Goal: Transaction & Acquisition: Book appointment/travel/reservation

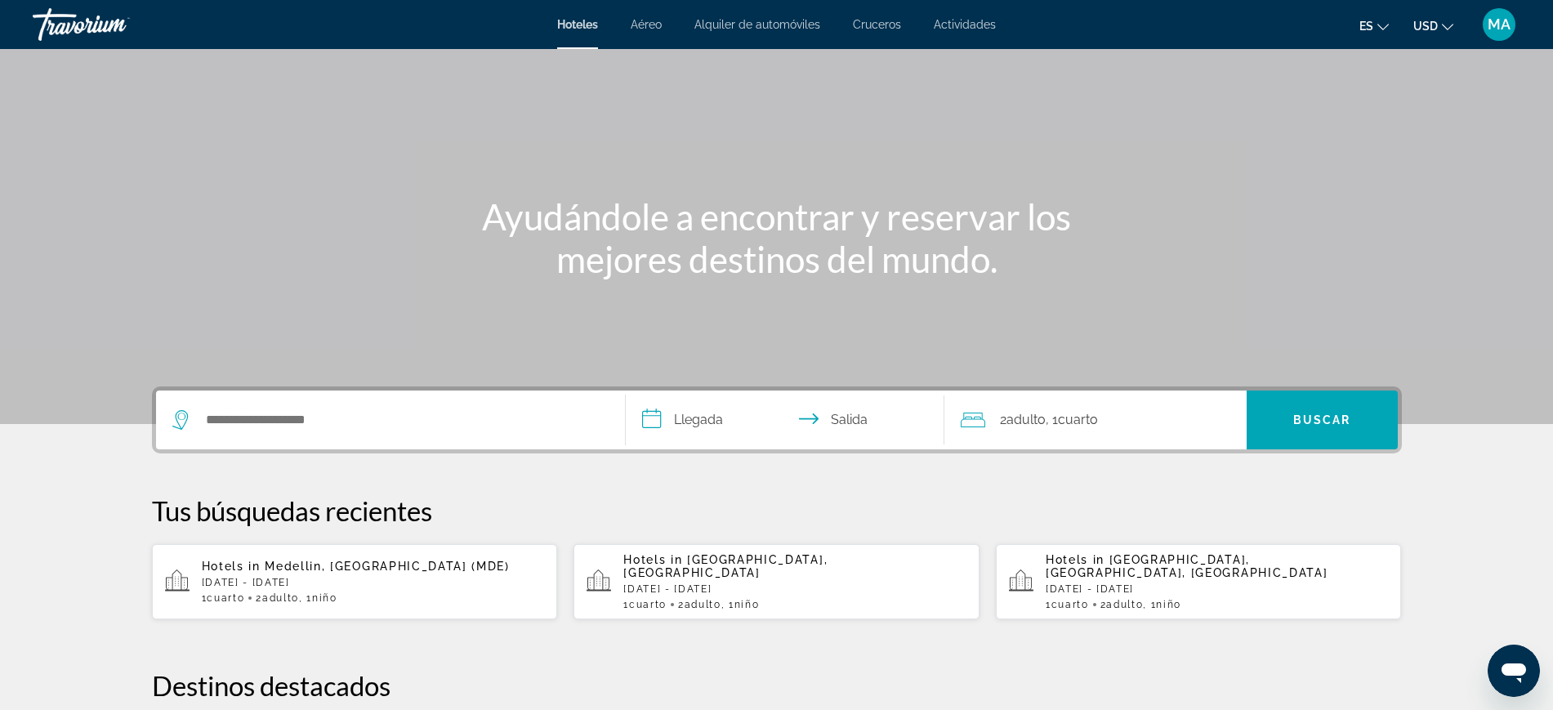
scroll to position [102, 0]
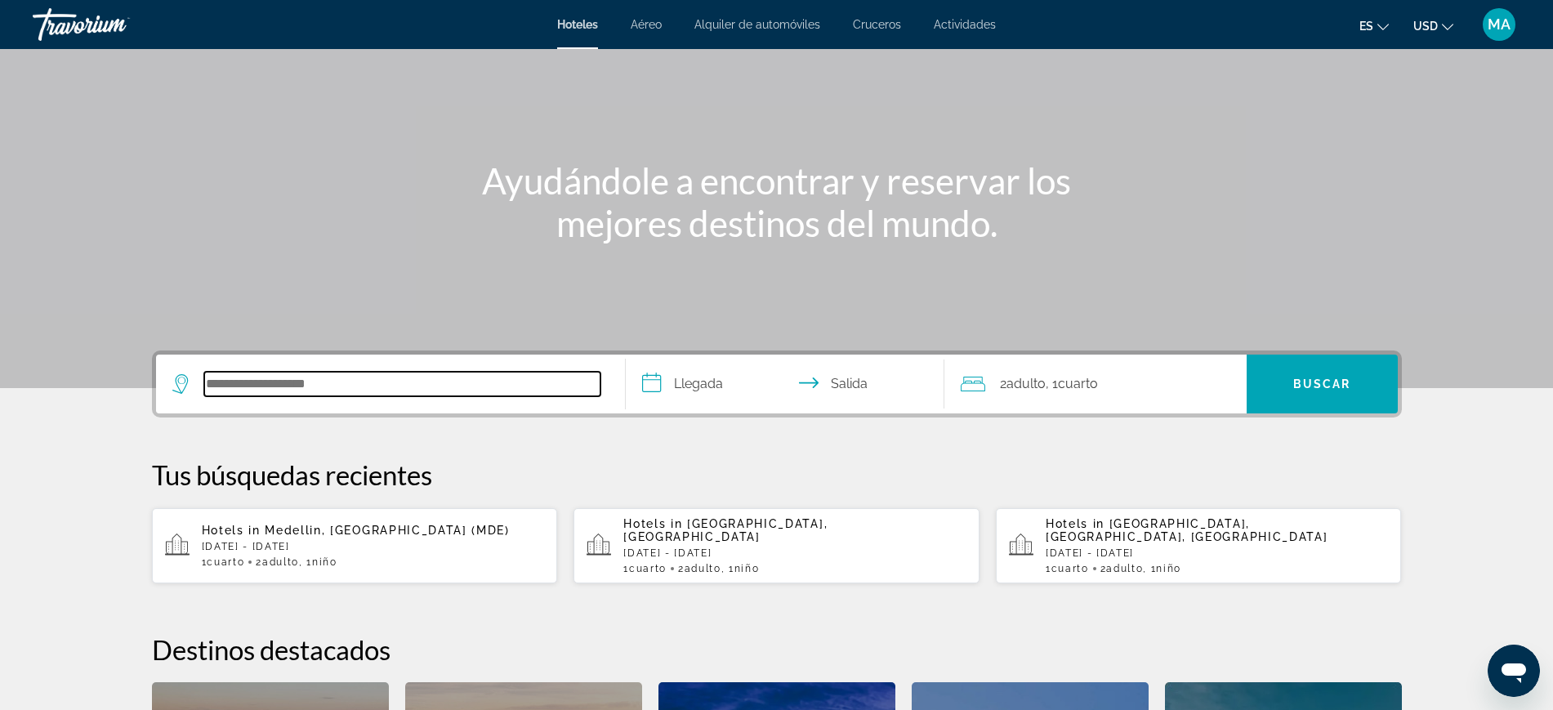
click at [317, 377] on input "Search hotel destination" at bounding box center [402, 384] width 396 height 25
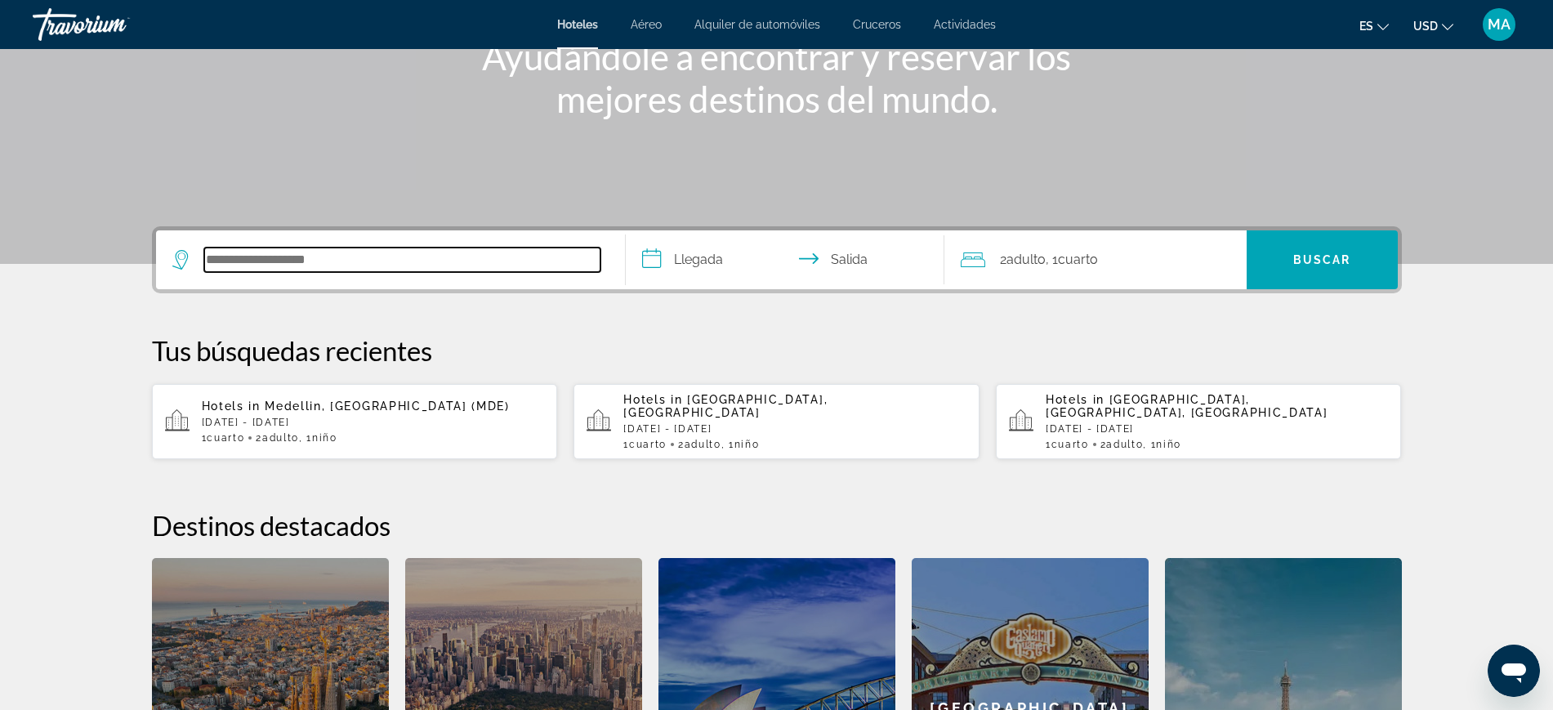
scroll to position [195, 0]
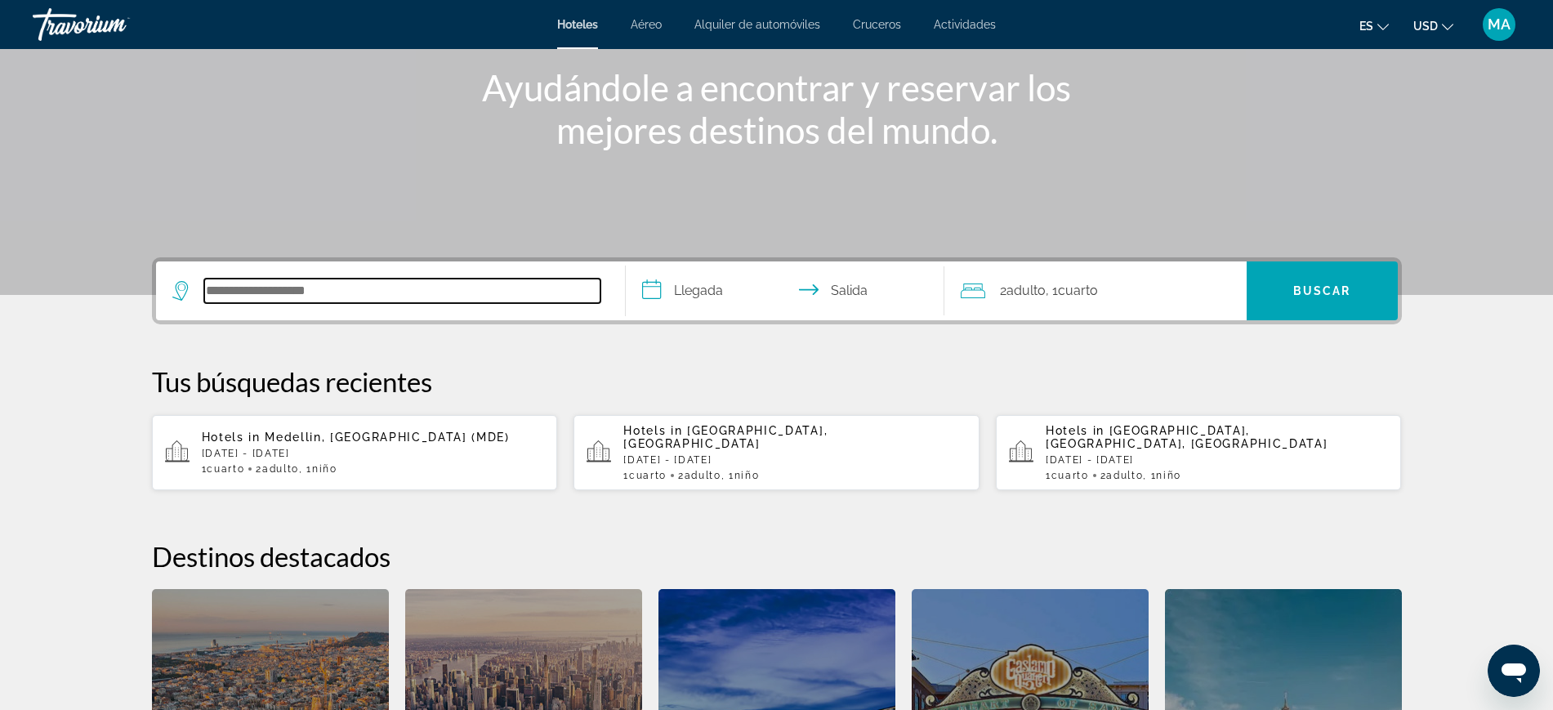
click at [328, 287] on input "Search hotel destination" at bounding box center [402, 291] width 396 height 25
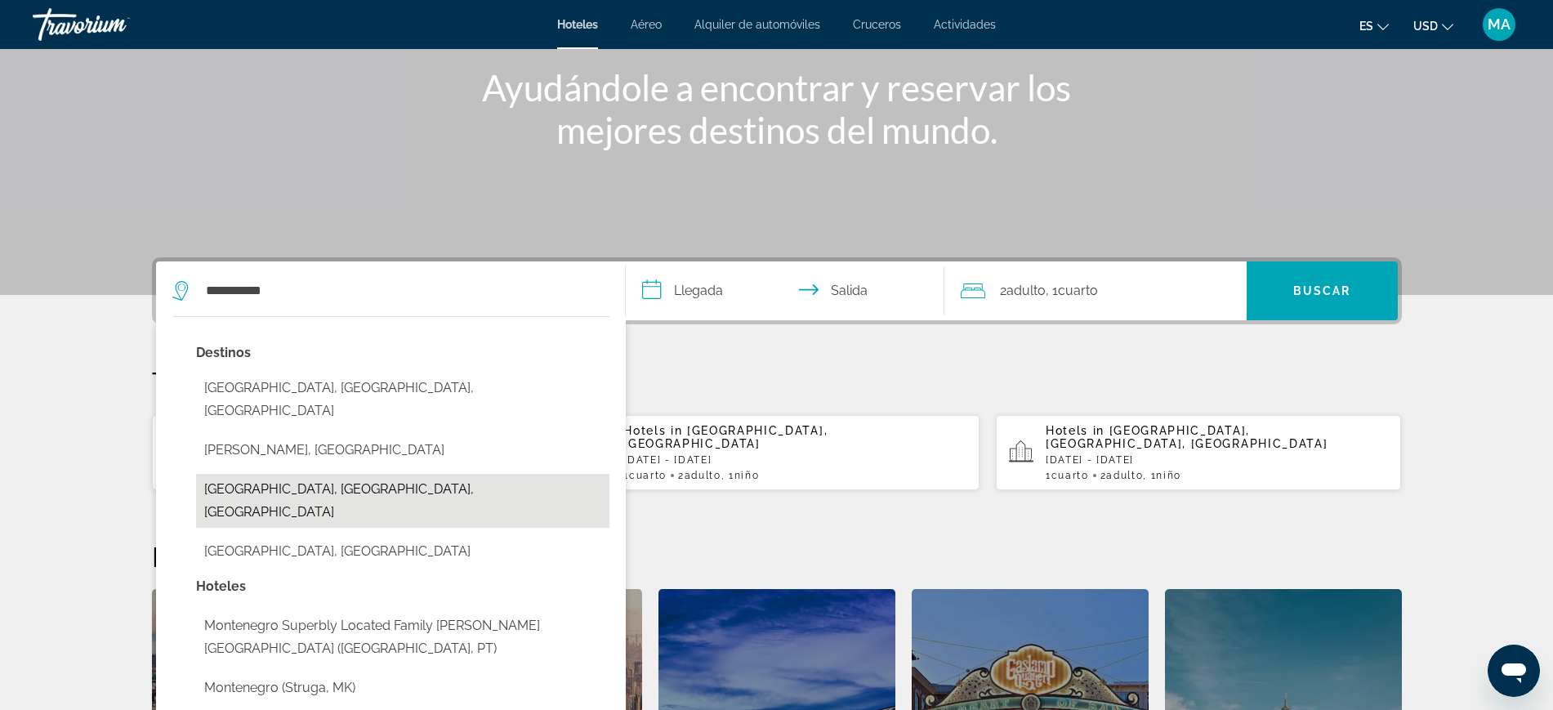
click at [325, 474] on button "[GEOGRAPHIC_DATA], [GEOGRAPHIC_DATA], [GEOGRAPHIC_DATA]" at bounding box center [402, 501] width 413 height 54
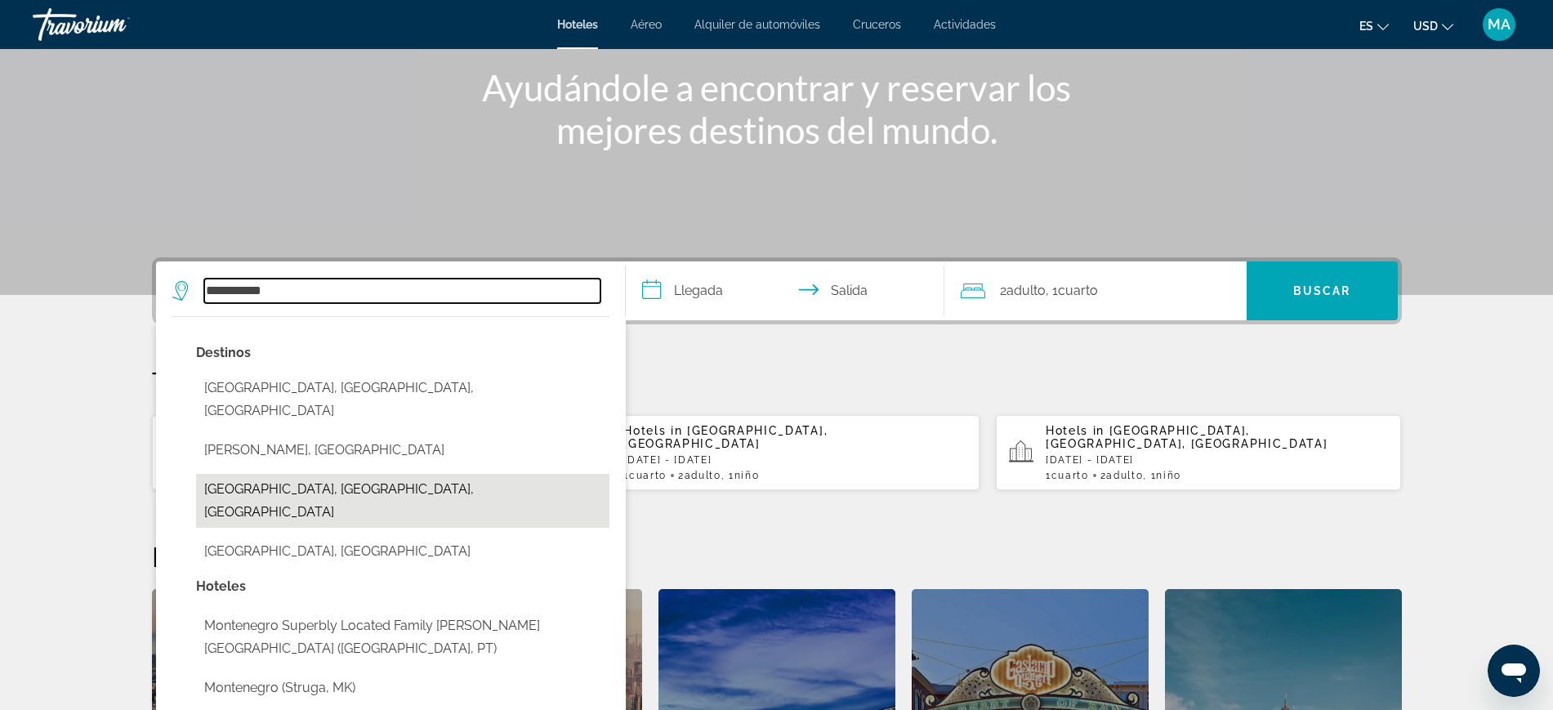
type input "**********"
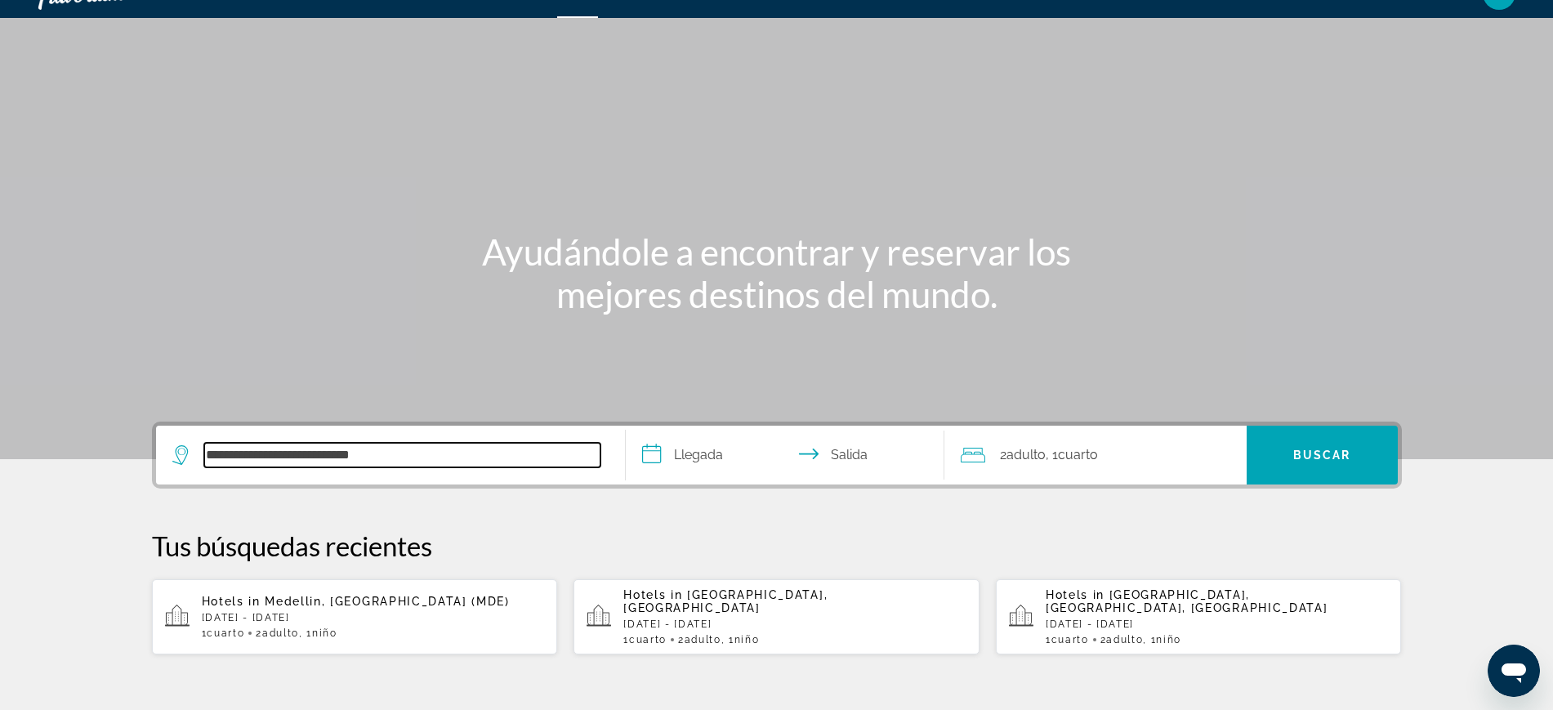
scroll to position [0, 0]
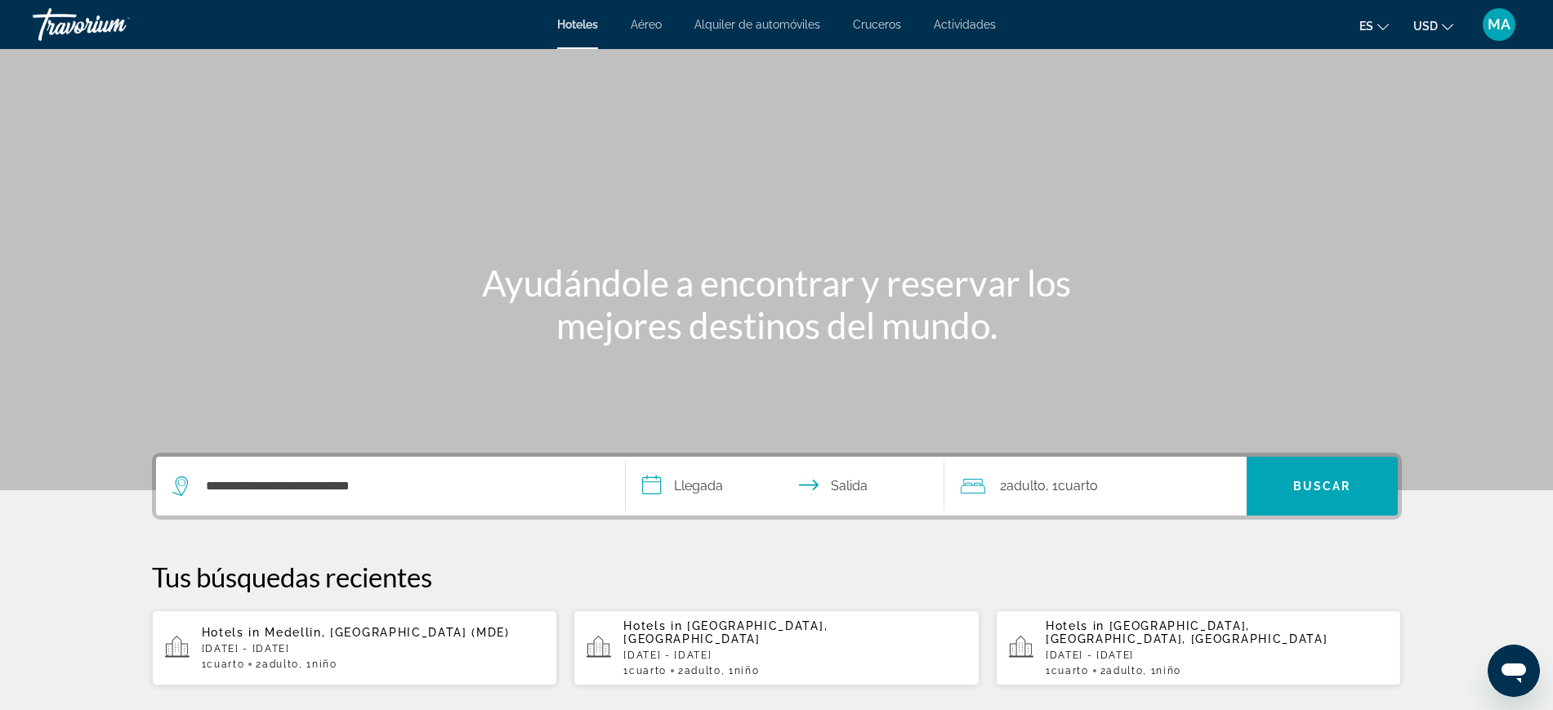
click at [735, 481] on input "**********" at bounding box center [788, 489] width 325 height 64
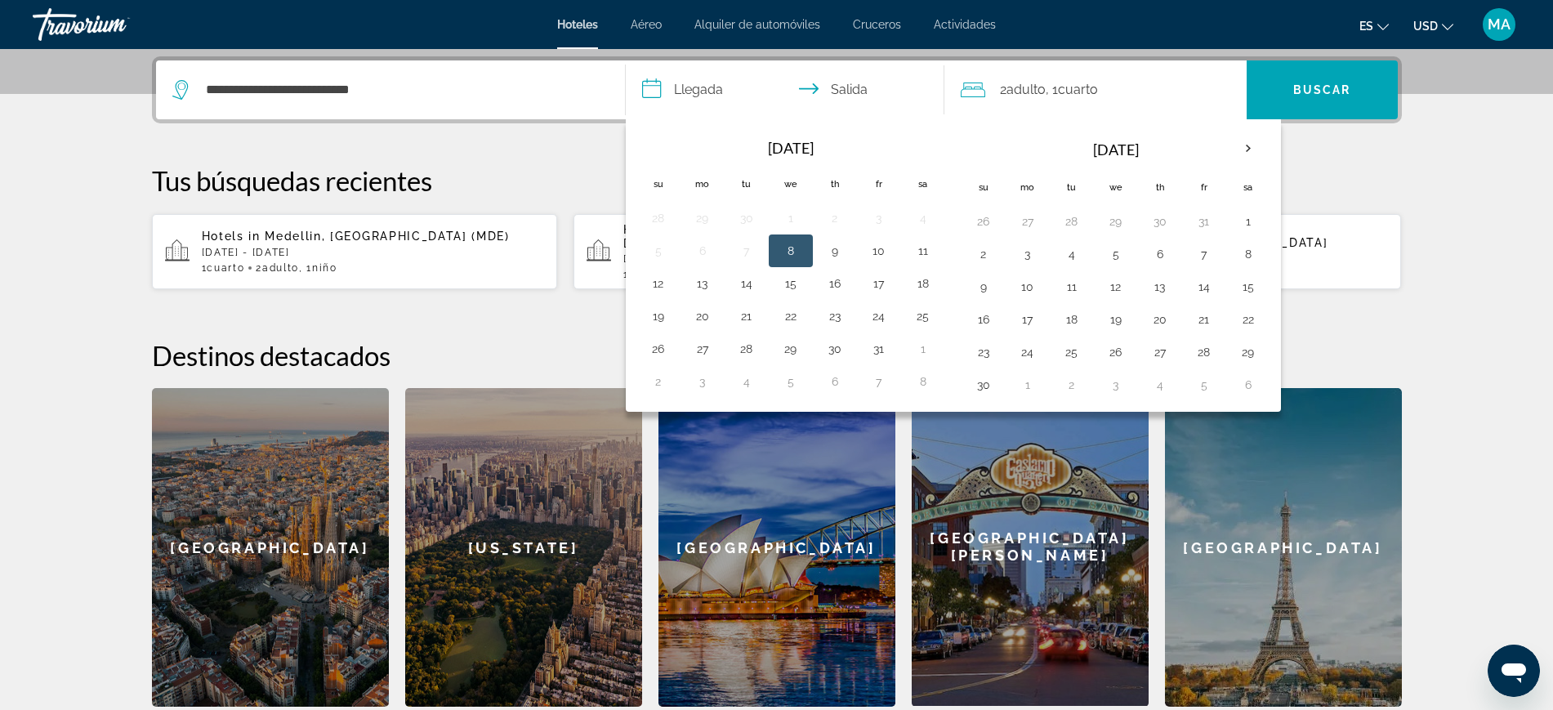
scroll to position [399, 0]
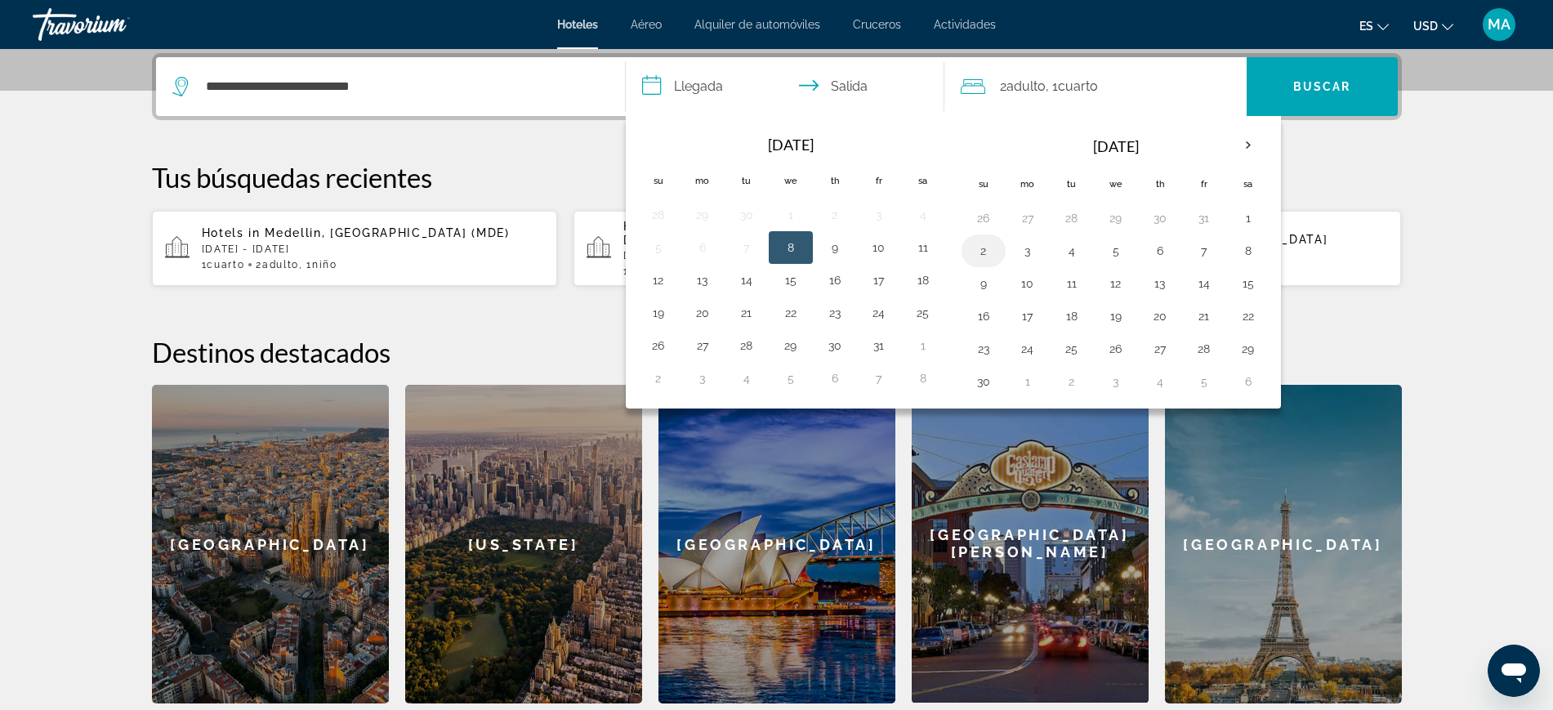
click at [975, 251] on button "2" at bounding box center [983, 250] width 26 height 23
click at [1122, 246] on button "5" at bounding box center [1116, 250] width 26 height 23
type input "**********"
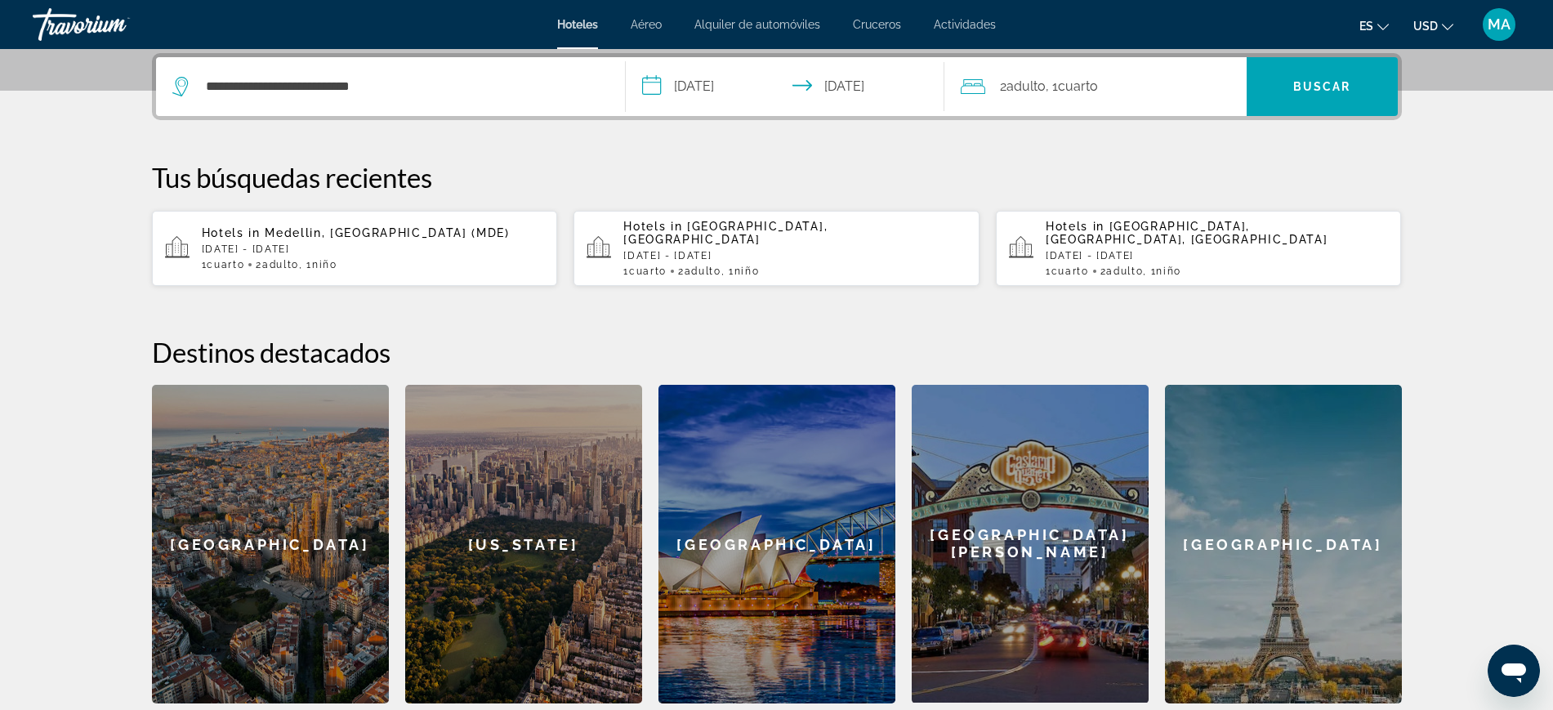
click at [1162, 96] on div "2 Adulto Adulto , 1 Cuarto habitaciones" at bounding box center [1104, 86] width 286 height 23
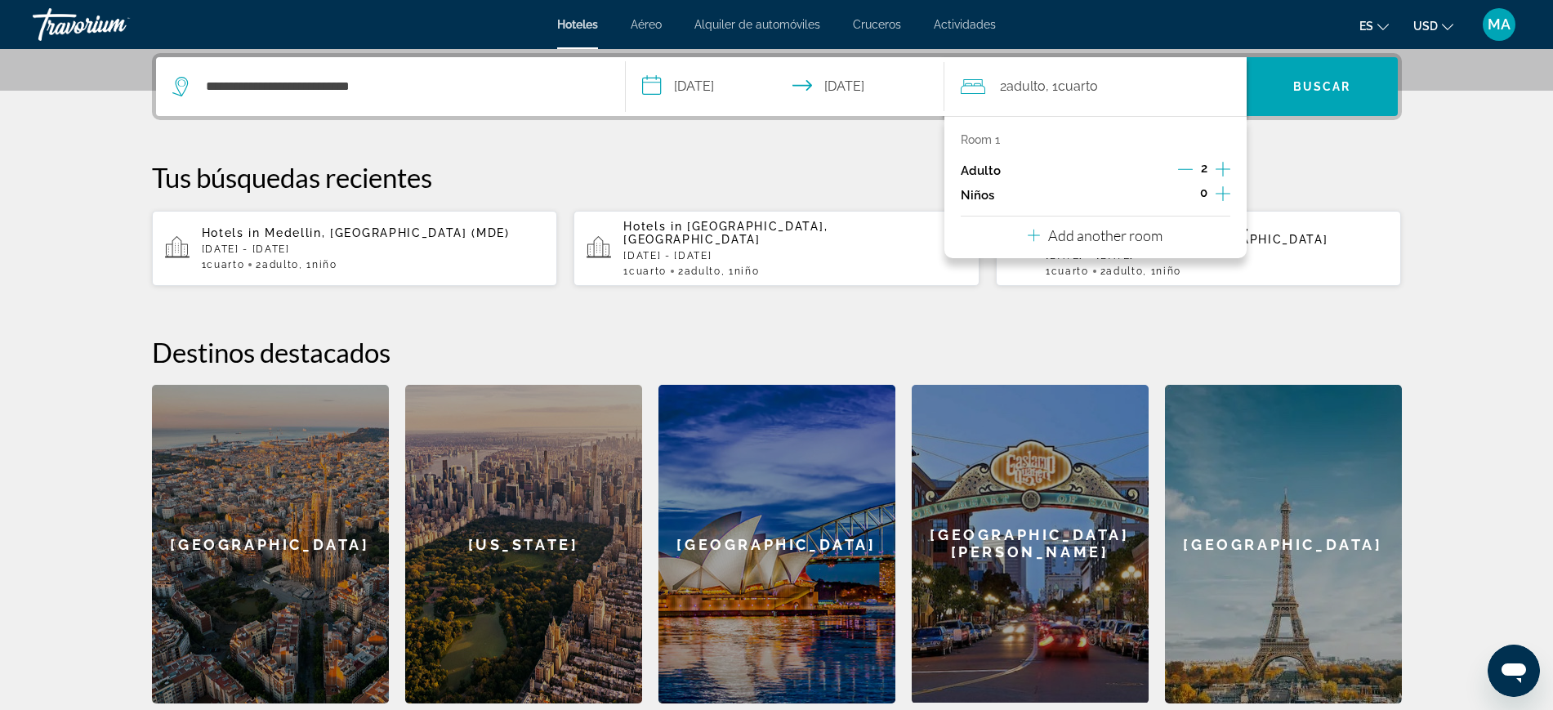
click at [1220, 198] on icon "Increment children" at bounding box center [1223, 194] width 15 height 20
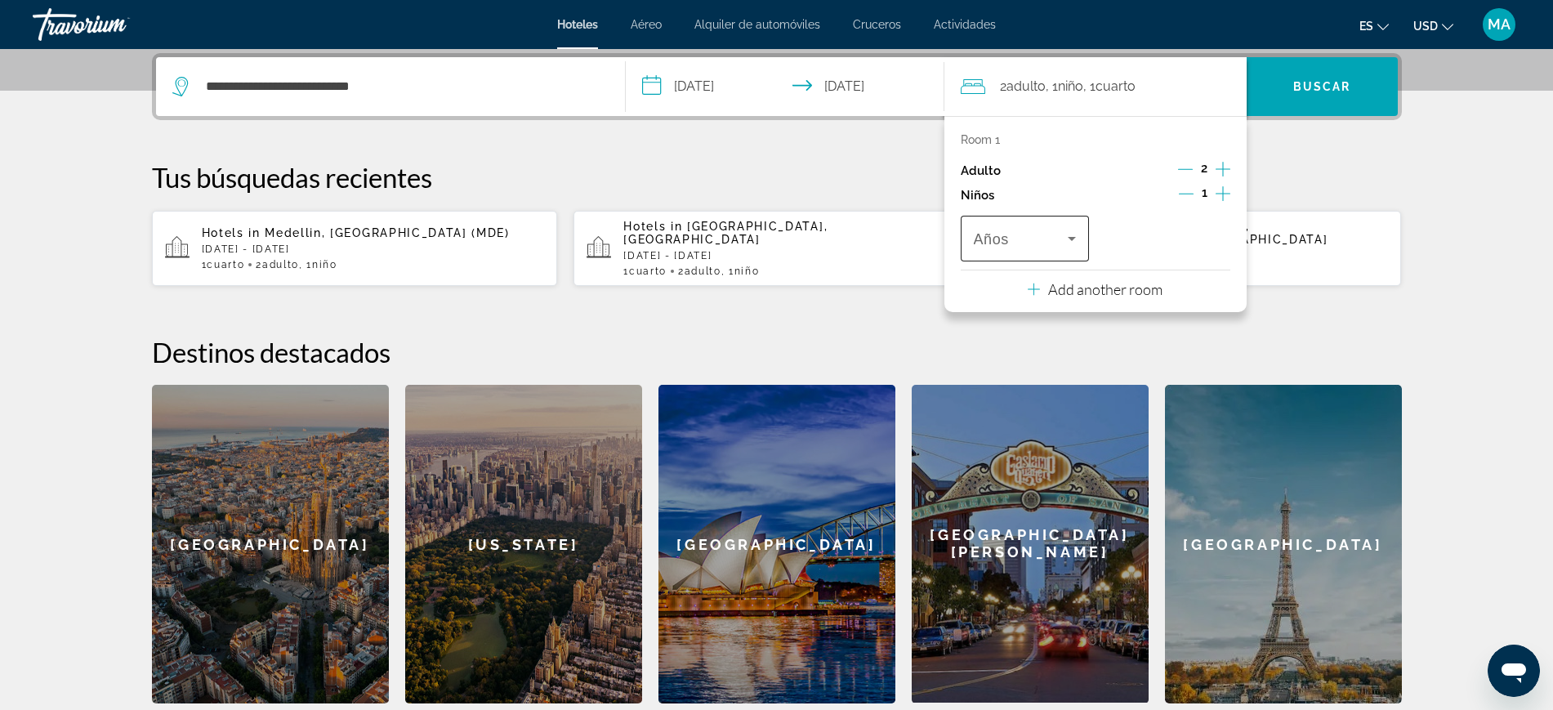
click at [1048, 243] on span "Travelers: 2 adults, 1 child" at bounding box center [1021, 239] width 95 height 20
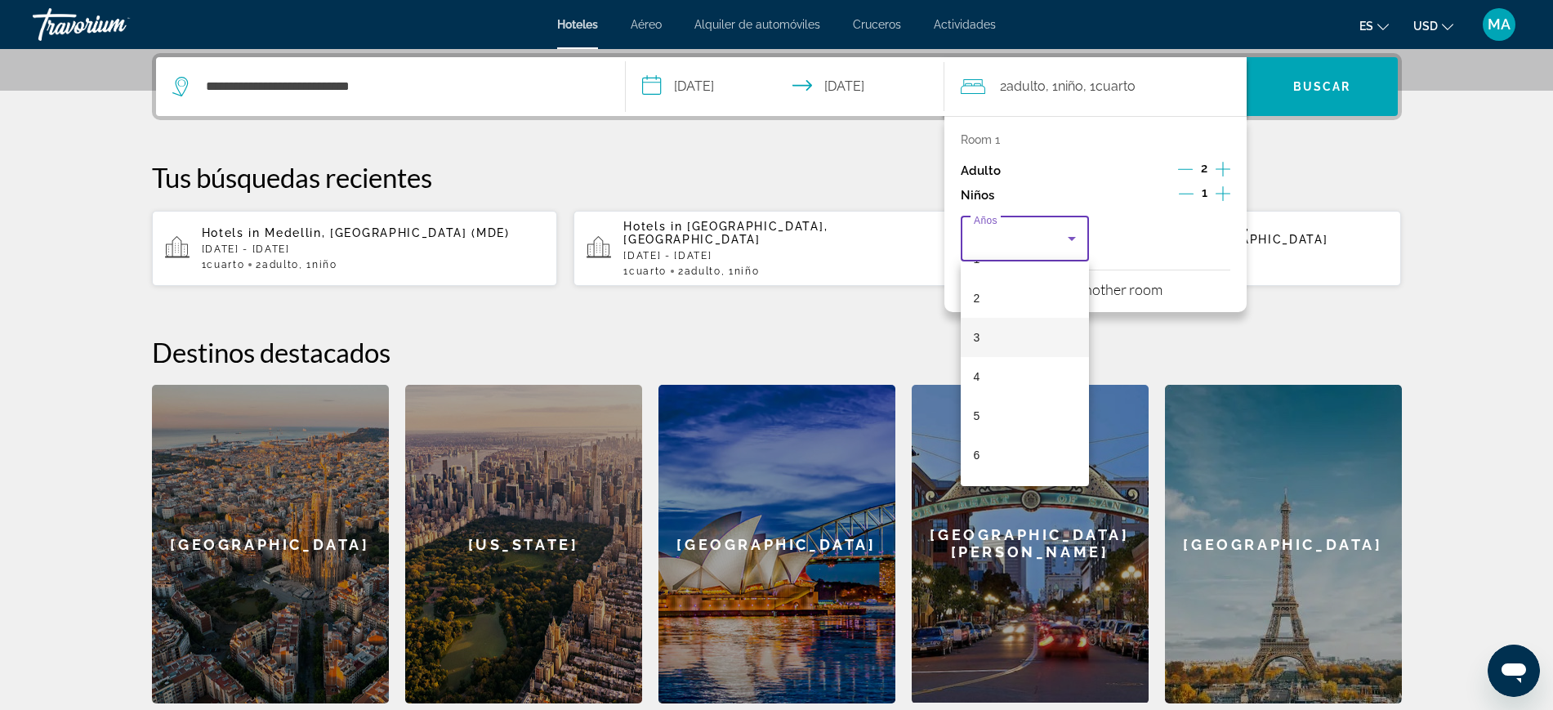
scroll to position [102, 0]
click at [1011, 405] on mat-option "6" at bounding box center [1025, 420] width 129 height 39
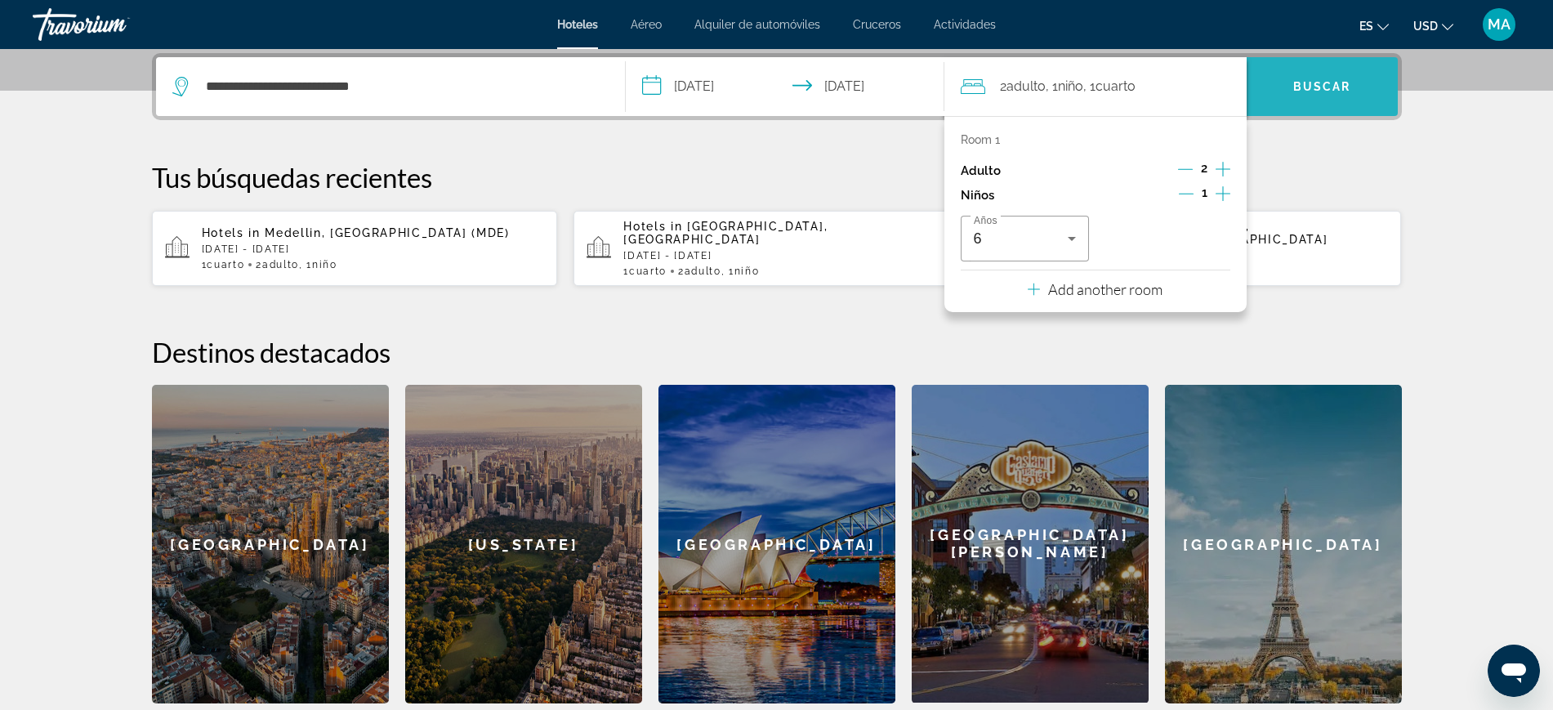
click at [1306, 96] on span "Search" at bounding box center [1322, 86] width 151 height 39
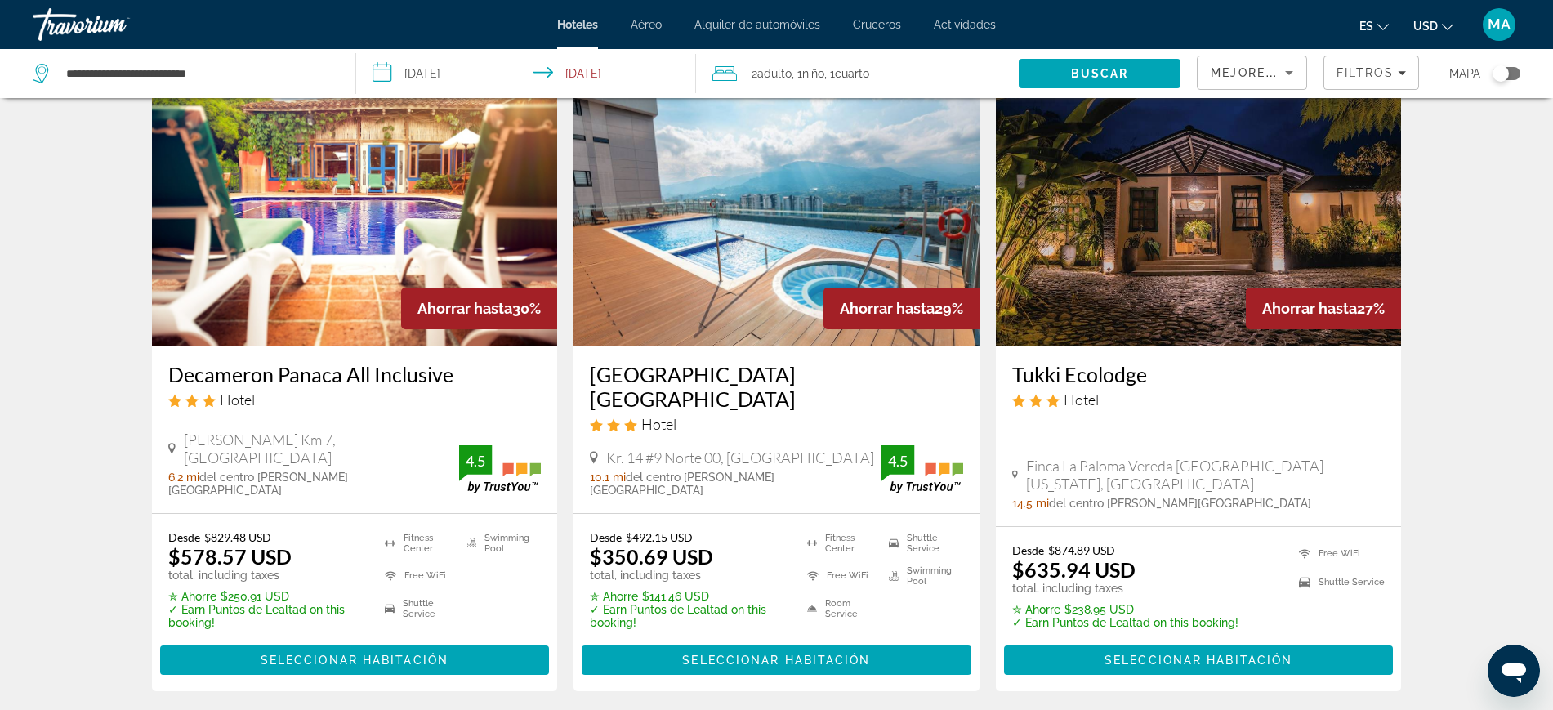
scroll to position [102, 0]
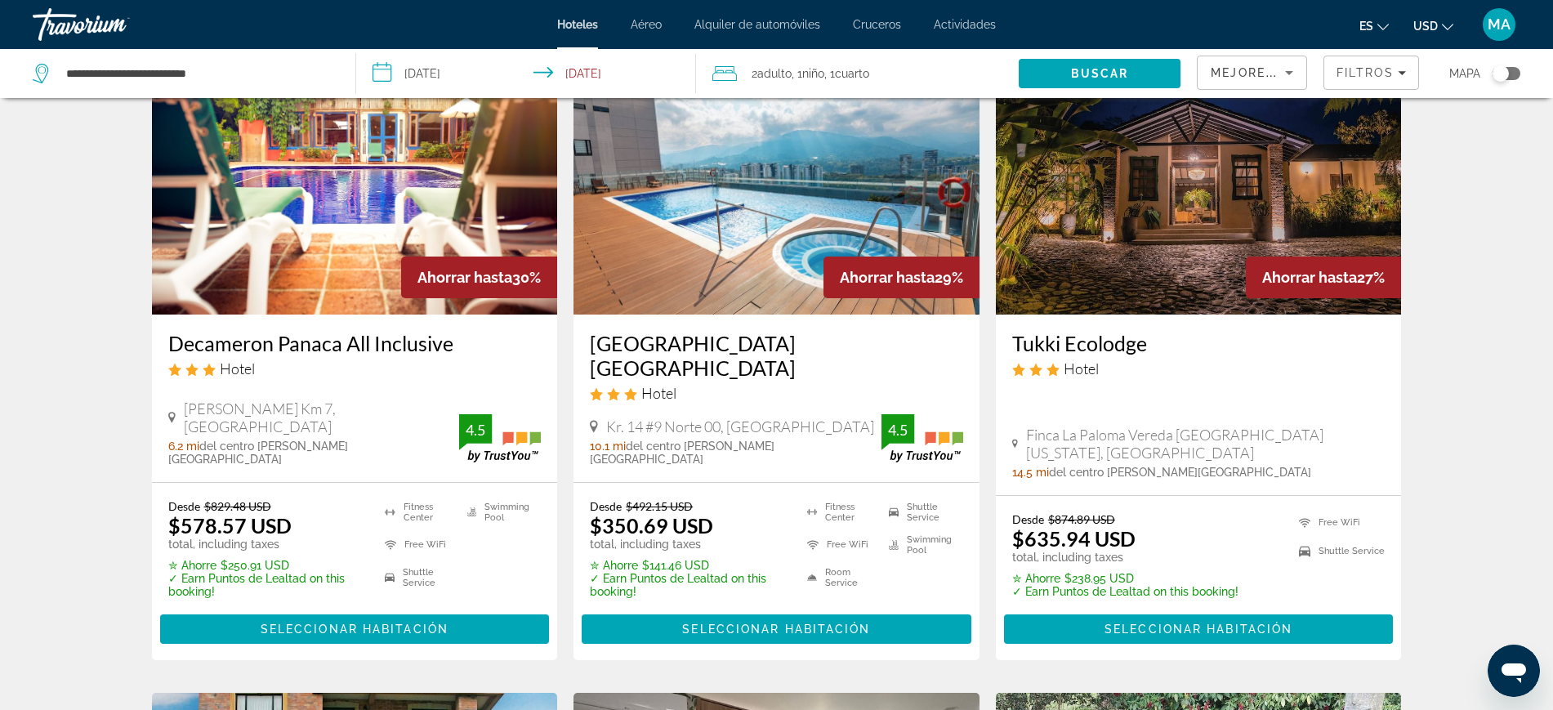
click at [300, 259] on img "Main content" at bounding box center [355, 183] width 406 height 261
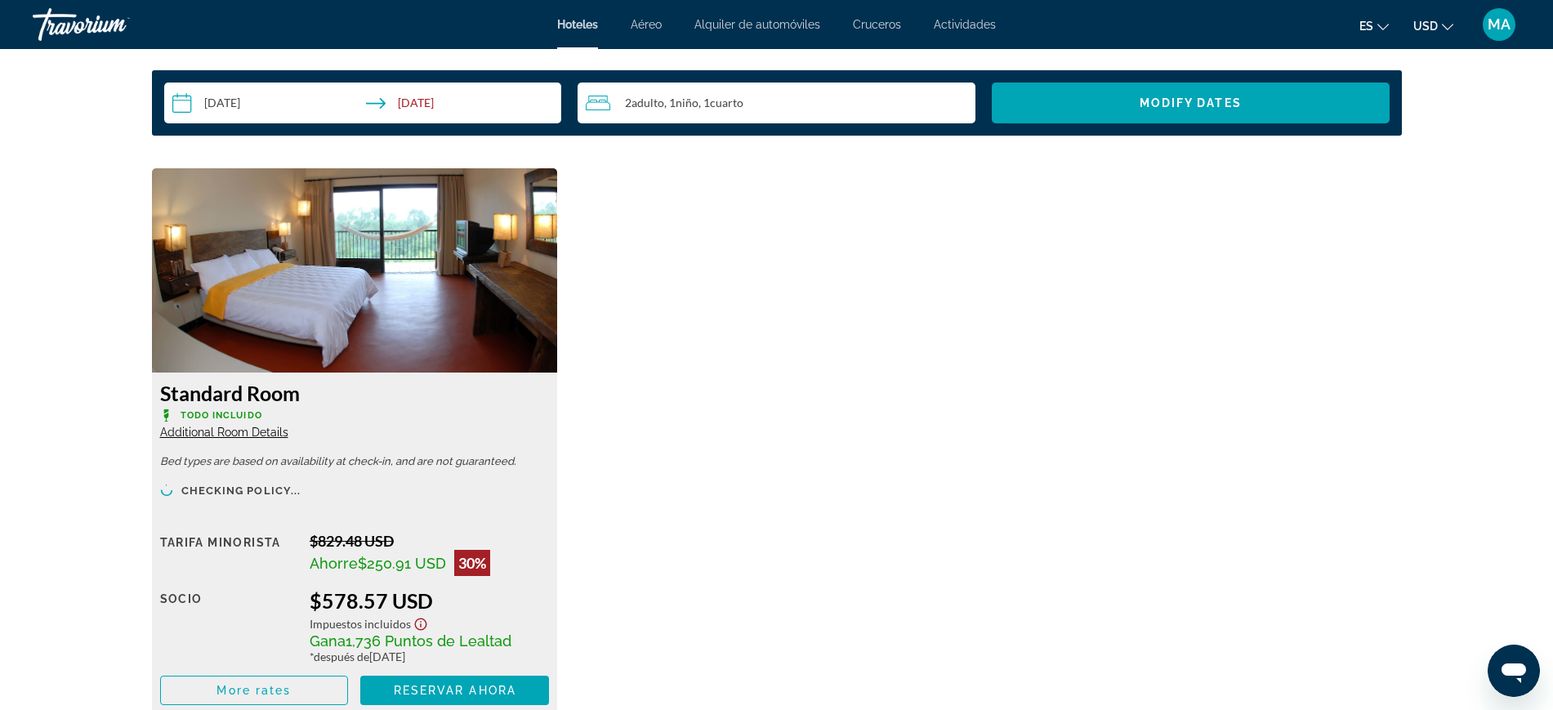
scroll to position [2246, 0]
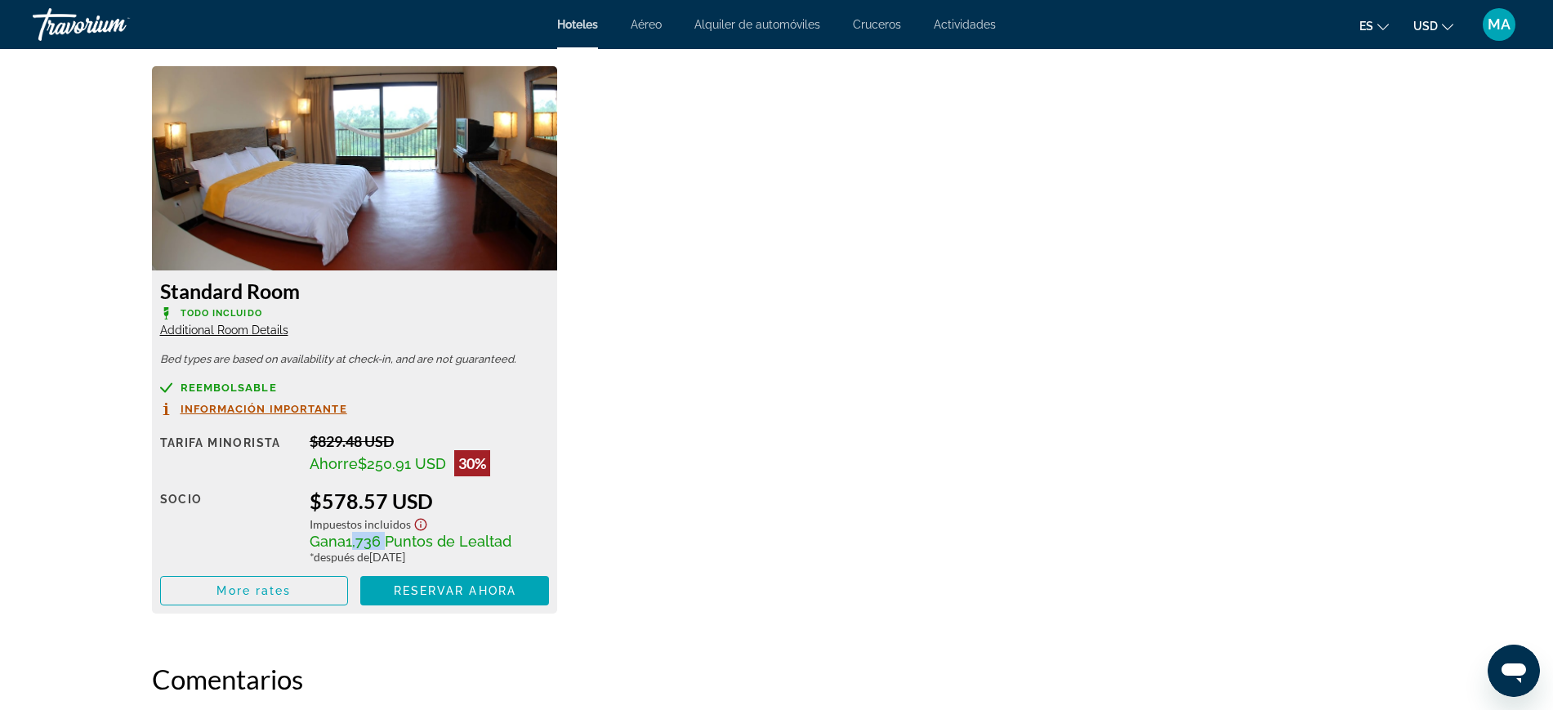
drag, startPoint x: 349, startPoint y: 543, endPoint x: 381, endPoint y: 542, distance: 32.7
click at [381, 542] on span "1,736 Puntos de Lealtad" at bounding box center [429, 541] width 166 height 17
click at [417, 538] on span "1,736 Puntos de Lealtad" at bounding box center [429, 541] width 166 height 17
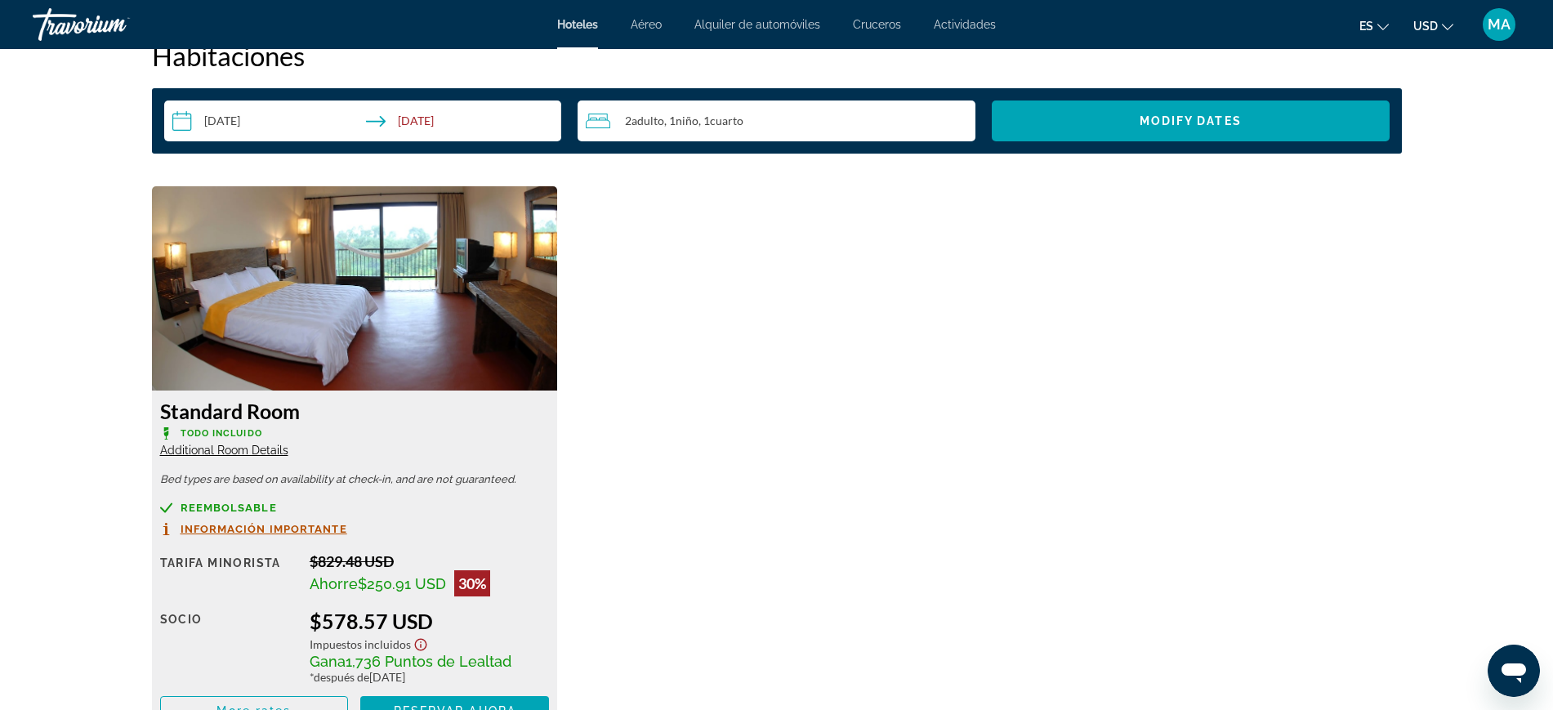
scroll to position [2042, 0]
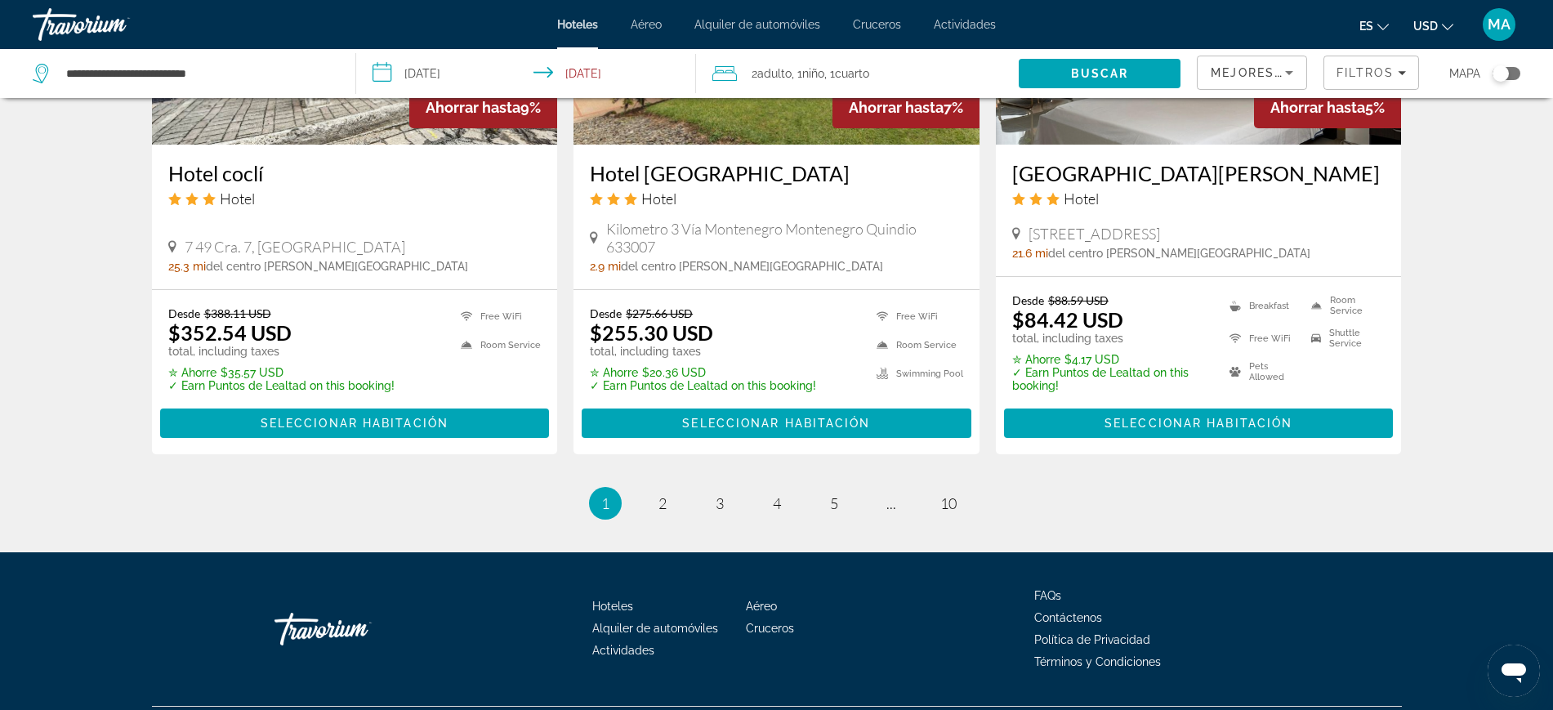
scroll to position [2161, 0]
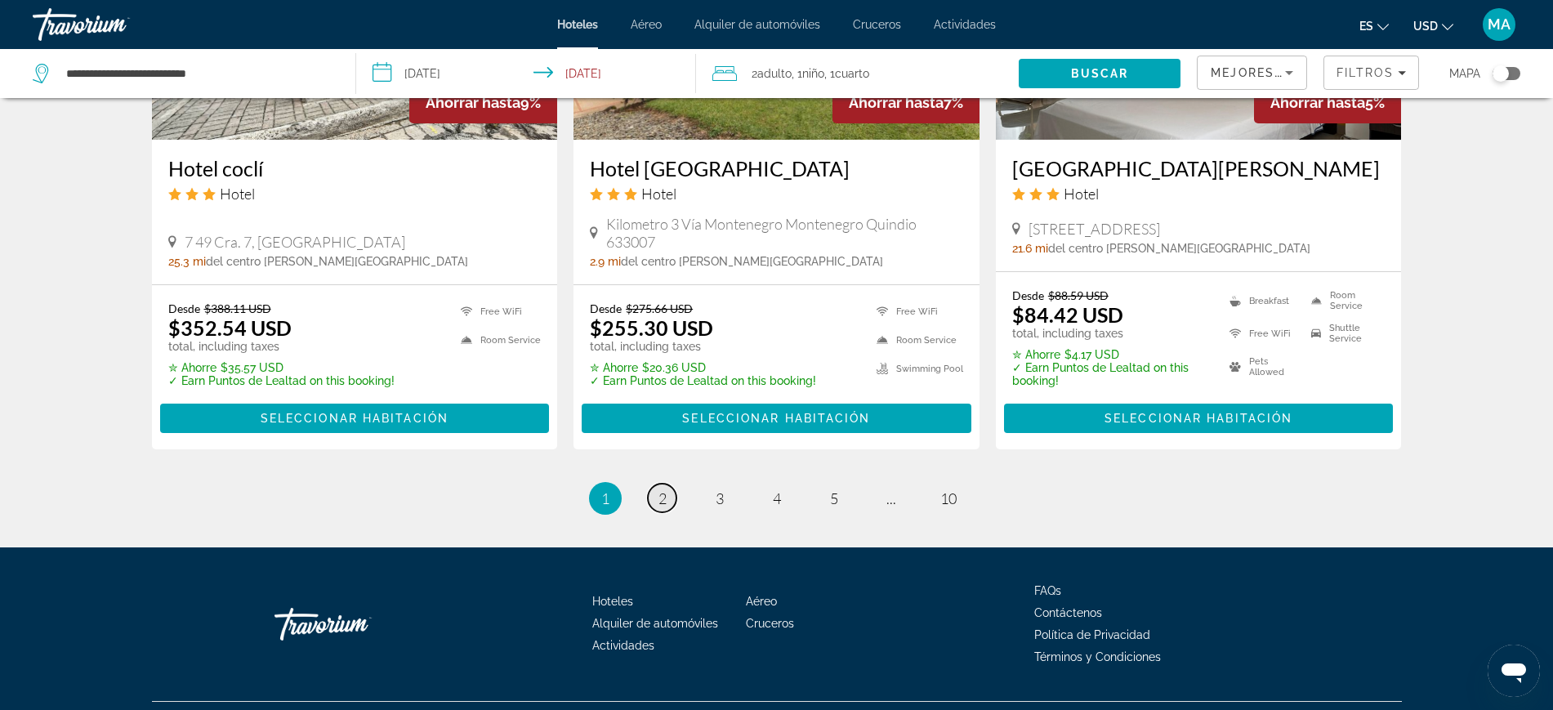
click at [658, 489] on span "2" at bounding box center [662, 498] width 8 height 18
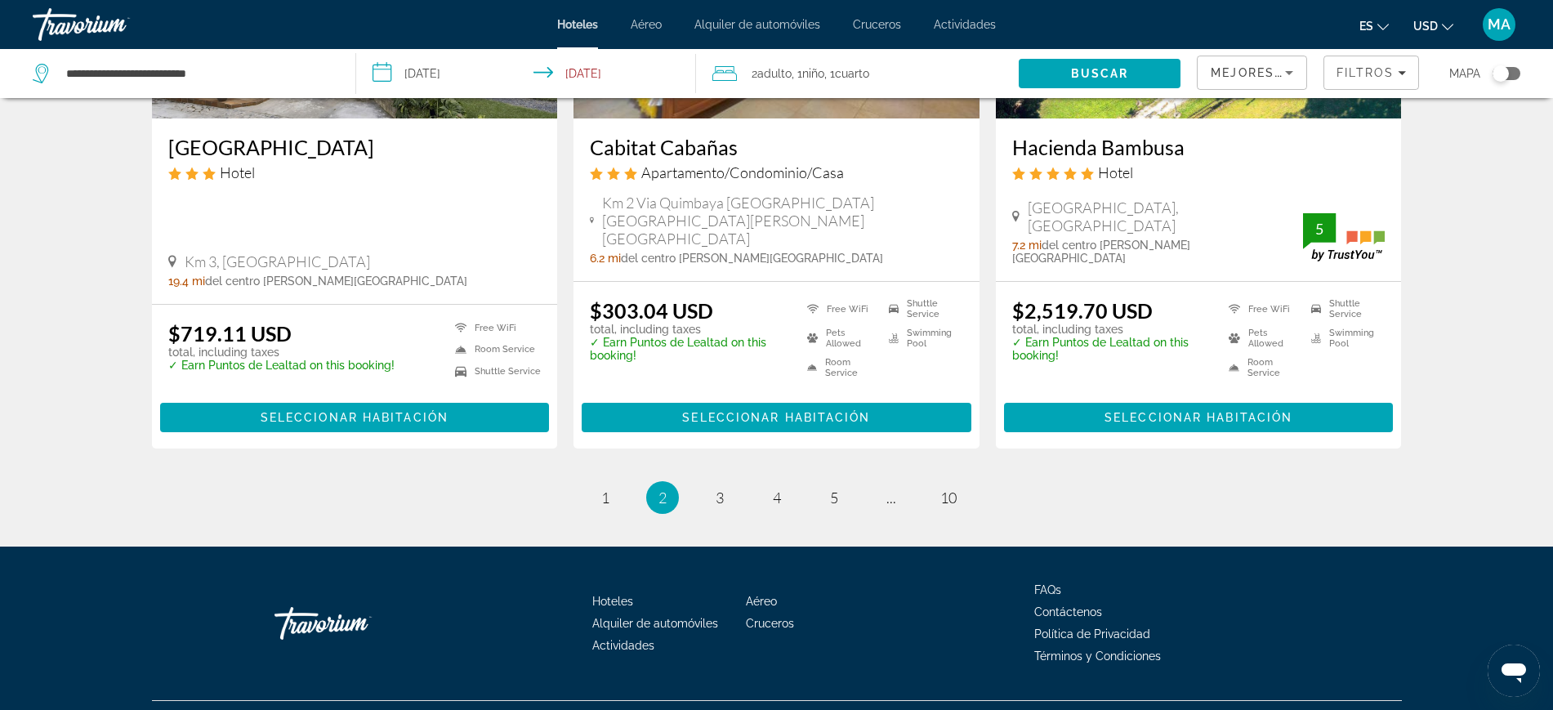
scroll to position [2119, 0]
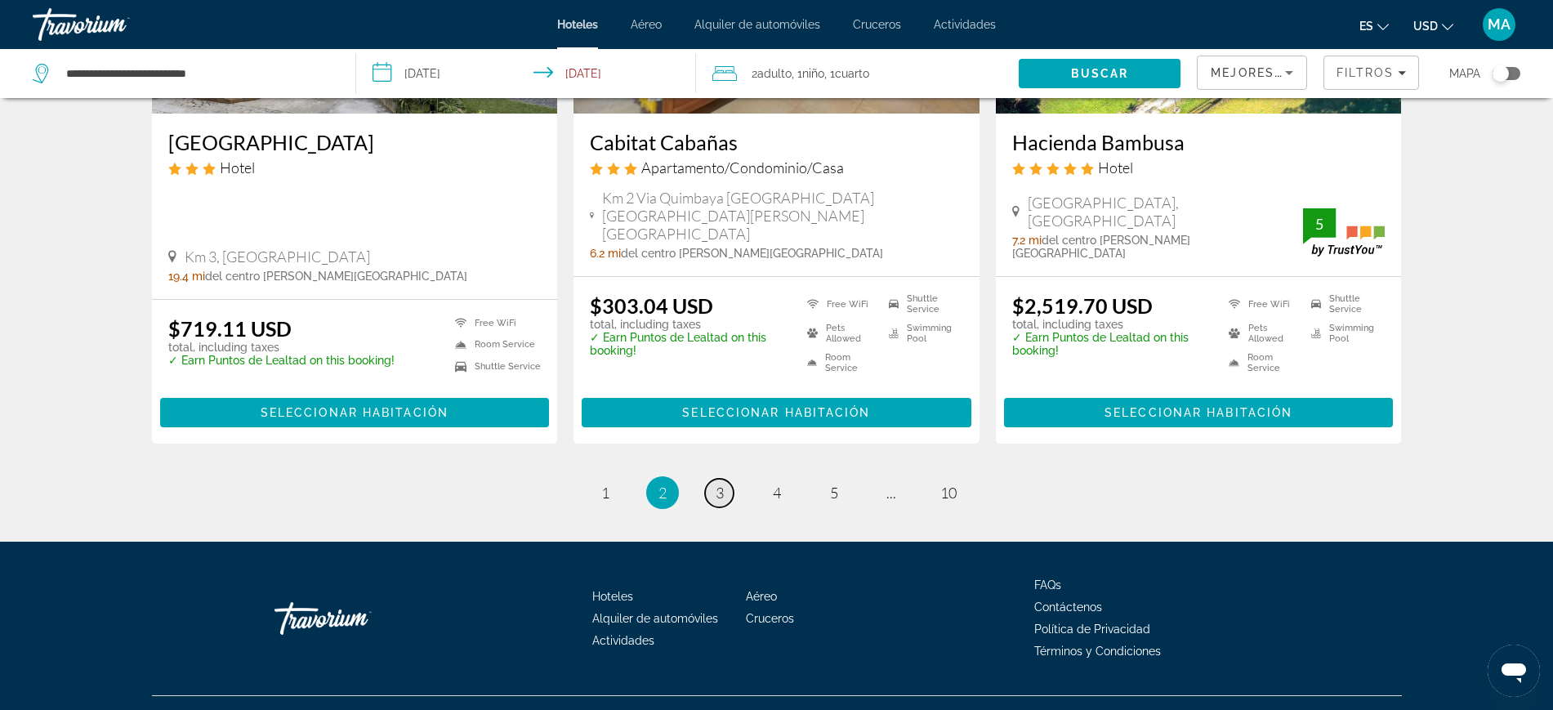
click at [716, 484] on span "3" at bounding box center [720, 493] width 8 height 18
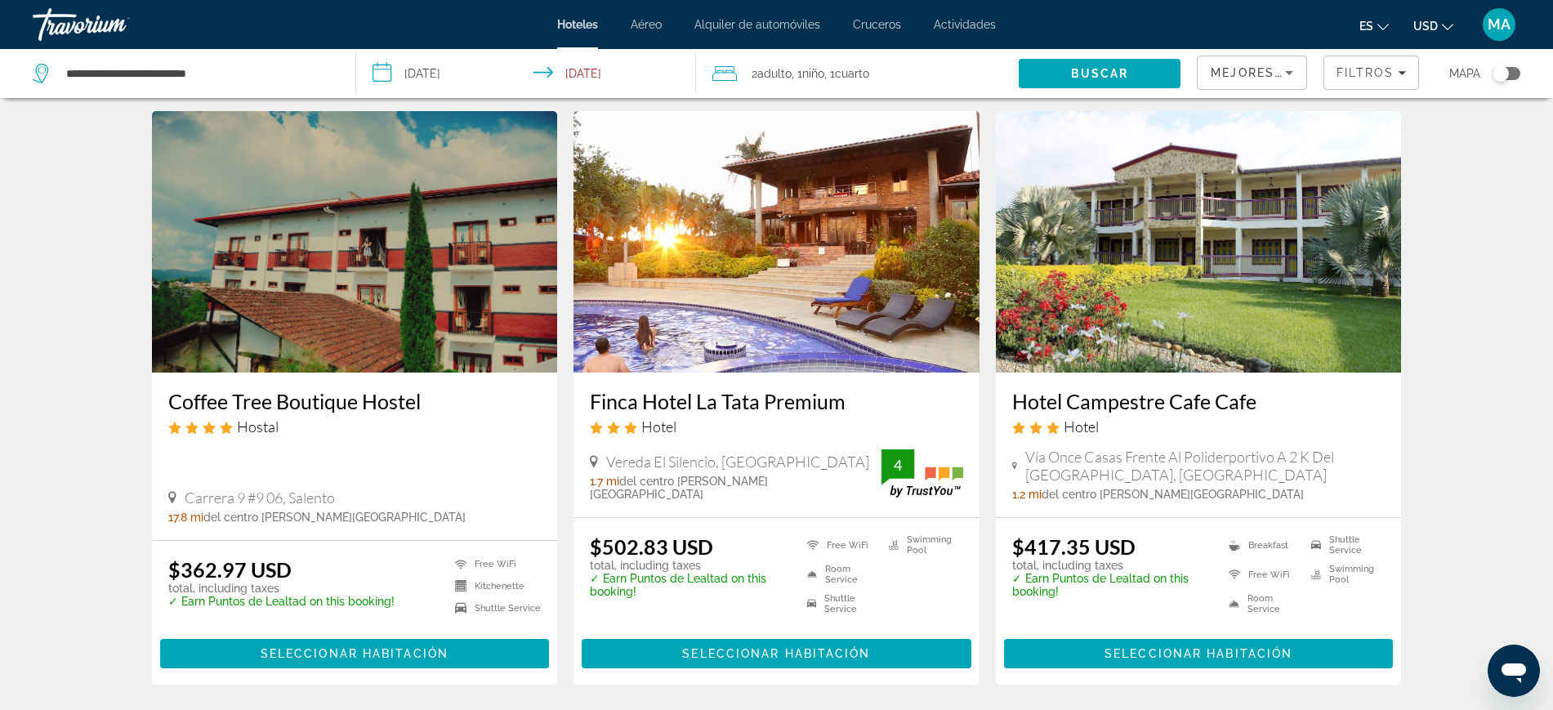
scroll to position [1940, 0]
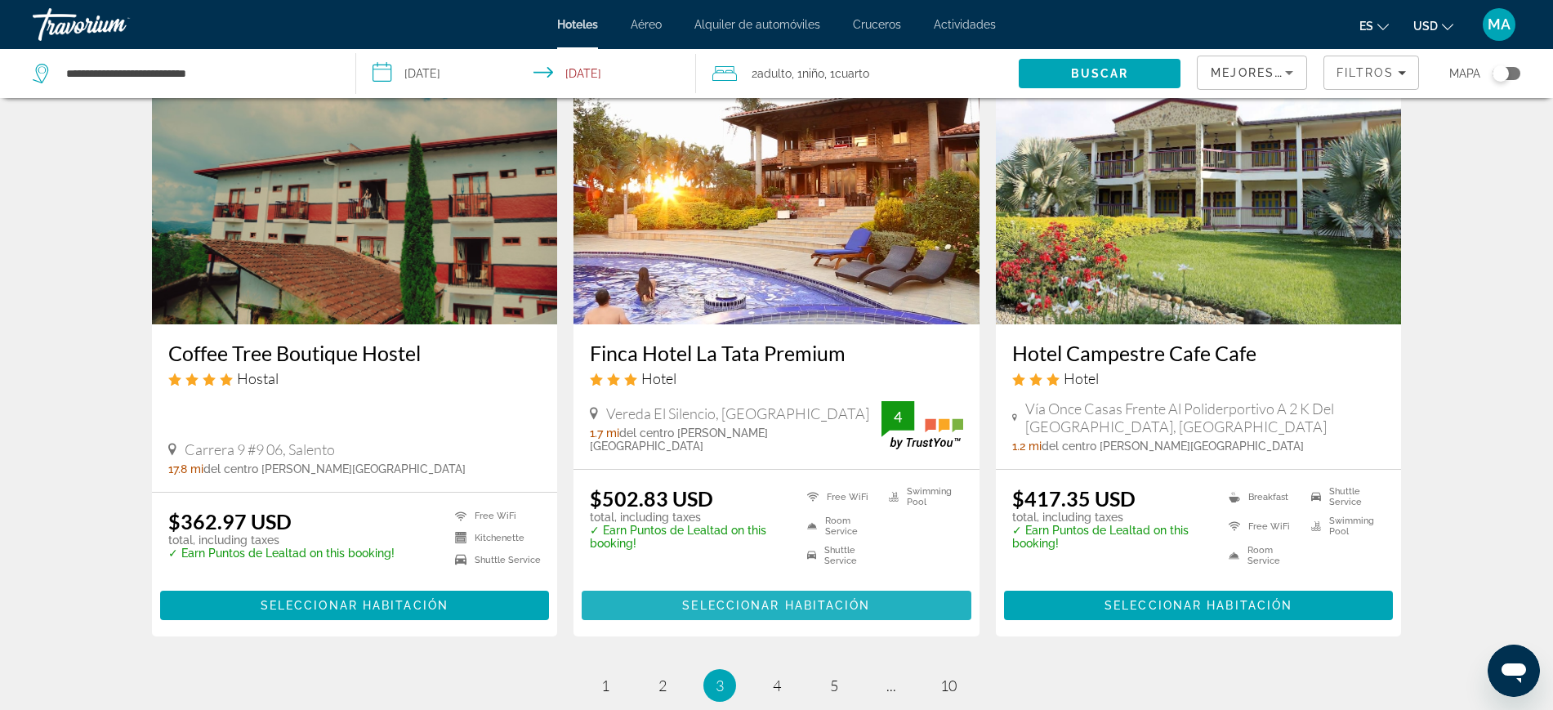
click at [779, 599] on span "Seleccionar habitación" at bounding box center [776, 605] width 188 height 13
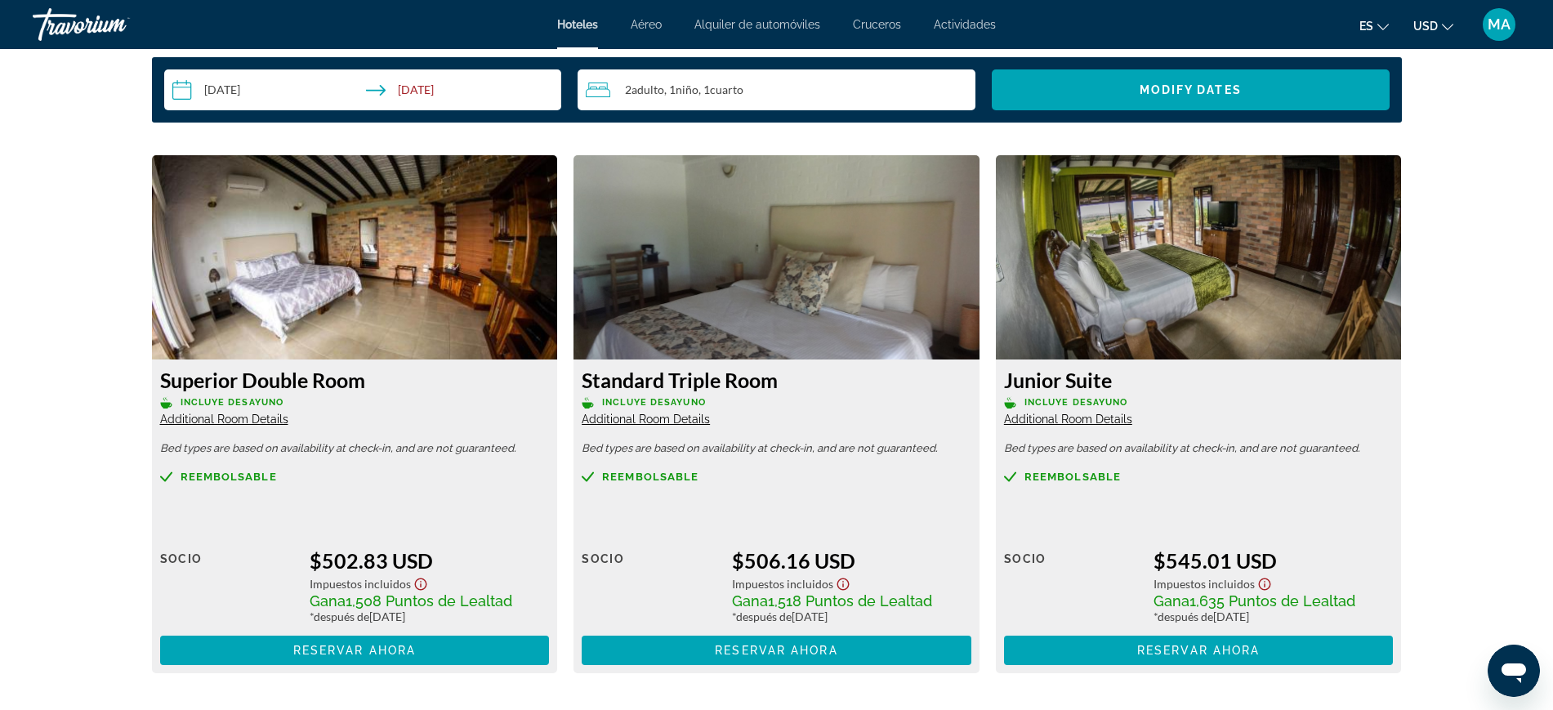
scroll to position [2104, 0]
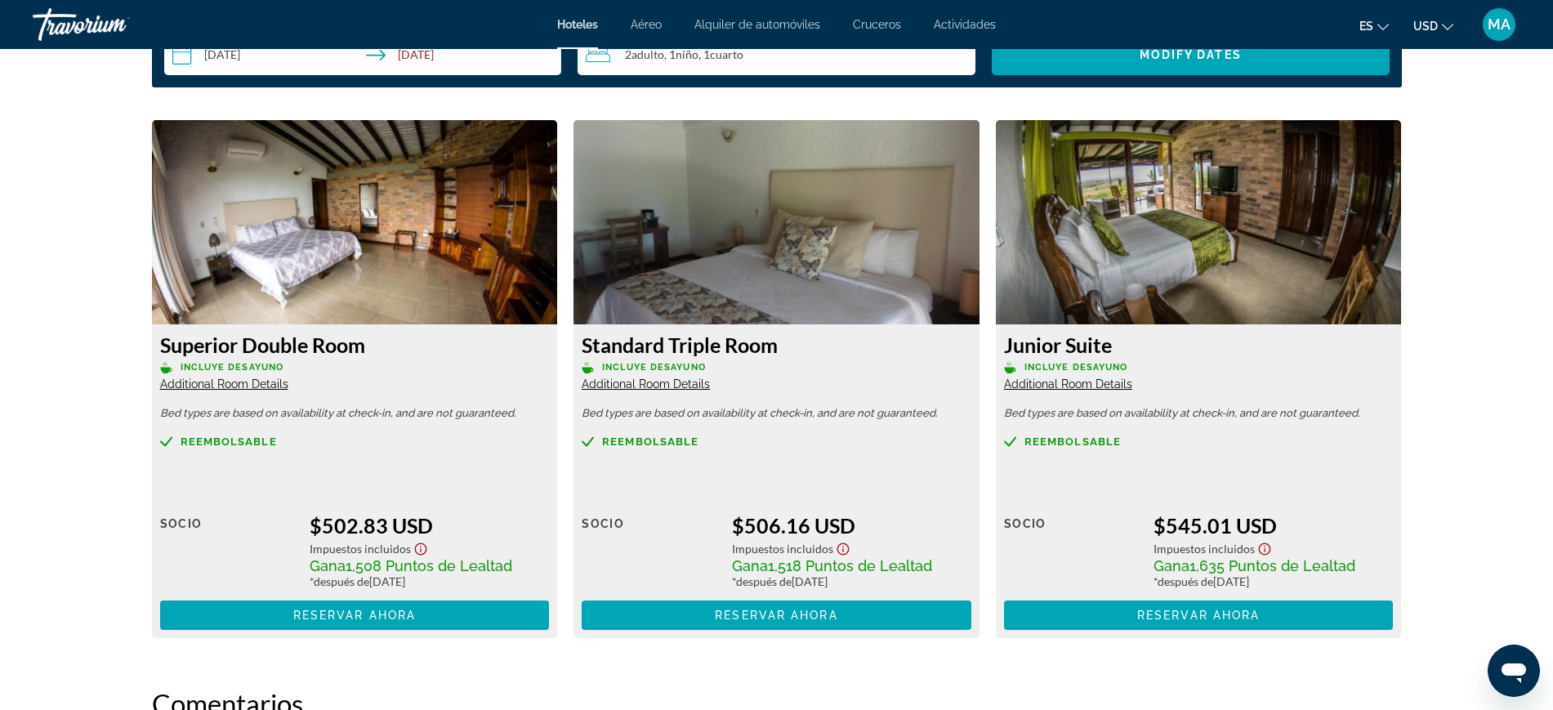
click at [202, 377] on span "Additional Room Details" at bounding box center [224, 383] width 128 height 13
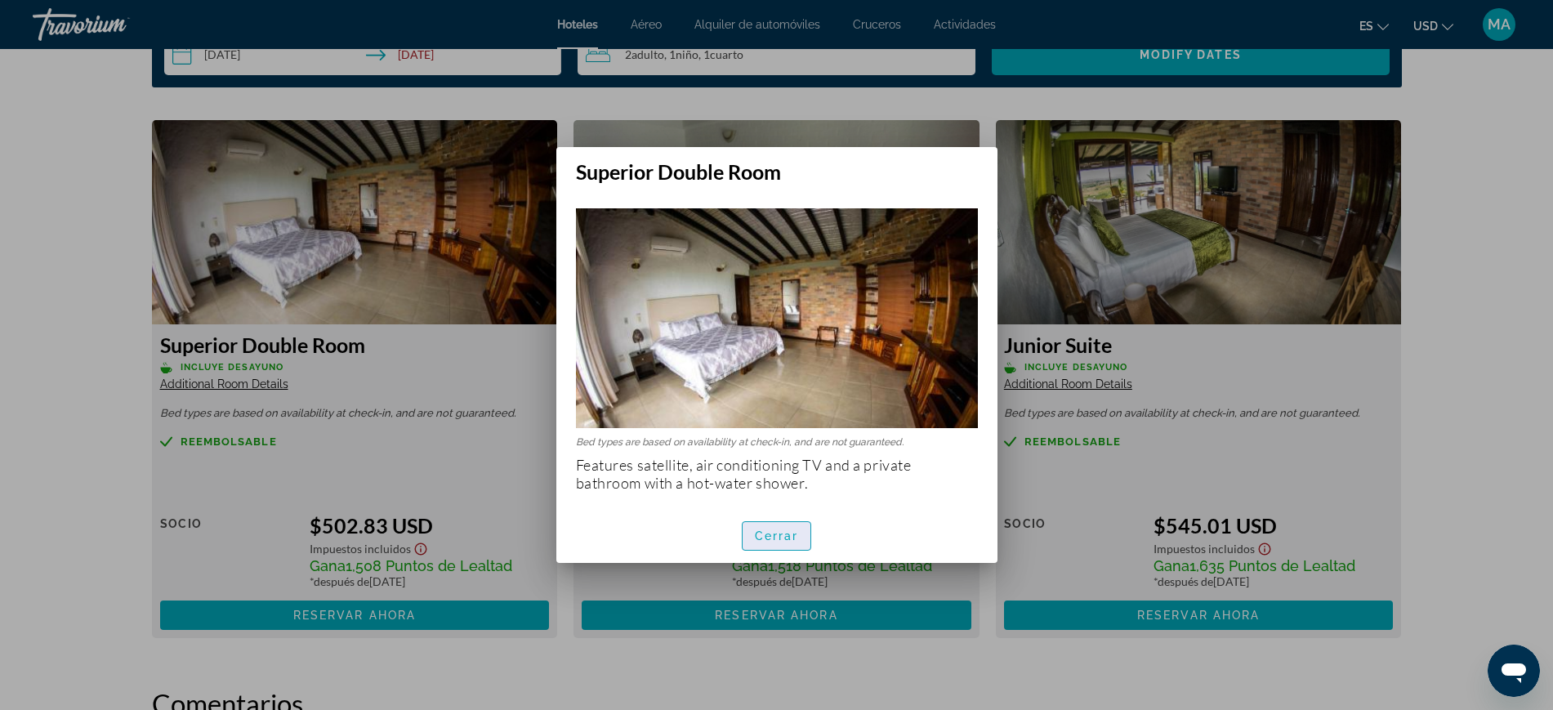
click at [782, 531] on span "Cerrar" at bounding box center [777, 535] width 44 height 13
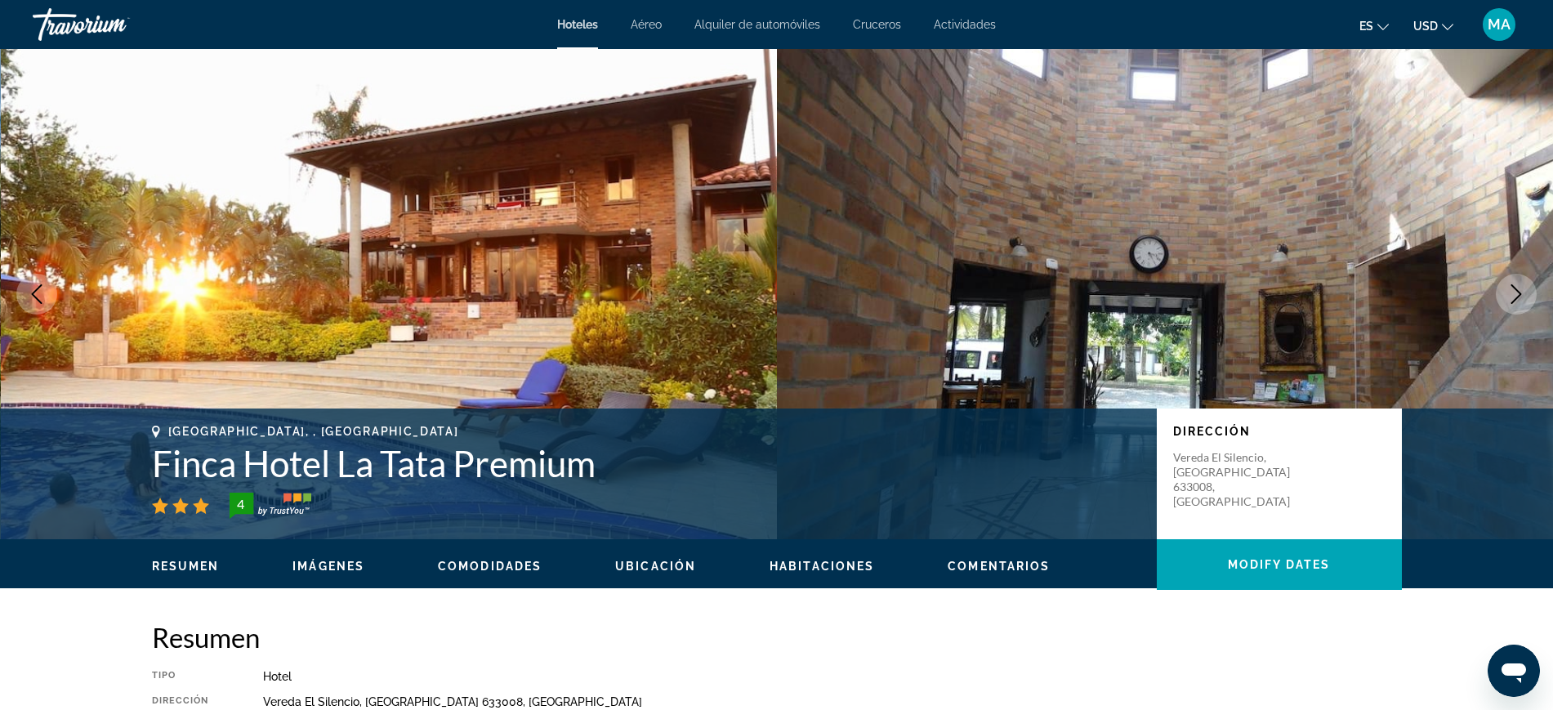
scroll to position [2104, 0]
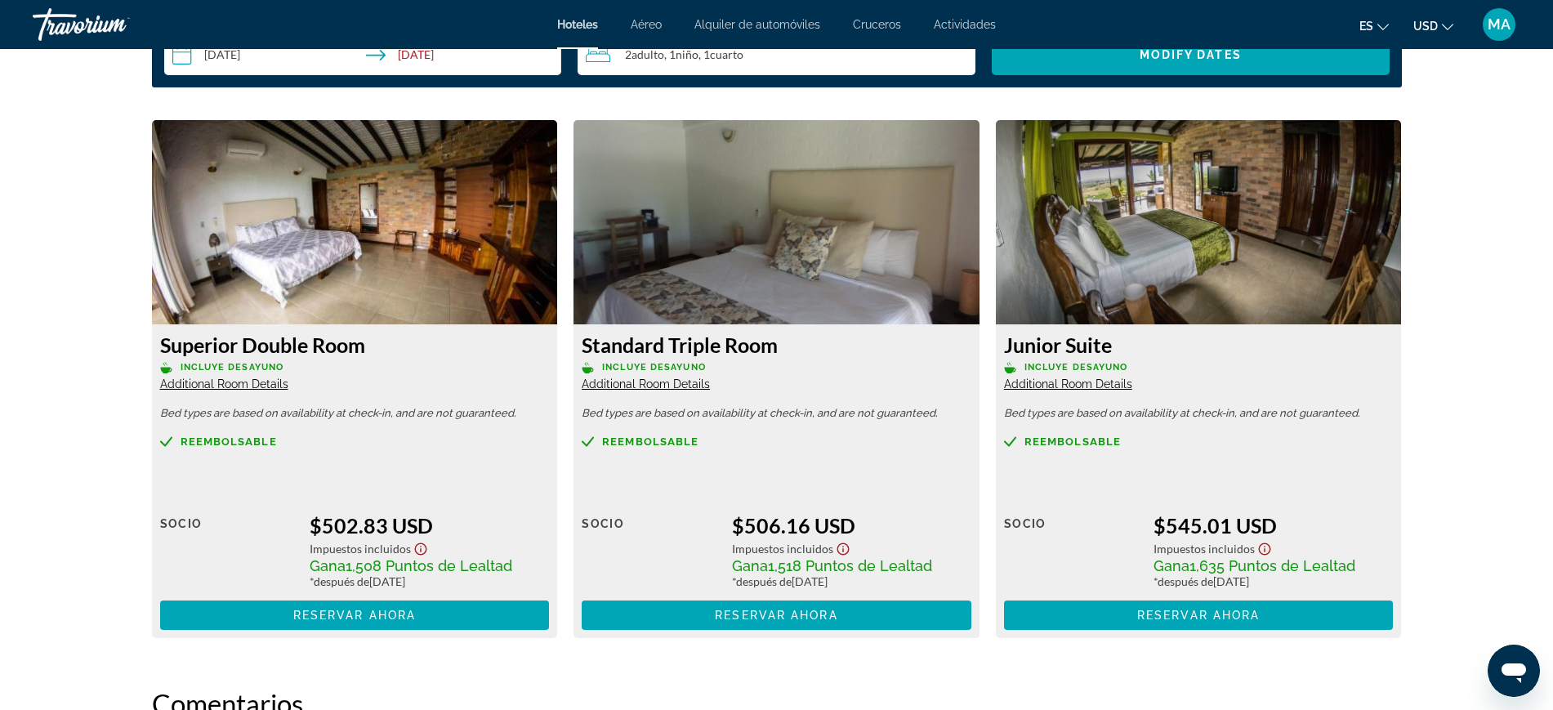
click at [671, 377] on span "Additional Room Details" at bounding box center [646, 383] width 128 height 13
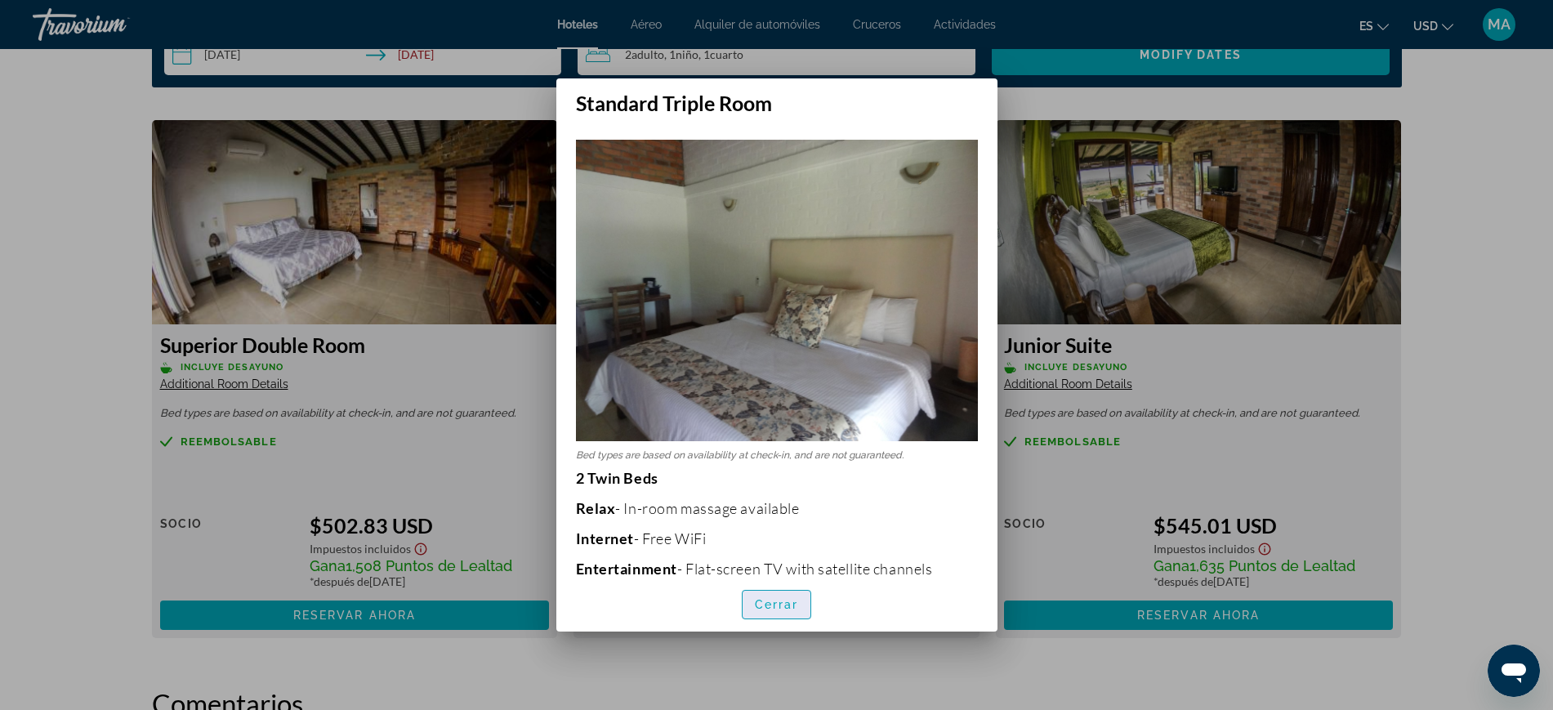
click at [792, 593] on span "button" at bounding box center [777, 604] width 69 height 39
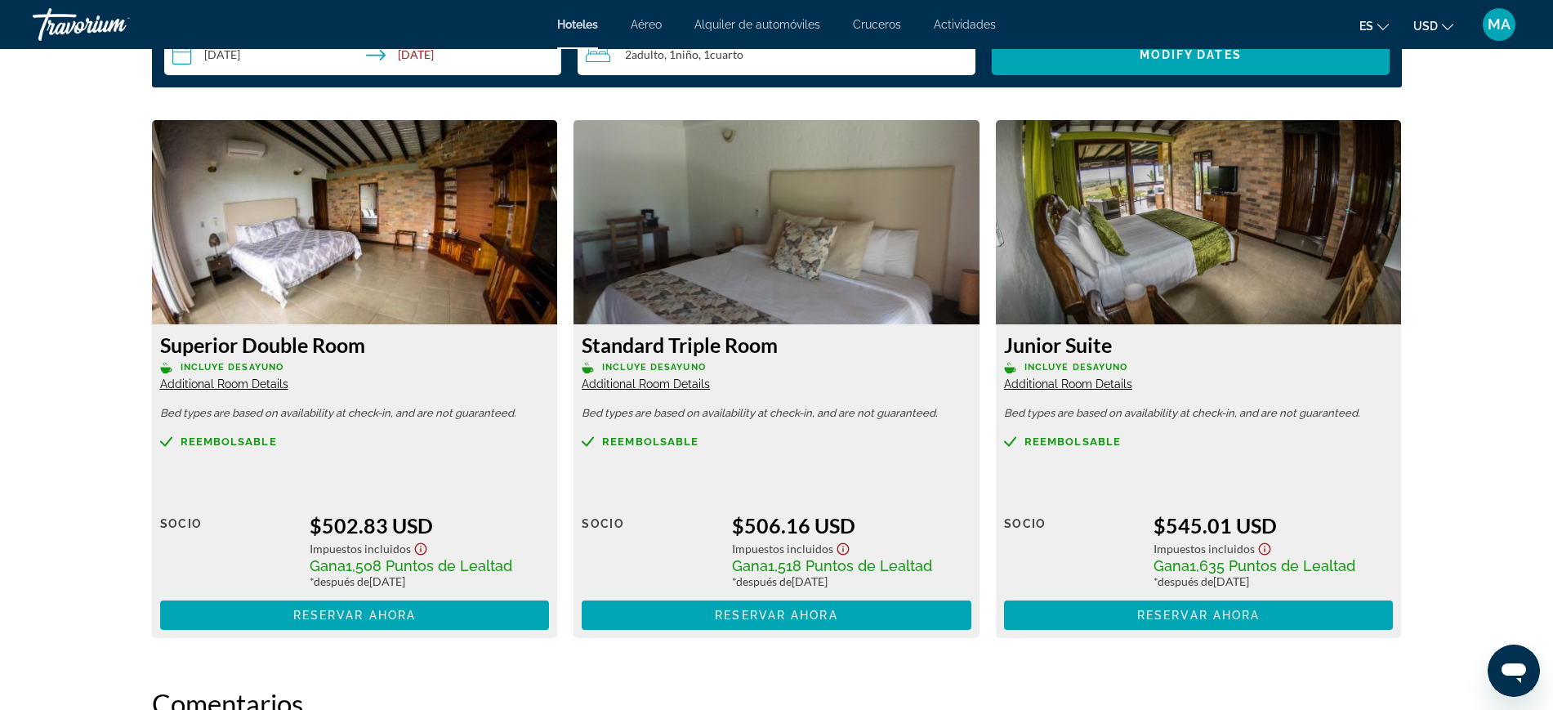
scroll to position [2104, 0]
click at [1064, 377] on span "Additional Room Details" at bounding box center [1068, 383] width 128 height 13
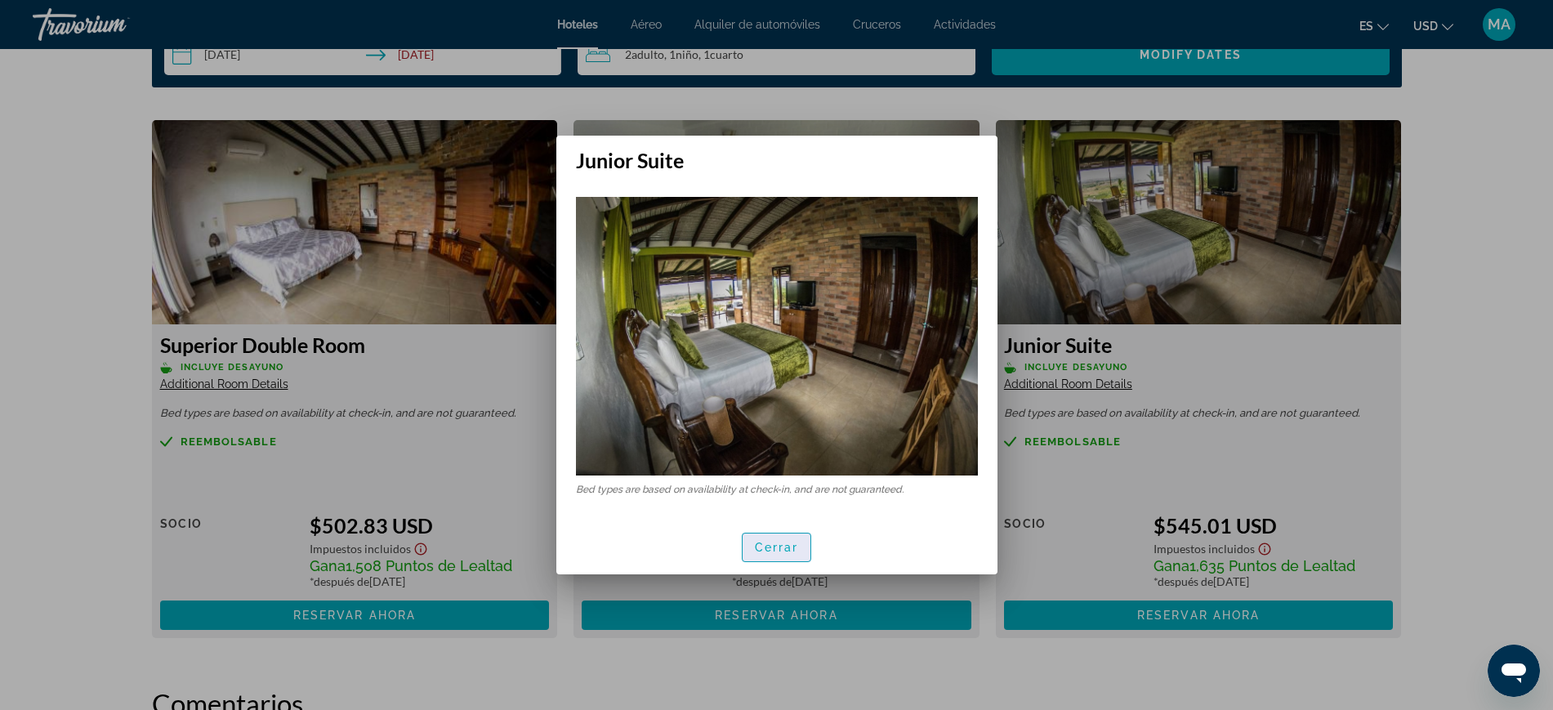
click at [783, 542] on span "Cerrar" at bounding box center [777, 547] width 44 height 13
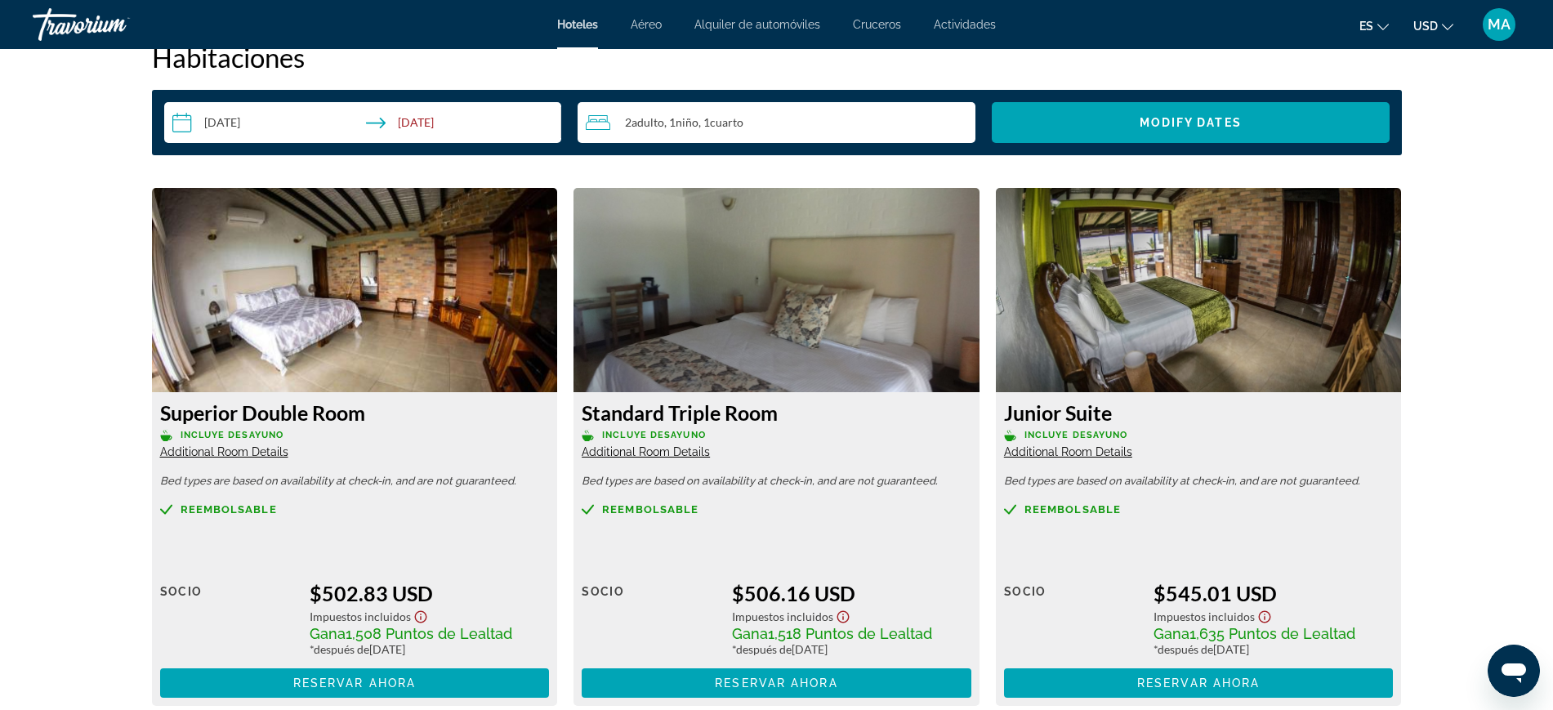
scroll to position [2002, 0]
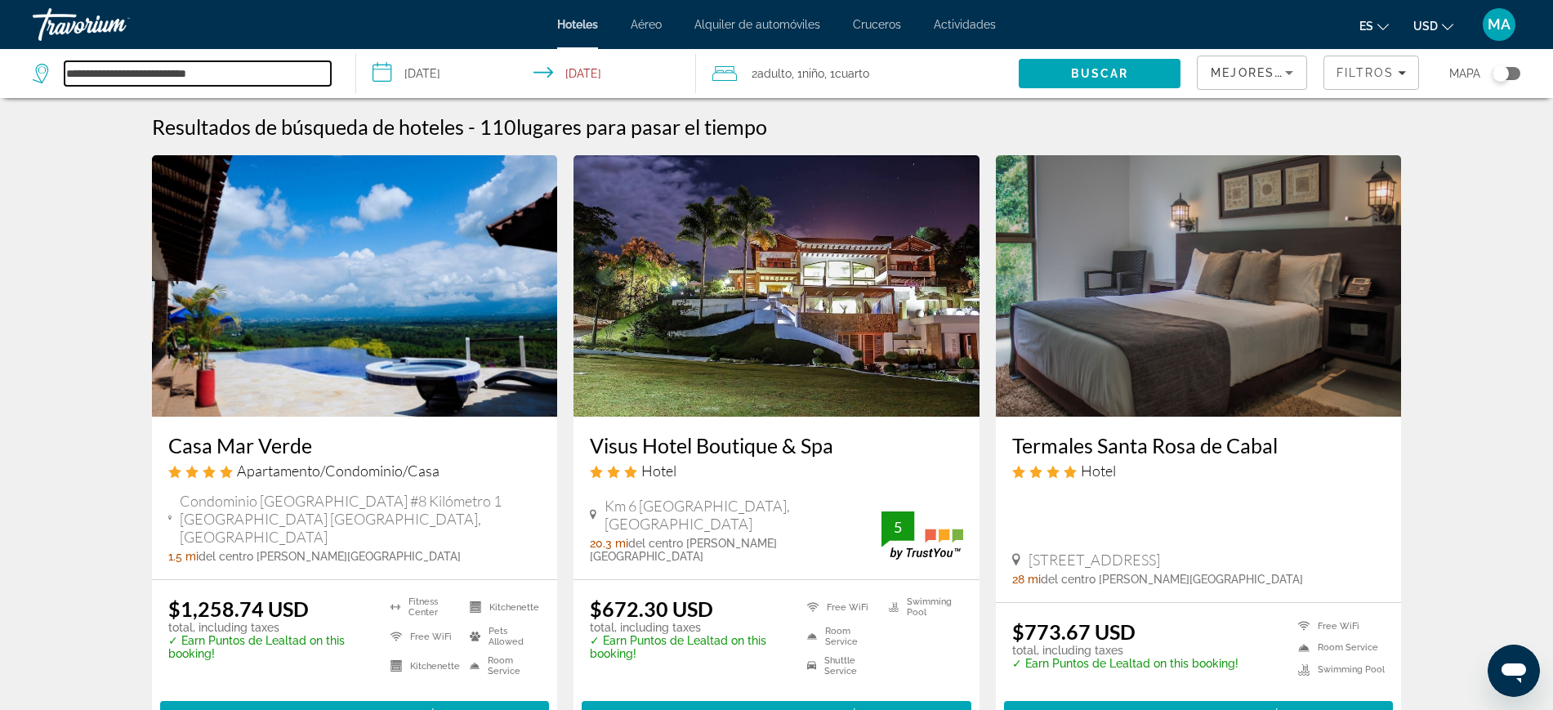
drag, startPoint x: 257, startPoint y: 74, endPoint x: 56, endPoint y: 80, distance: 200.2
click at [56, 80] on div "**********" at bounding box center [182, 73] width 298 height 25
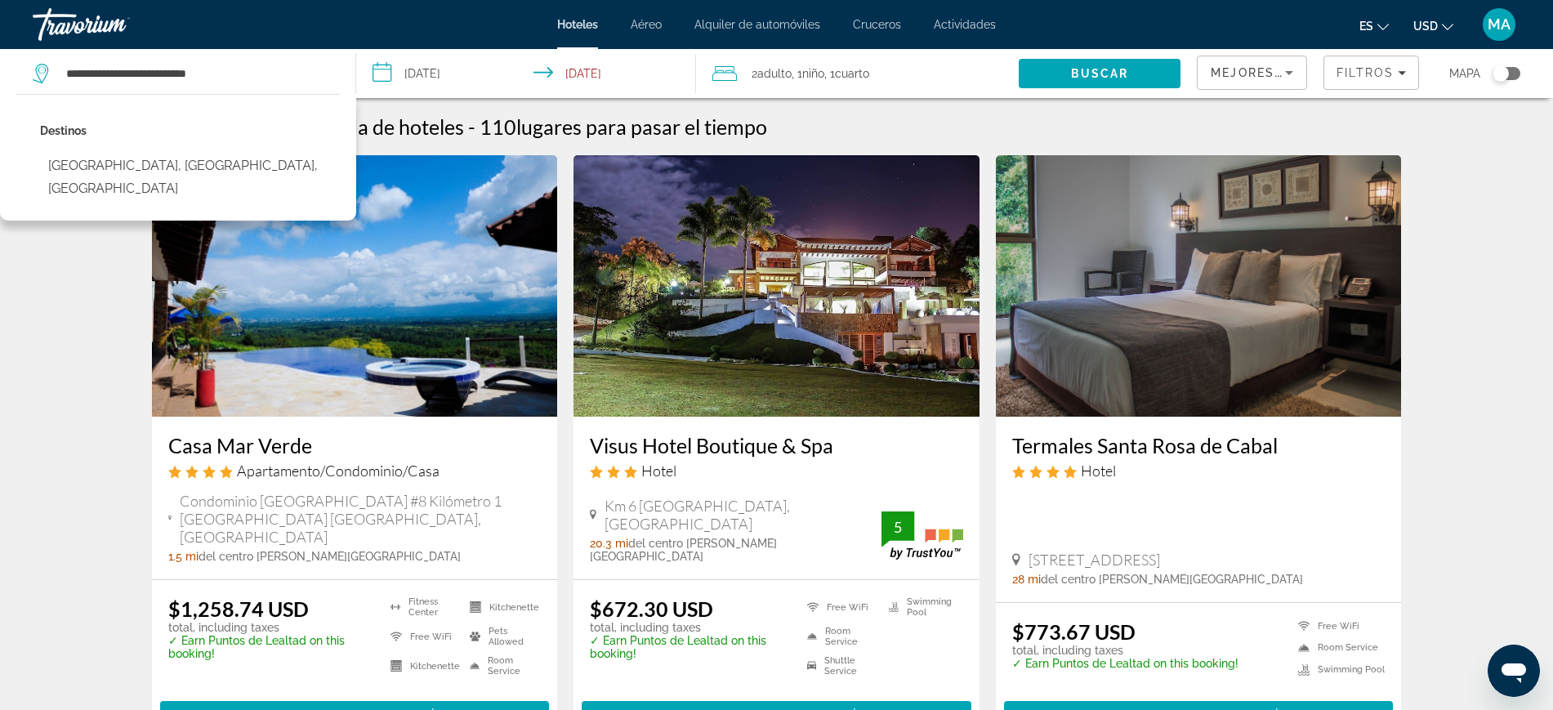
click at [341, 133] on div "Destinos Montenegro, Armenia, Colombia" at bounding box center [178, 157] width 356 height 127
click at [827, 129] on div "Resultados de búsqueda de hoteles - 110 lugares para pasar el tiempo" at bounding box center [777, 126] width 1250 height 25
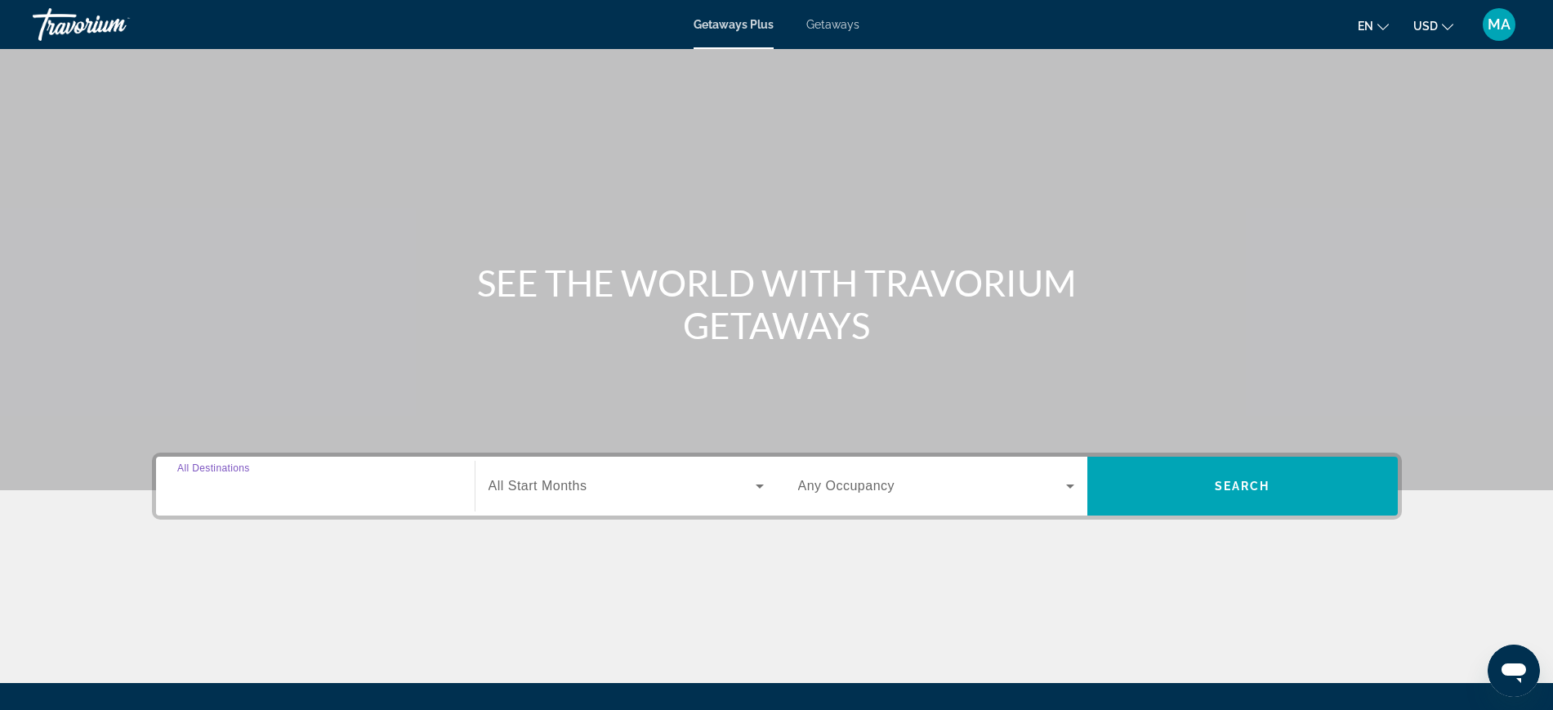
click at [384, 489] on input "Destination All Destinations" at bounding box center [315, 487] width 276 height 20
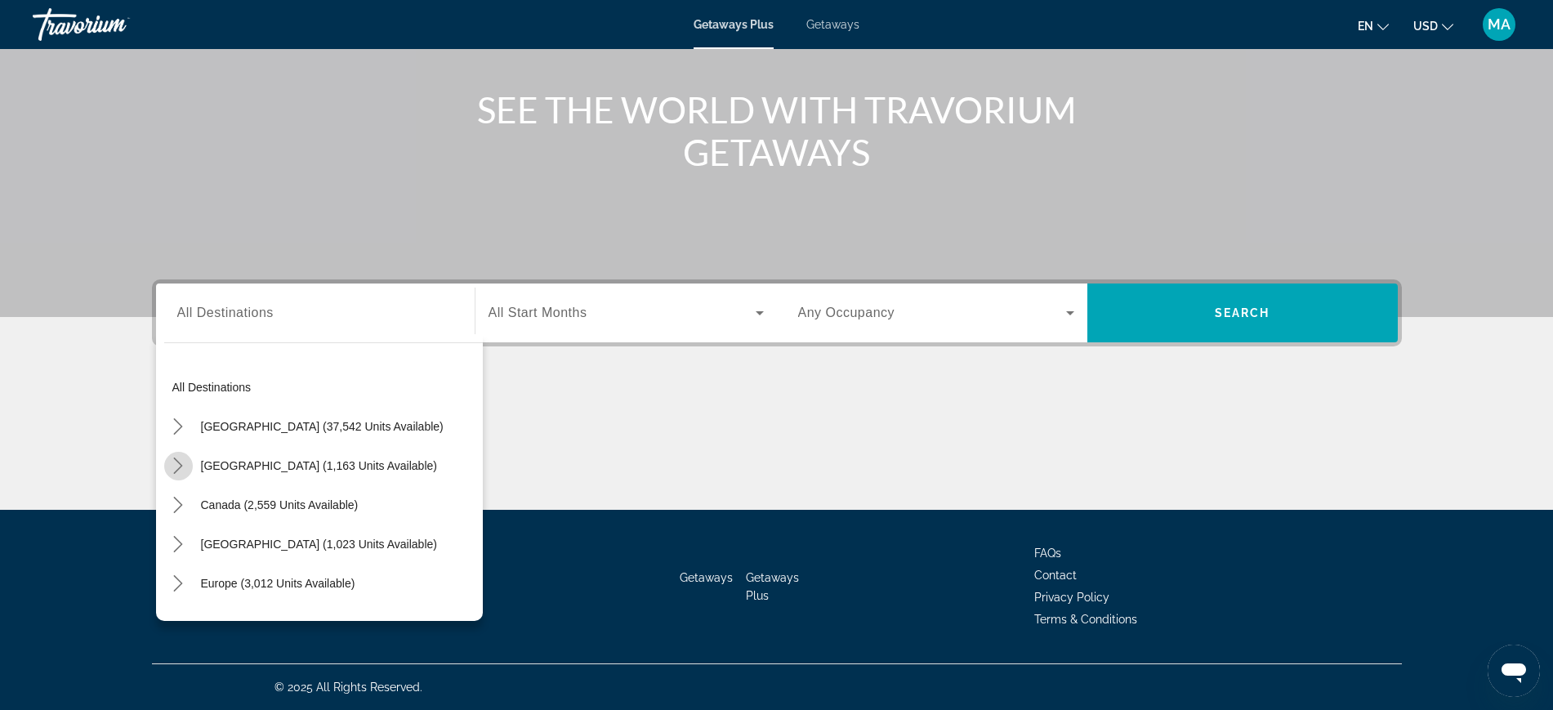
click at [176, 465] on icon "Toggle Mexico (1,163 units available) submenu" at bounding box center [178, 465] width 16 height 16
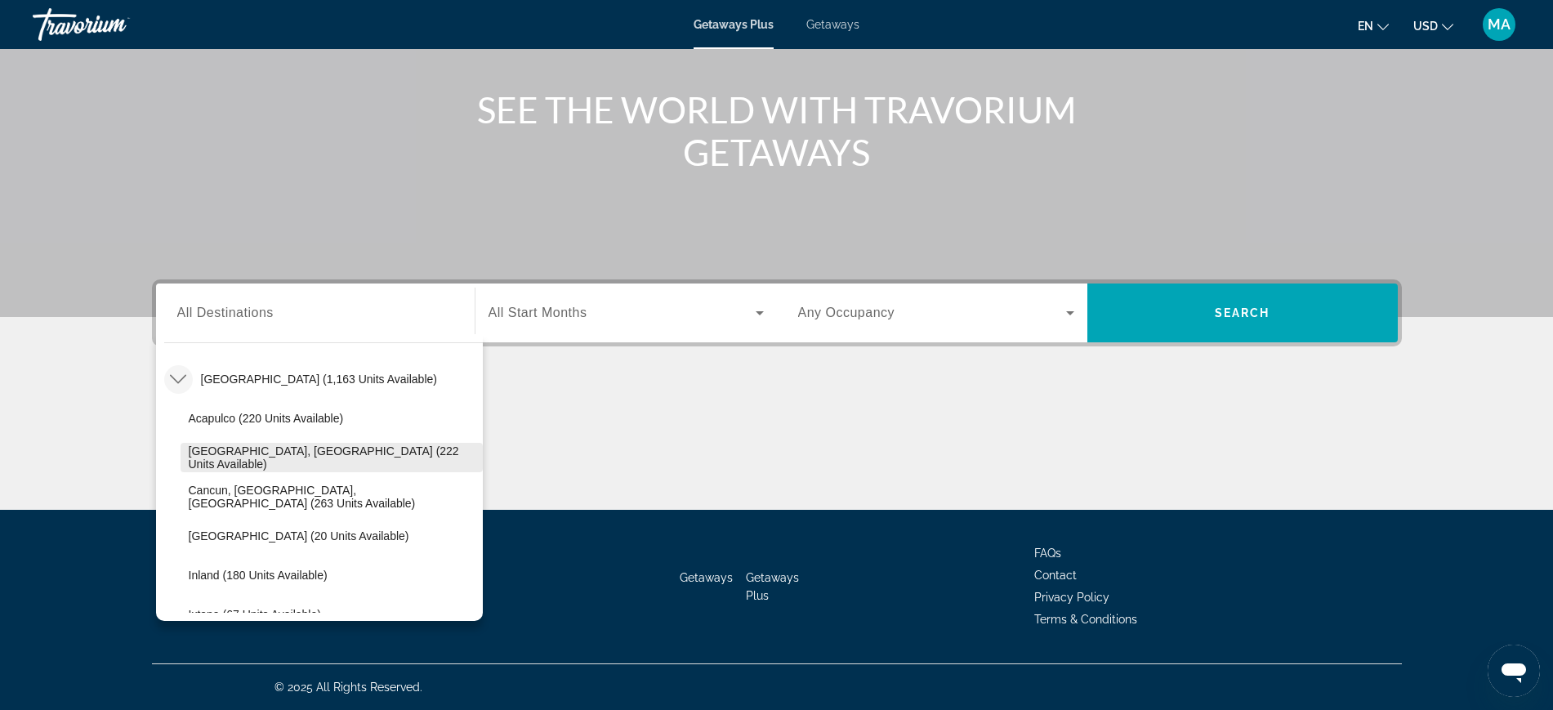
scroll to position [189, 0]
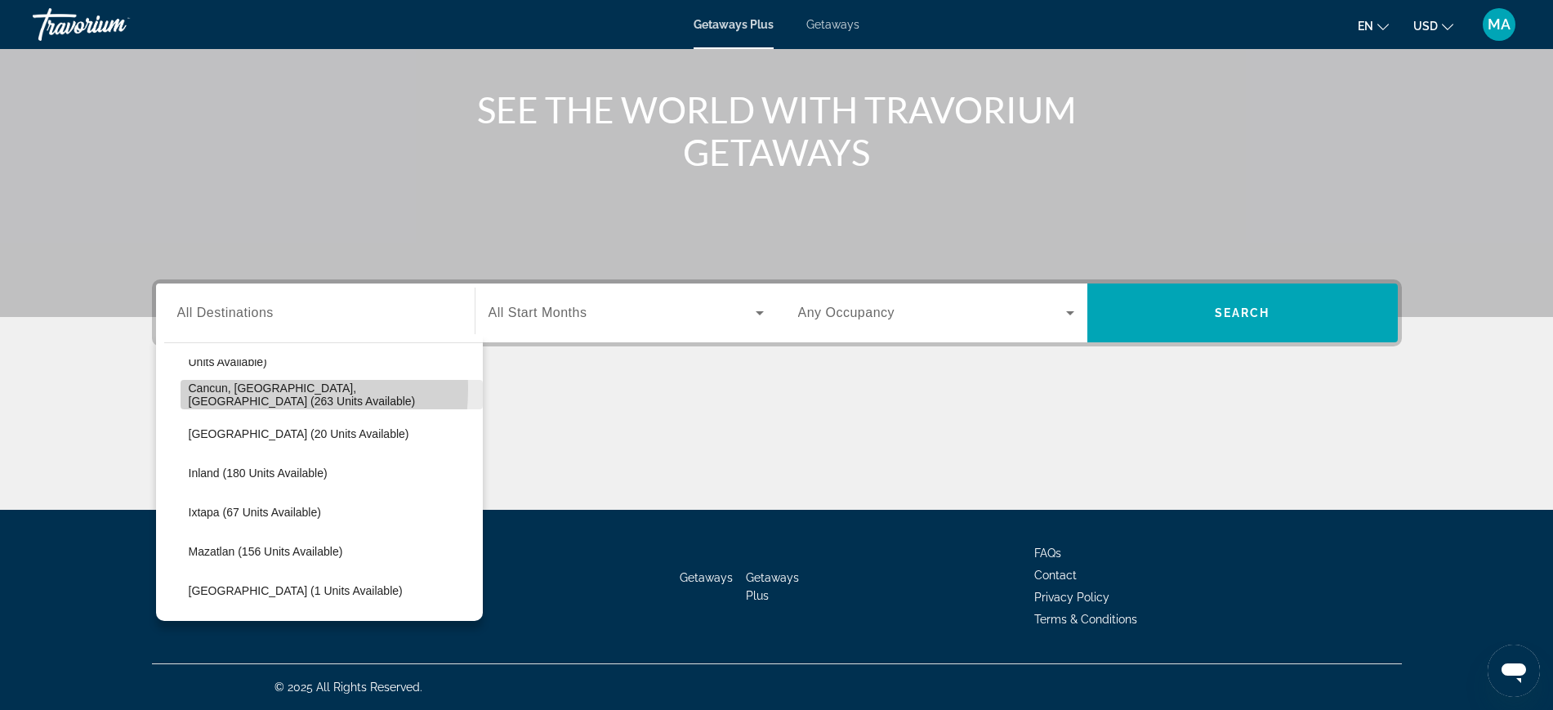
click at [221, 388] on span "Cancun, Cozumel, Riviera Maya (263 units available)" at bounding box center [332, 394] width 286 height 26
type input "**********"
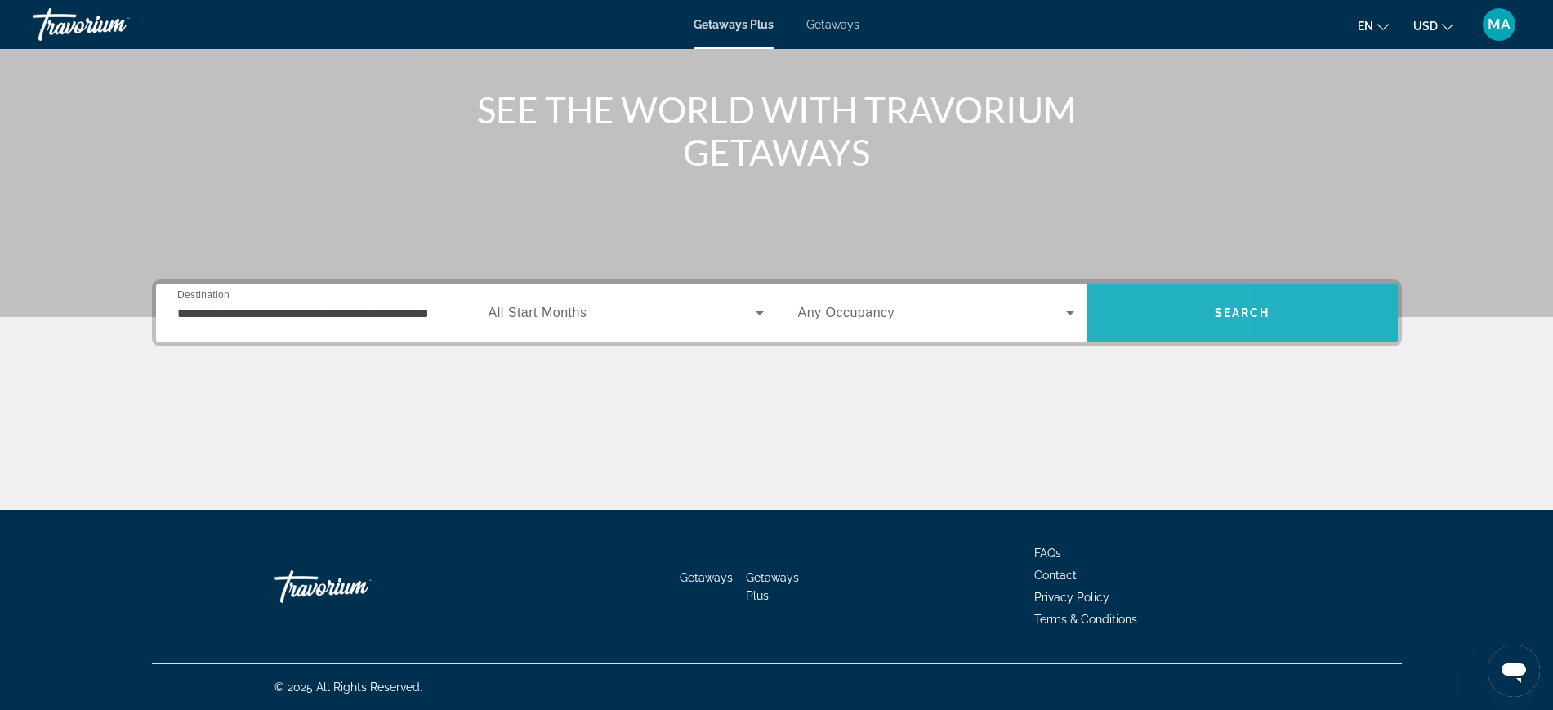
click at [1117, 311] on span "Search" at bounding box center [1242, 312] width 310 height 39
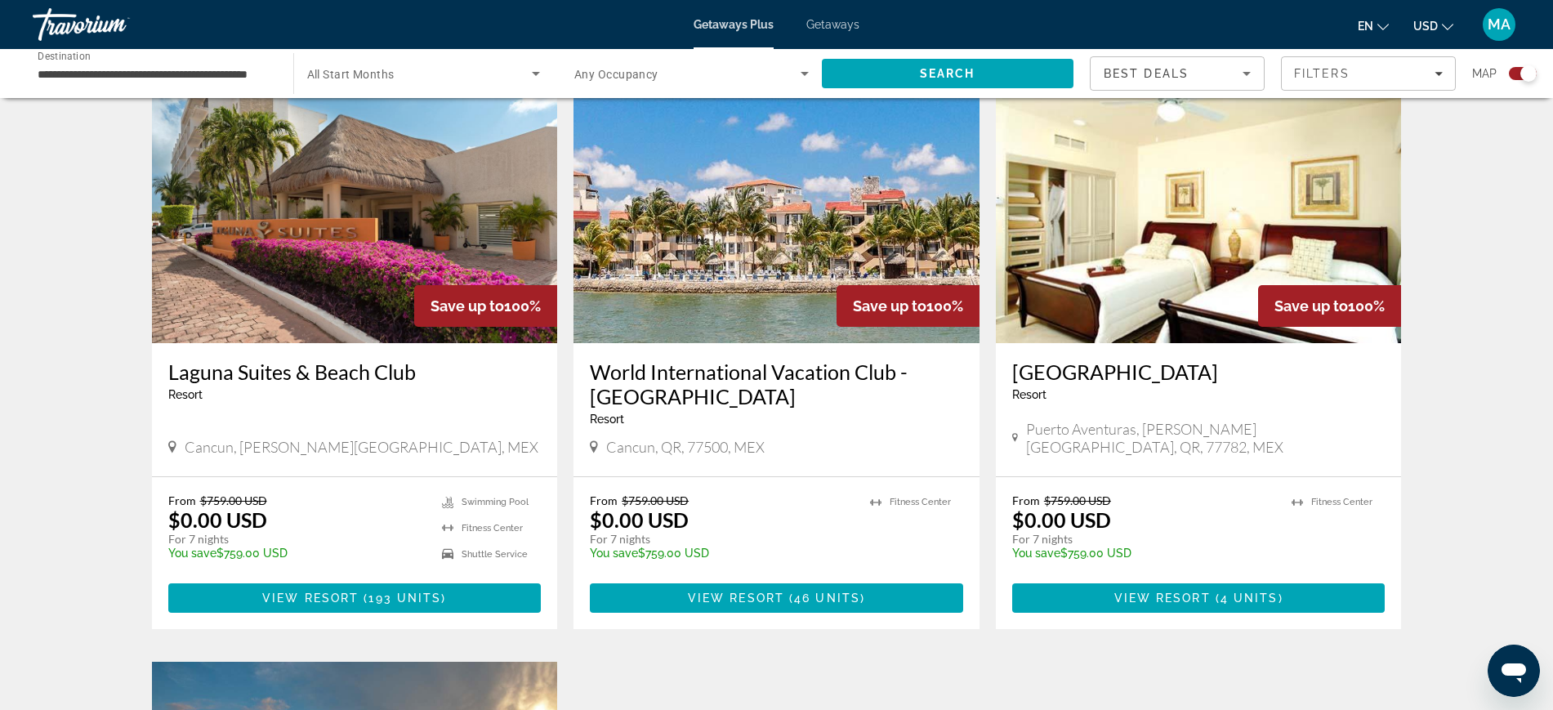
scroll to position [613, 0]
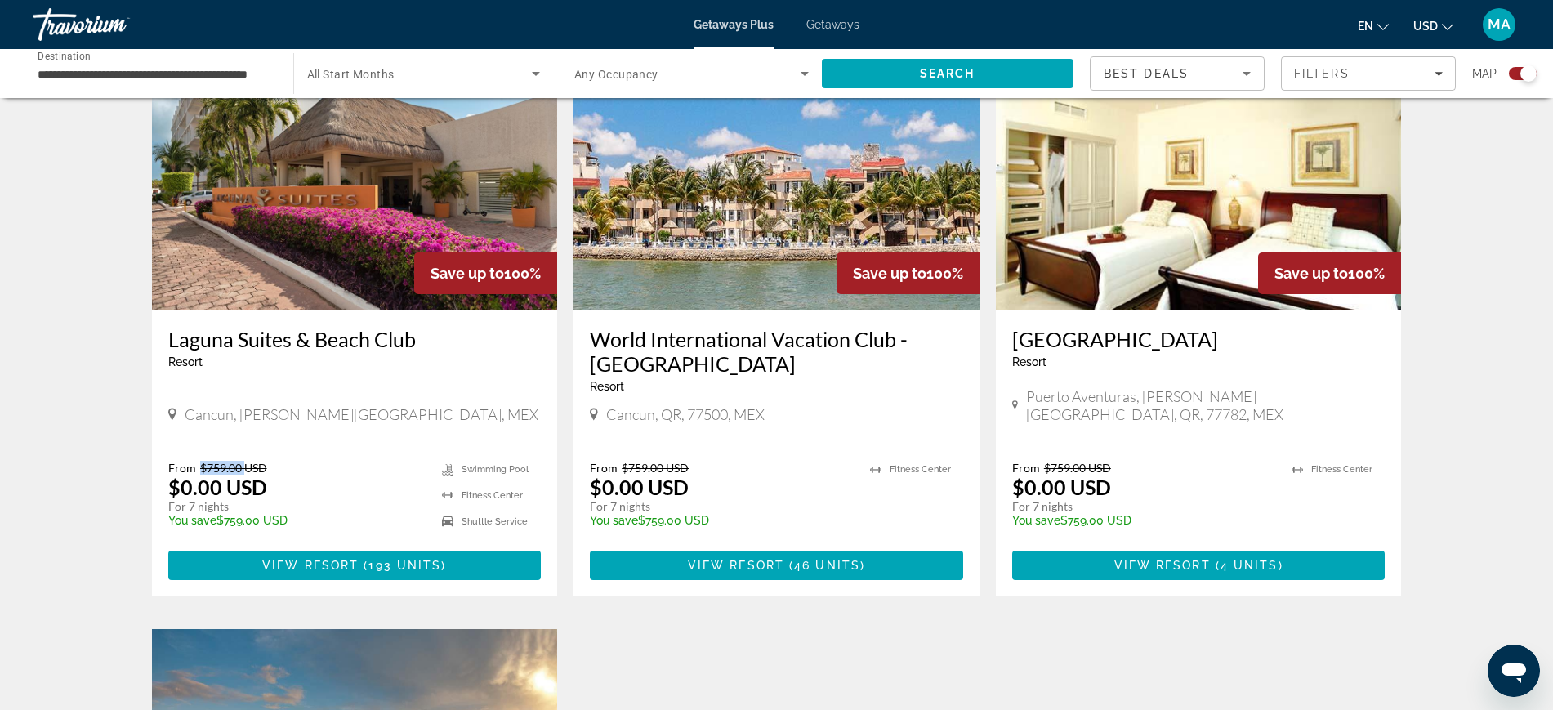
drag, startPoint x: 194, startPoint y: 466, endPoint x: 243, endPoint y: 470, distance: 49.2
click at [243, 470] on p "From $759.00 USD" at bounding box center [297, 468] width 258 height 14
click at [208, 489] on p "$0.00 USD" at bounding box center [217, 487] width 99 height 25
click at [377, 167] on img "Main content" at bounding box center [355, 179] width 406 height 261
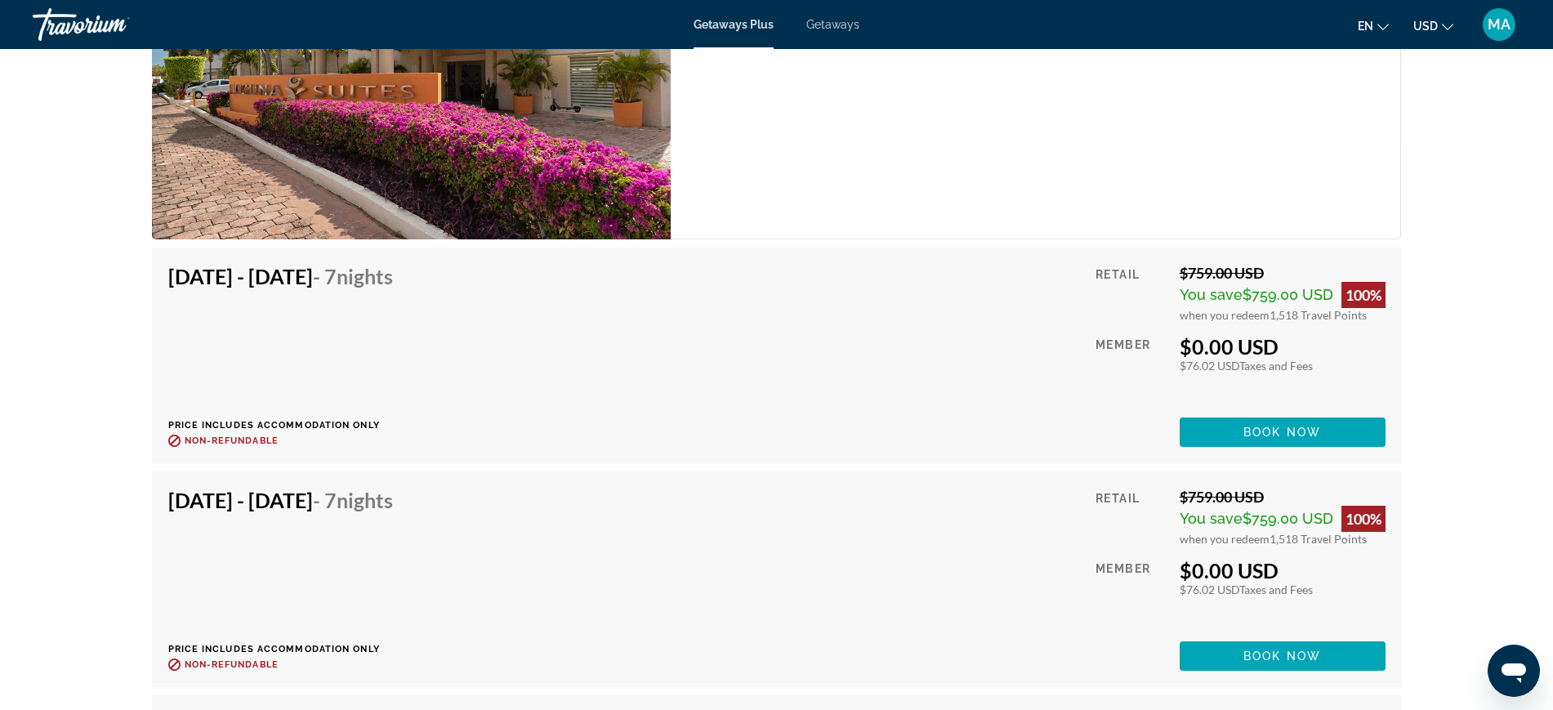
scroll to position [2451, 0]
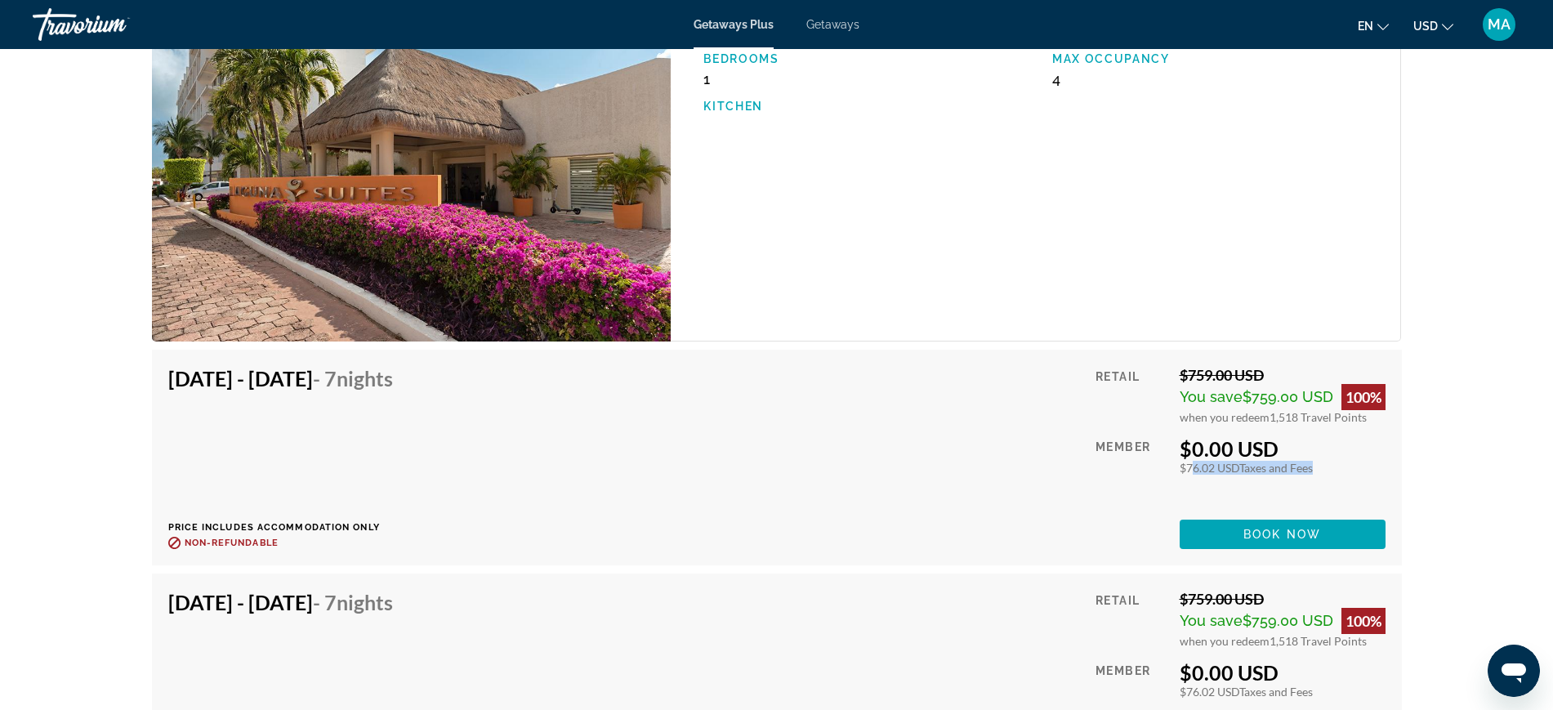
drag, startPoint x: 1183, startPoint y: 471, endPoint x: 1314, endPoint y: 467, distance: 131.6
click at [1314, 467] on div "$76.02 USD Taxes and Fees" at bounding box center [1283, 468] width 206 height 14
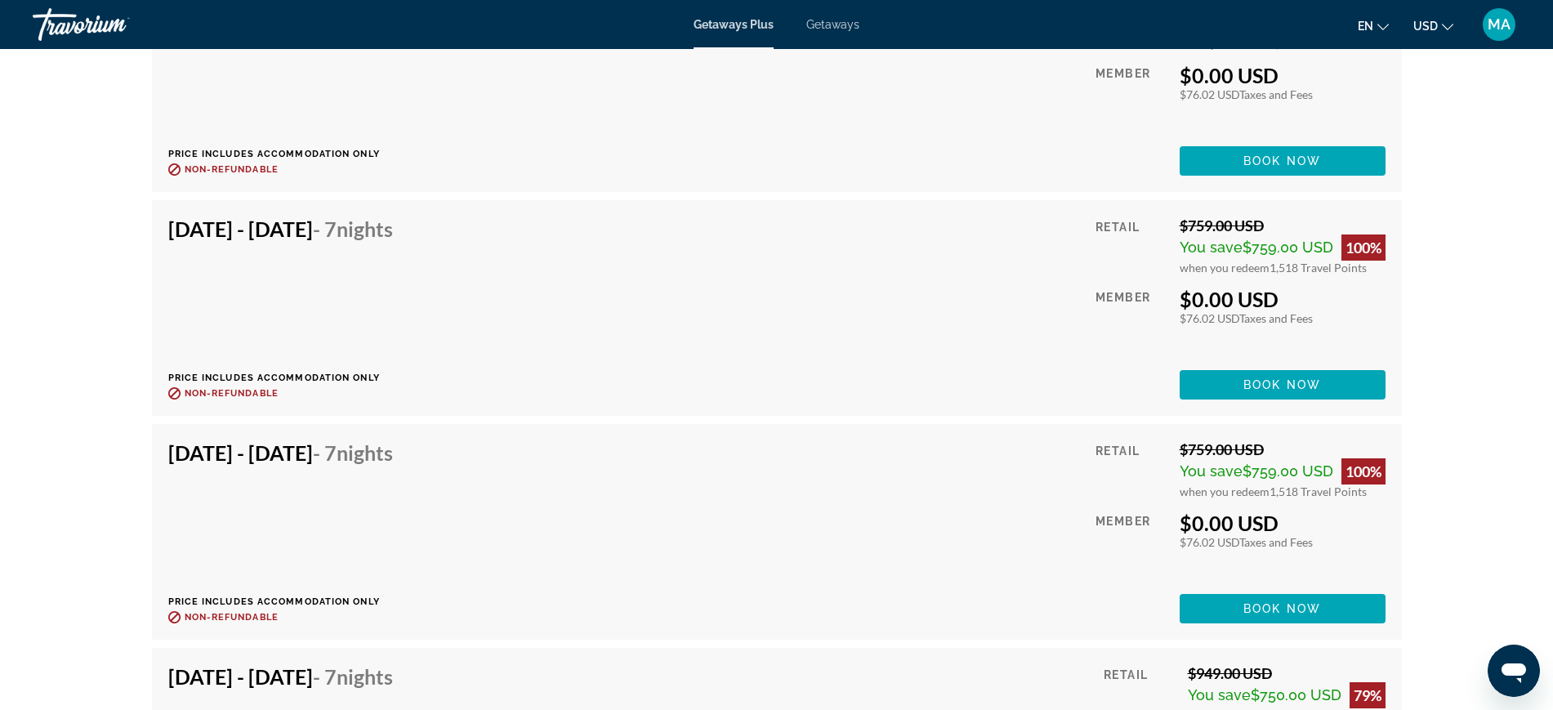
scroll to position [3268, 0]
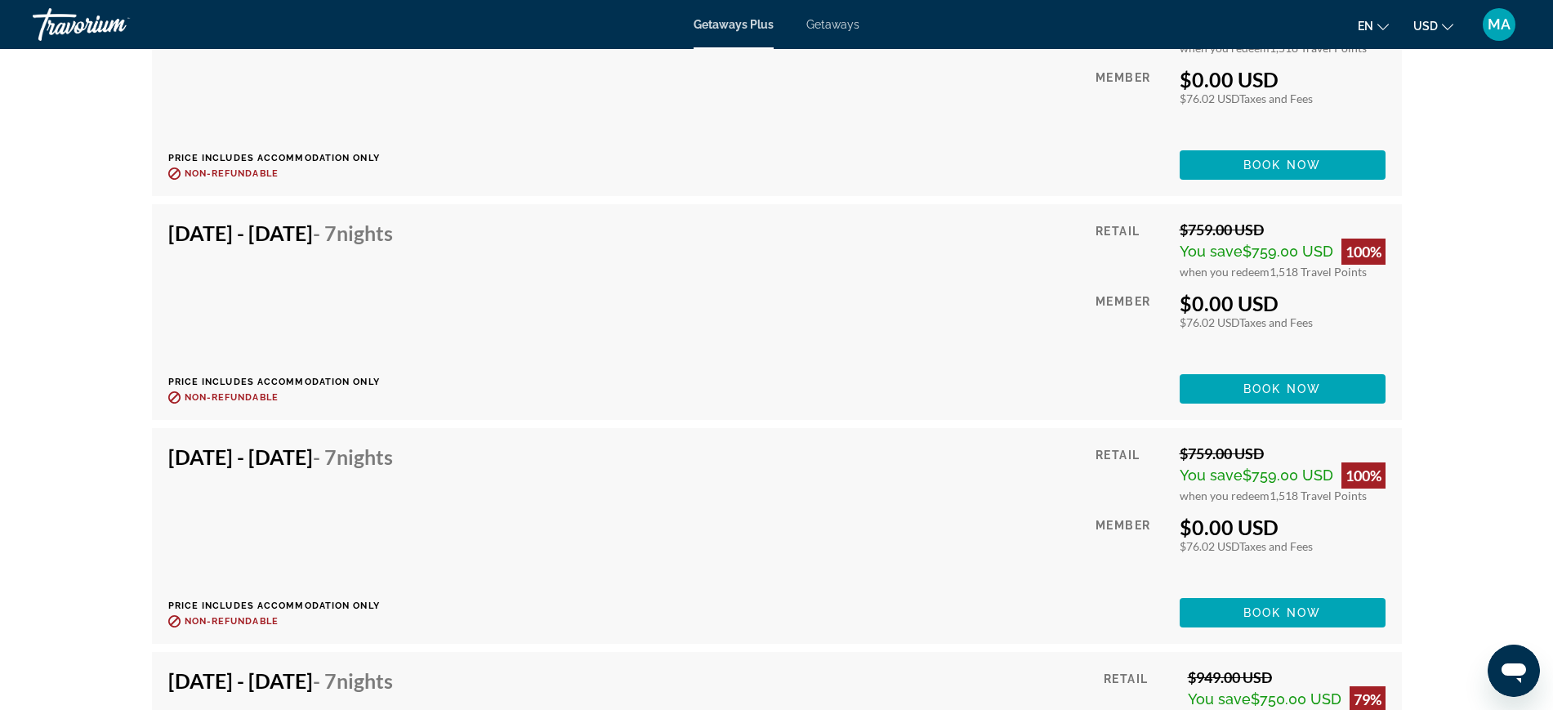
drag, startPoint x: 1180, startPoint y: 524, endPoint x: 1269, endPoint y: 522, distance: 89.9
click at [1269, 522] on div "$0.00 USD" at bounding box center [1283, 527] width 206 height 25
click at [1139, 547] on div "Member" at bounding box center [1130, 550] width 71 height 71
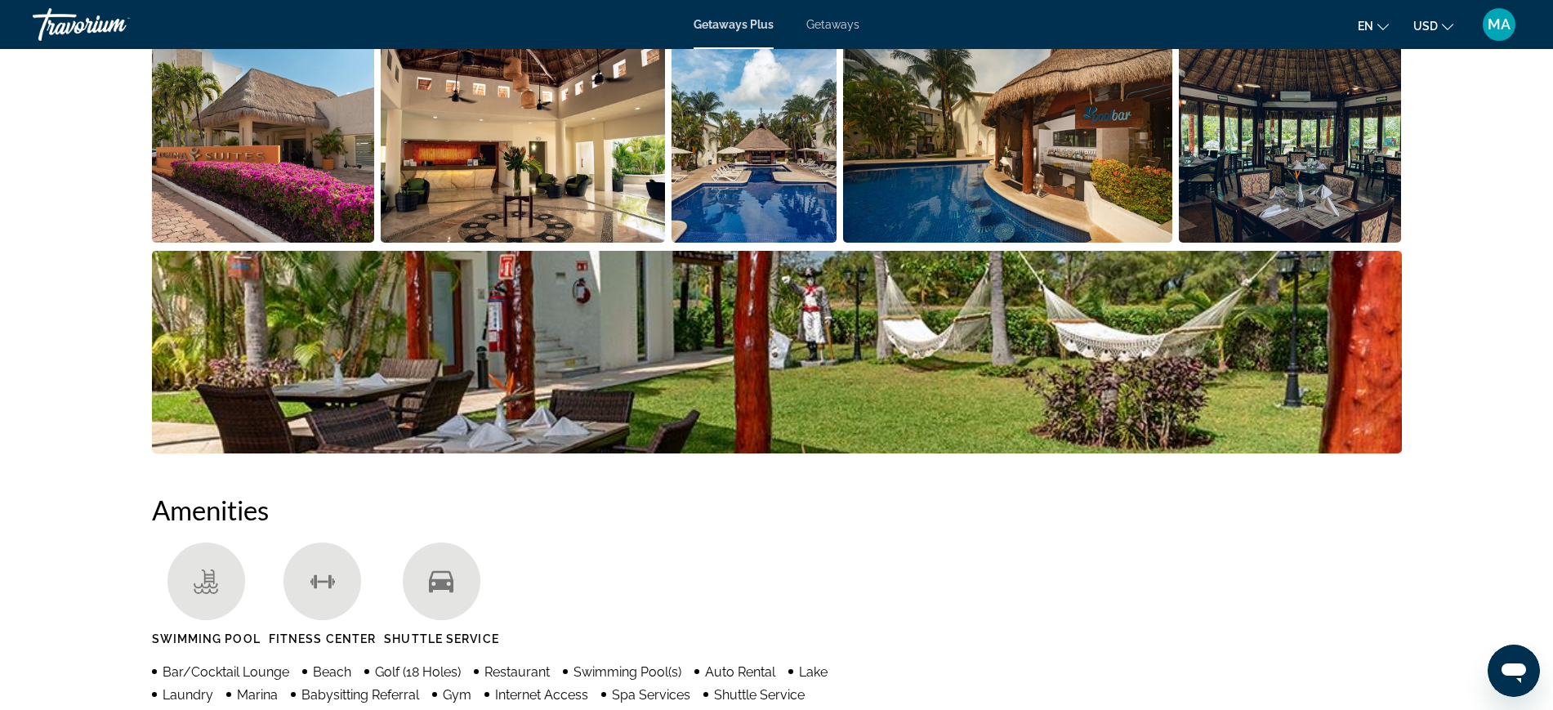
scroll to position [511, 0]
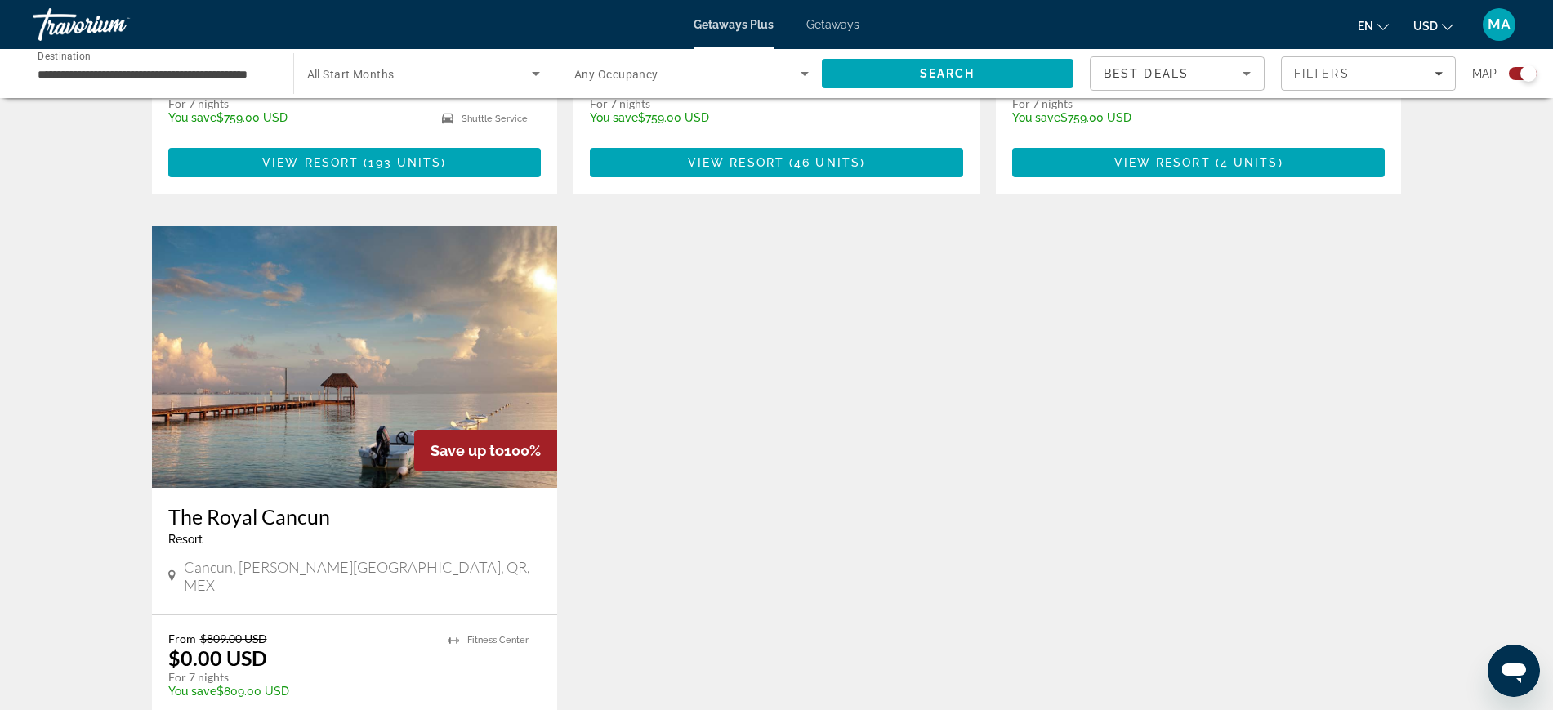
scroll to position [1021, 0]
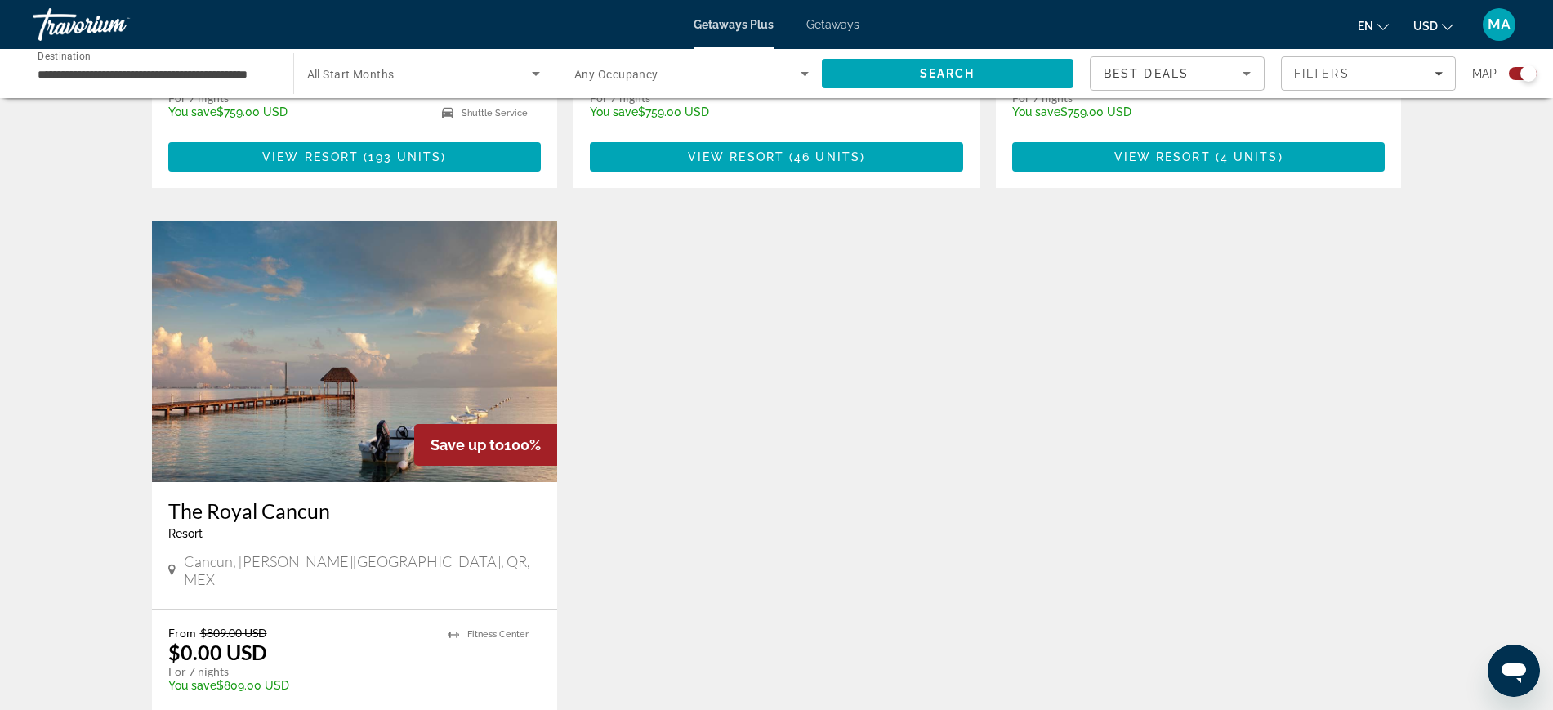
click at [263, 373] on img "Main content" at bounding box center [355, 351] width 406 height 261
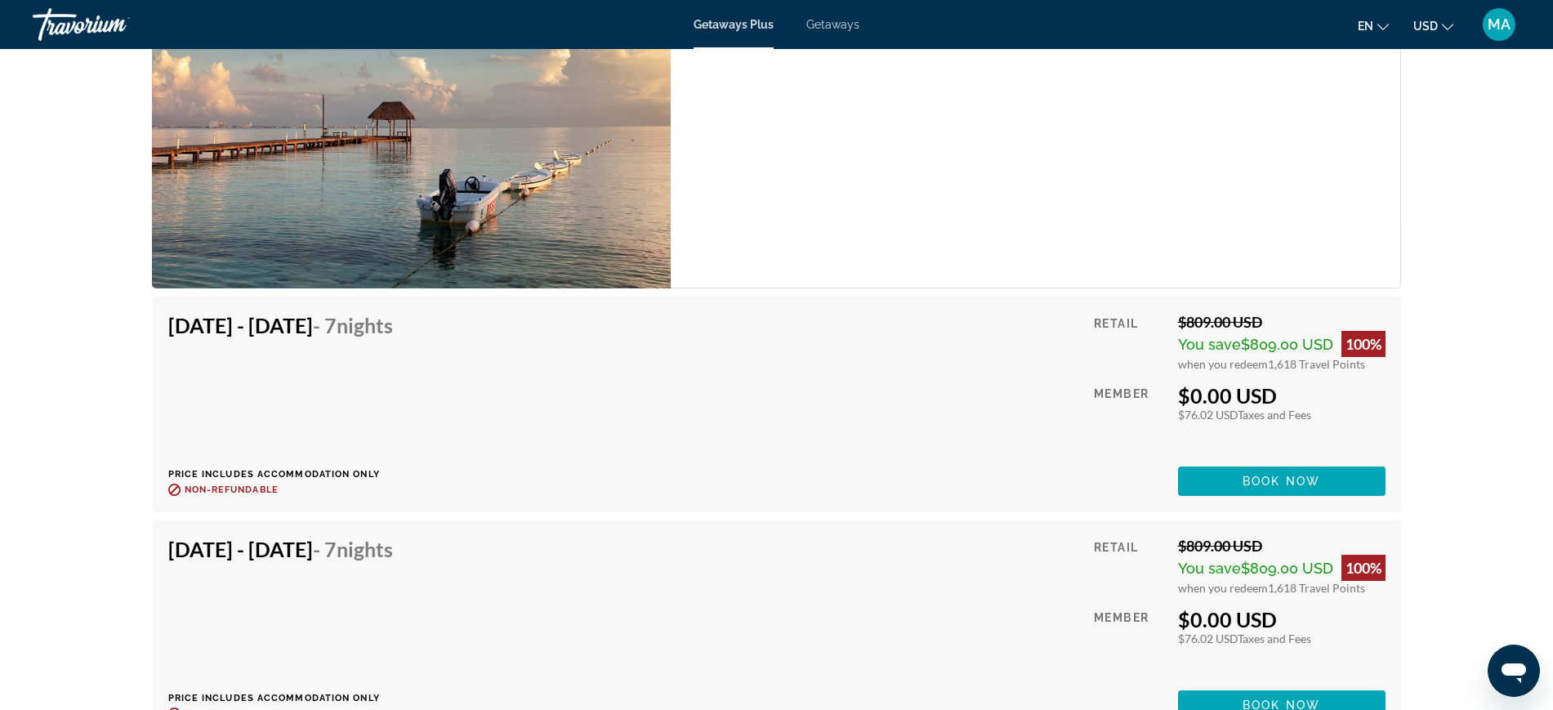
scroll to position [3423, 0]
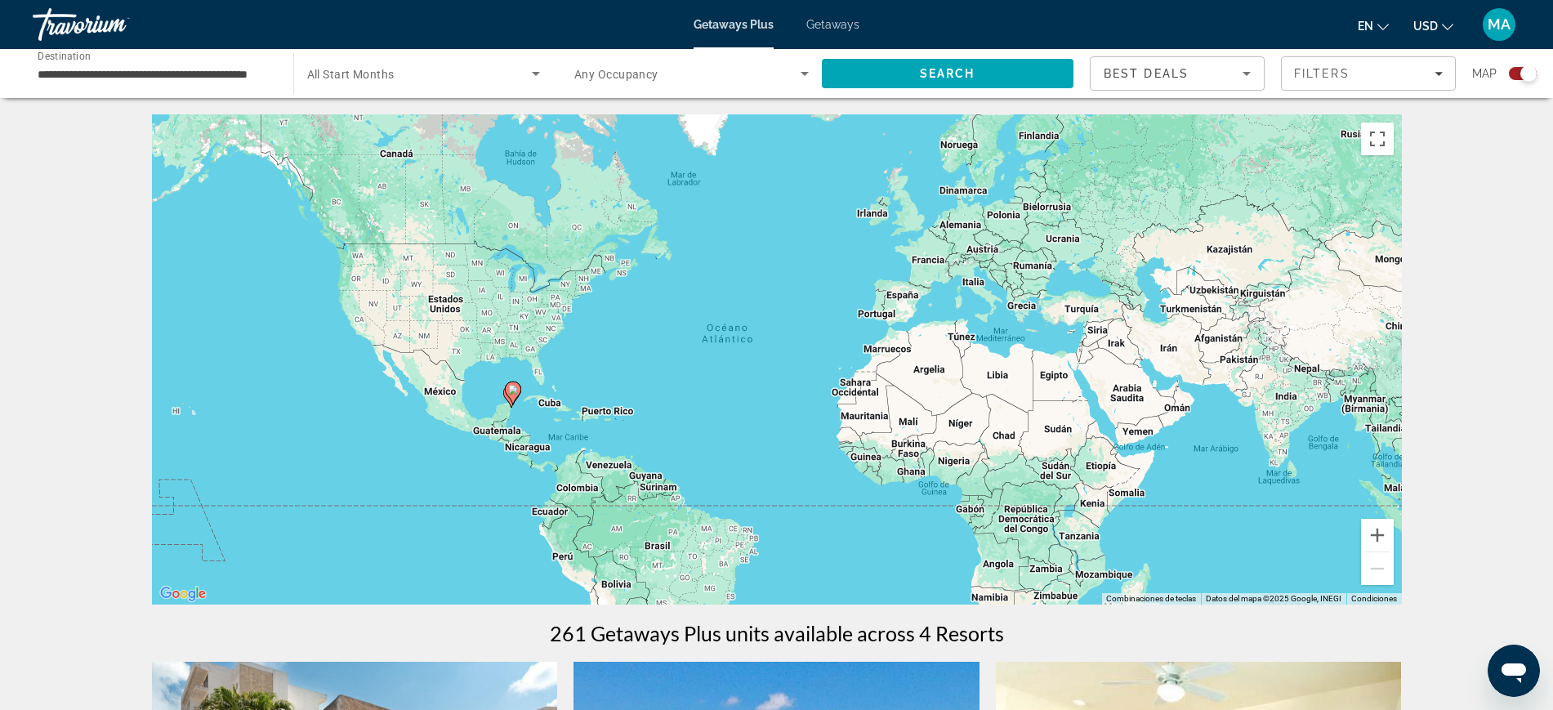
click at [230, 87] on div "**********" at bounding box center [155, 74] width 234 height 47
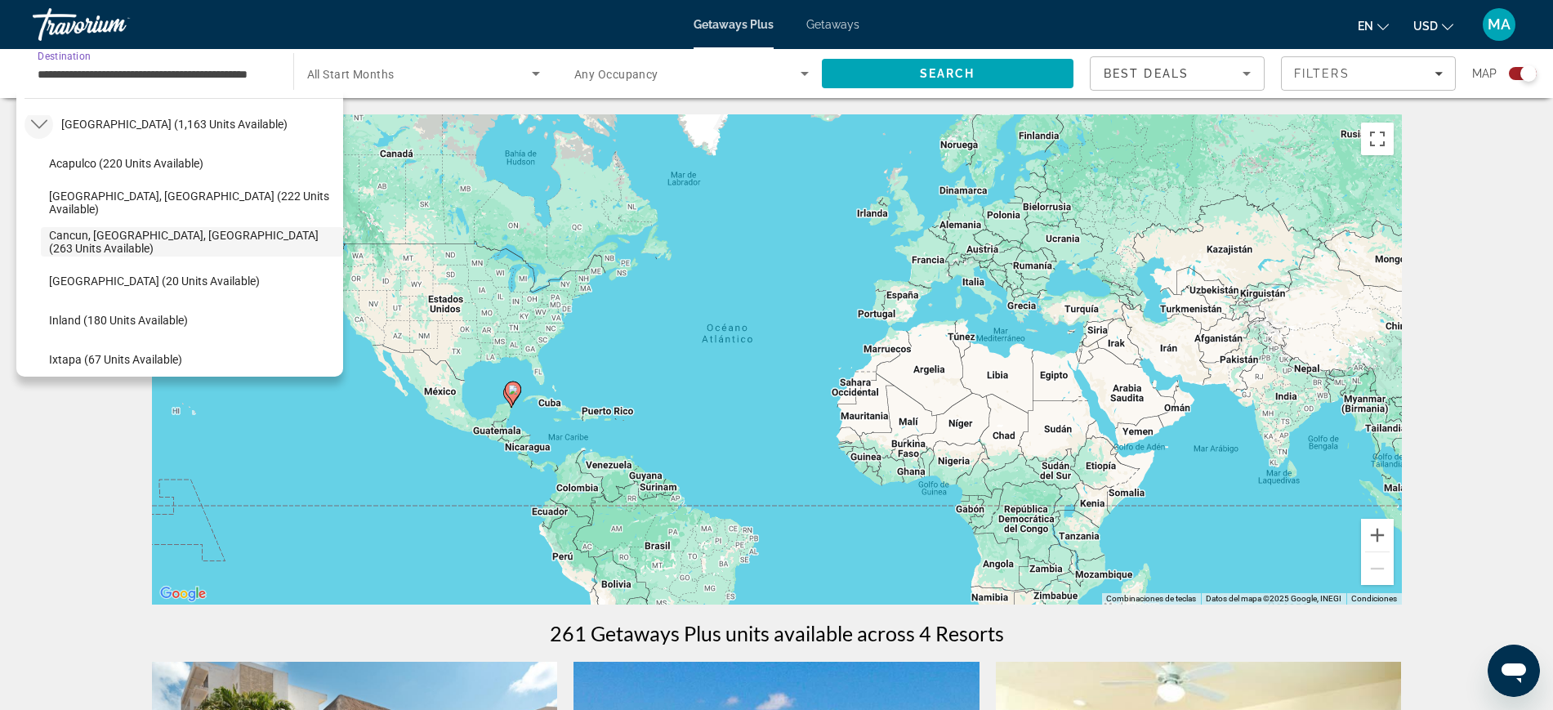
click at [33, 125] on icon "Toggle Mexico (1,163 units available) submenu" at bounding box center [39, 124] width 16 height 16
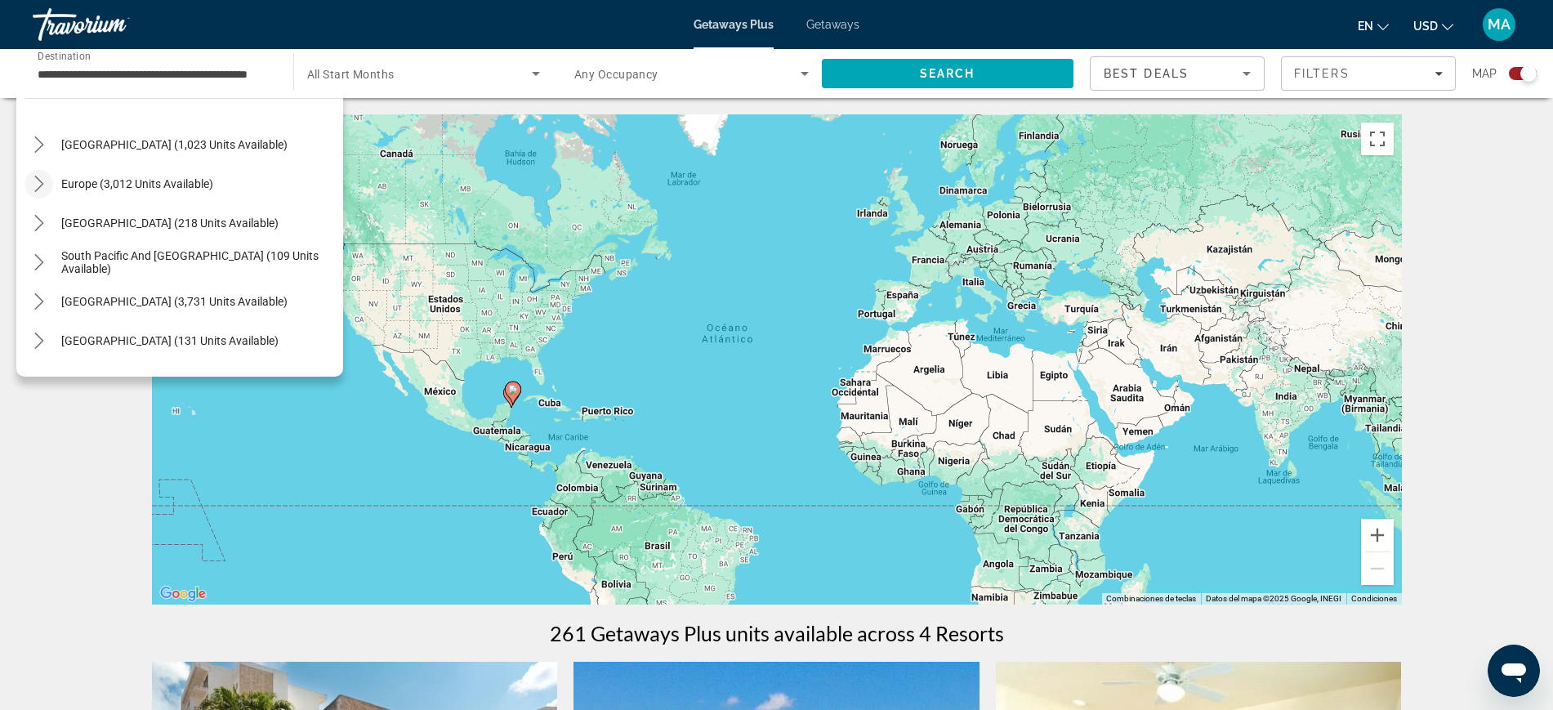
scroll to position [189, 0]
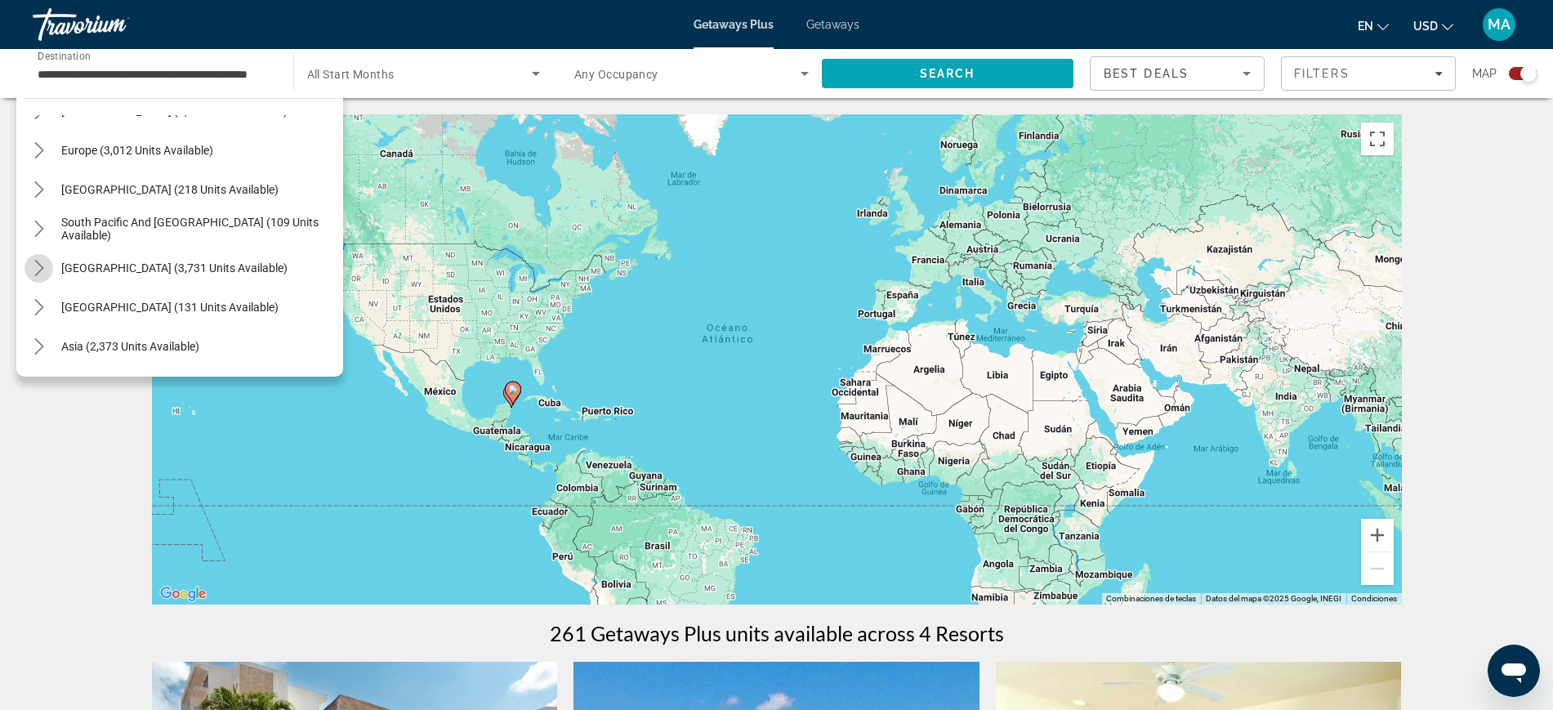
click at [47, 265] on mat-icon "Toggle South America (3,731 units available) submenu" at bounding box center [39, 268] width 29 height 29
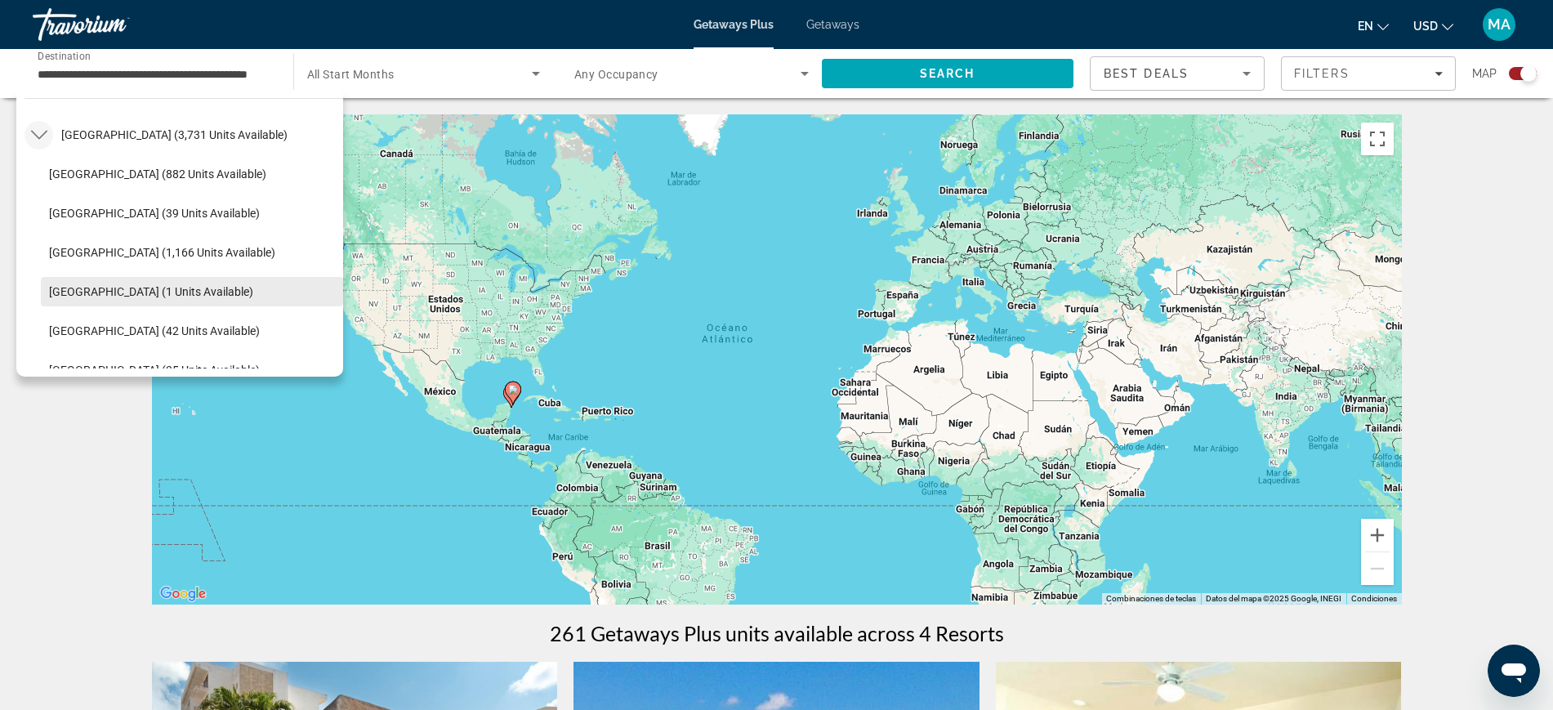
scroll to position [424, 0]
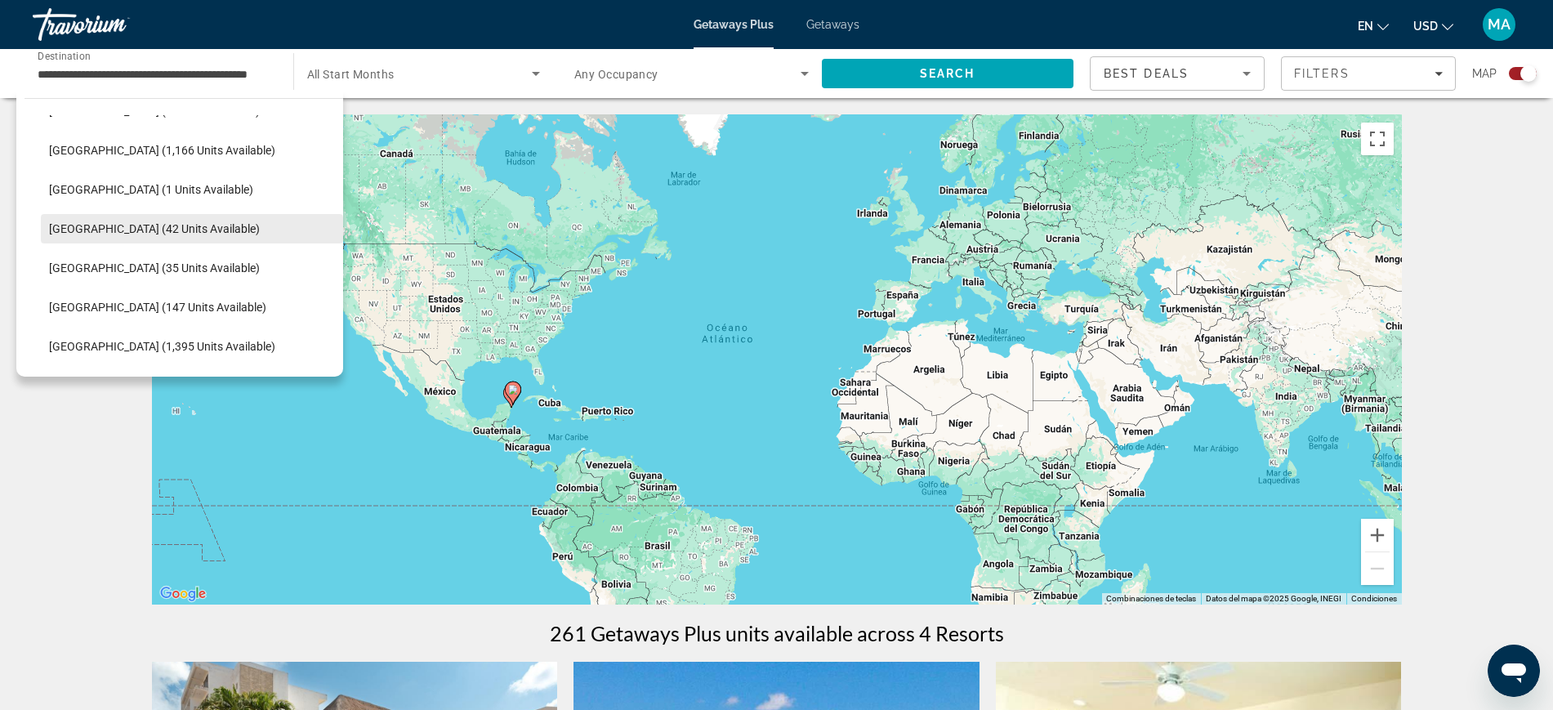
click at [116, 227] on span "Colombia (42 units available)" at bounding box center [154, 228] width 211 height 13
type input "**********"
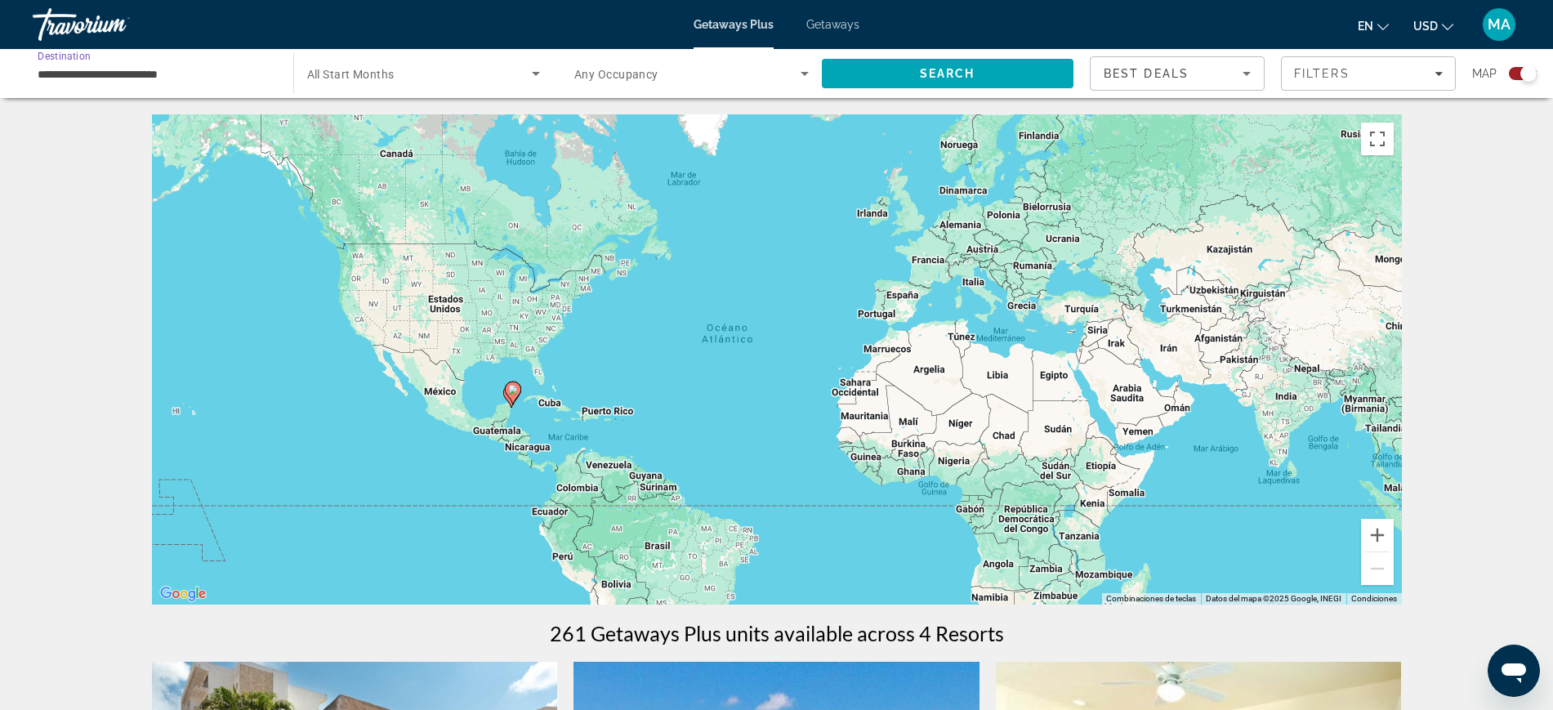
scroll to position [0, 0]
click at [927, 70] on span "Search" at bounding box center [948, 73] width 56 height 13
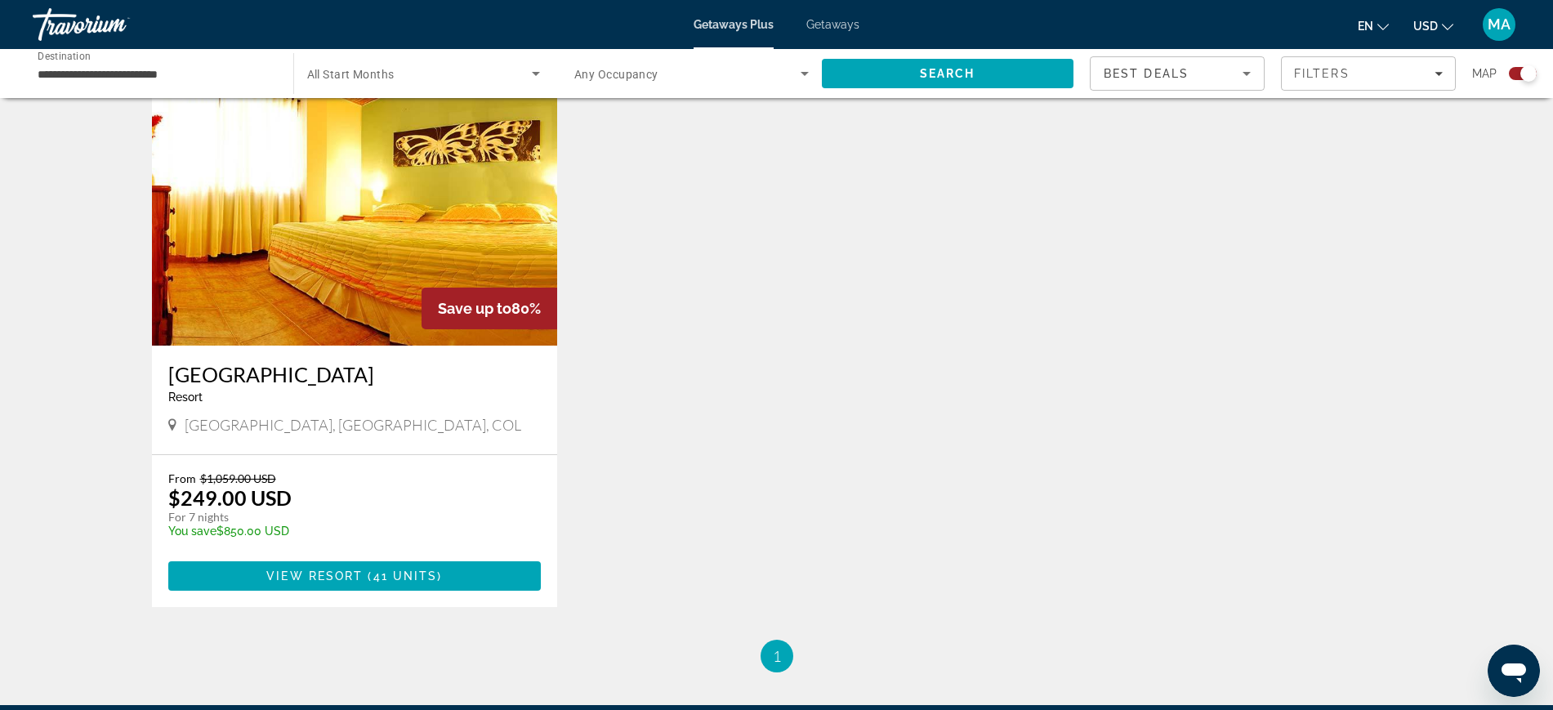
scroll to position [613, 0]
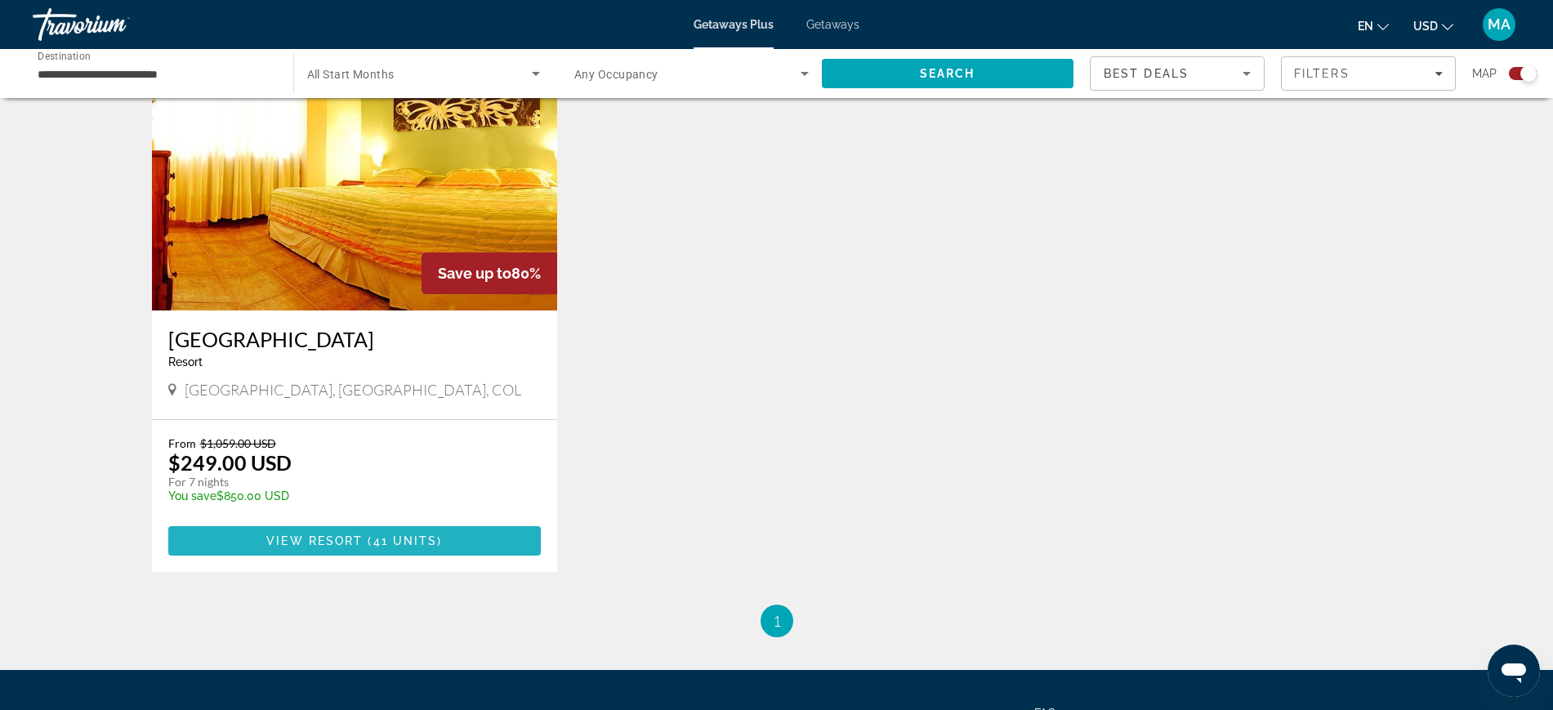
click at [319, 543] on span "View Resort" at bounding box center [314, 540] width 96 height 13
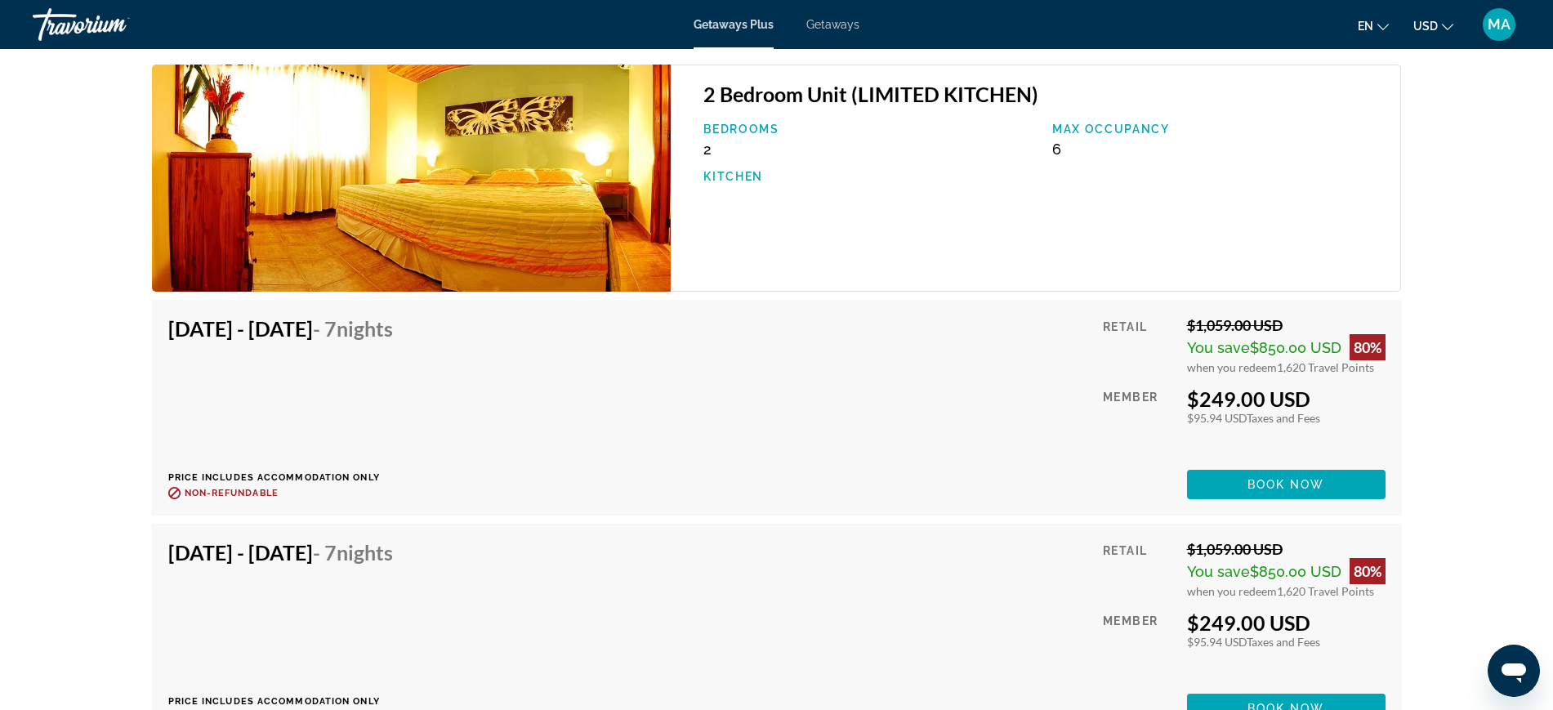
scroll to position [2349, 0]
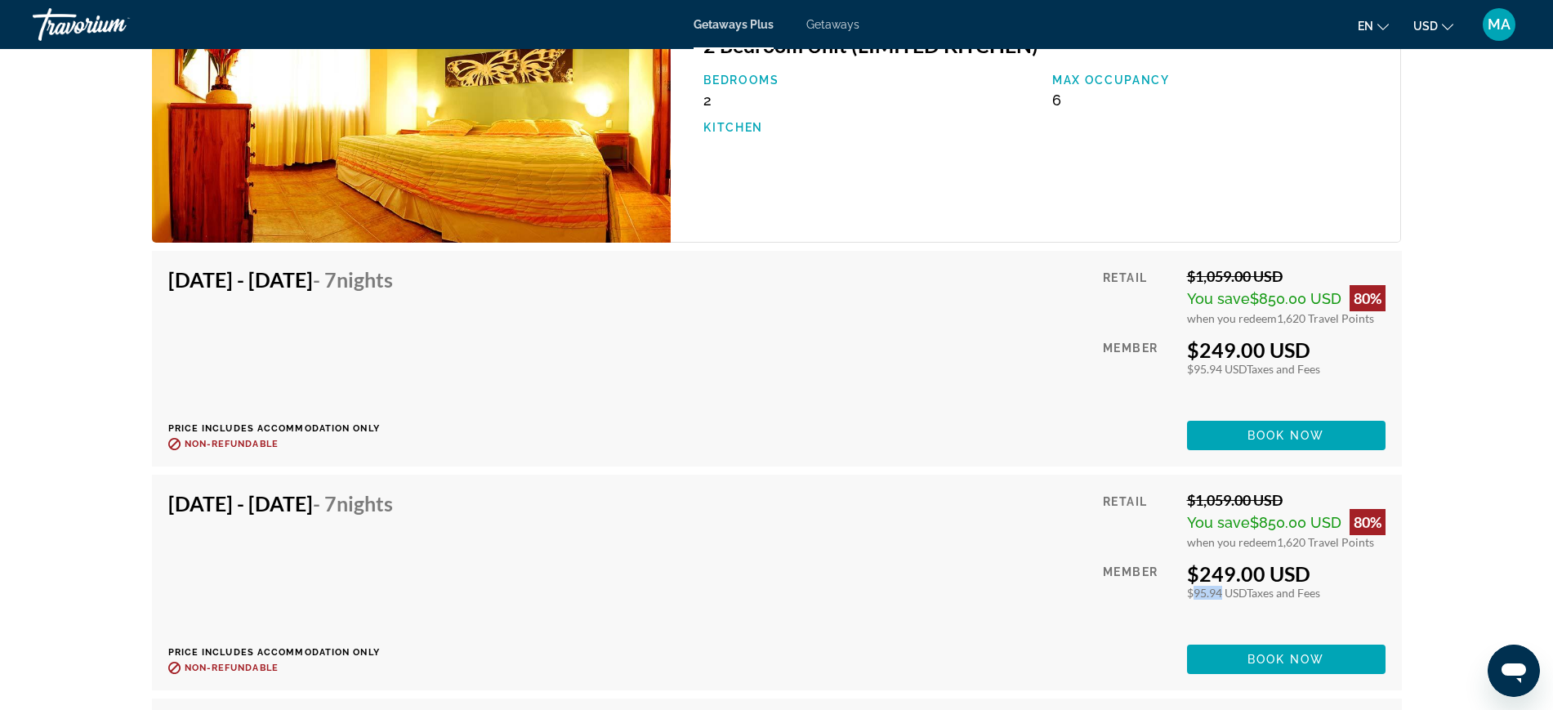
drag, startPoint x: 1188, startPoint y: 590, endPoint x: 1216, endPoint y: 589, distance: 28.6
click at [1216, 589] on div "$95.94 USD Taxes and Fees" at bounding box center [1286, 593] width 199 height 14
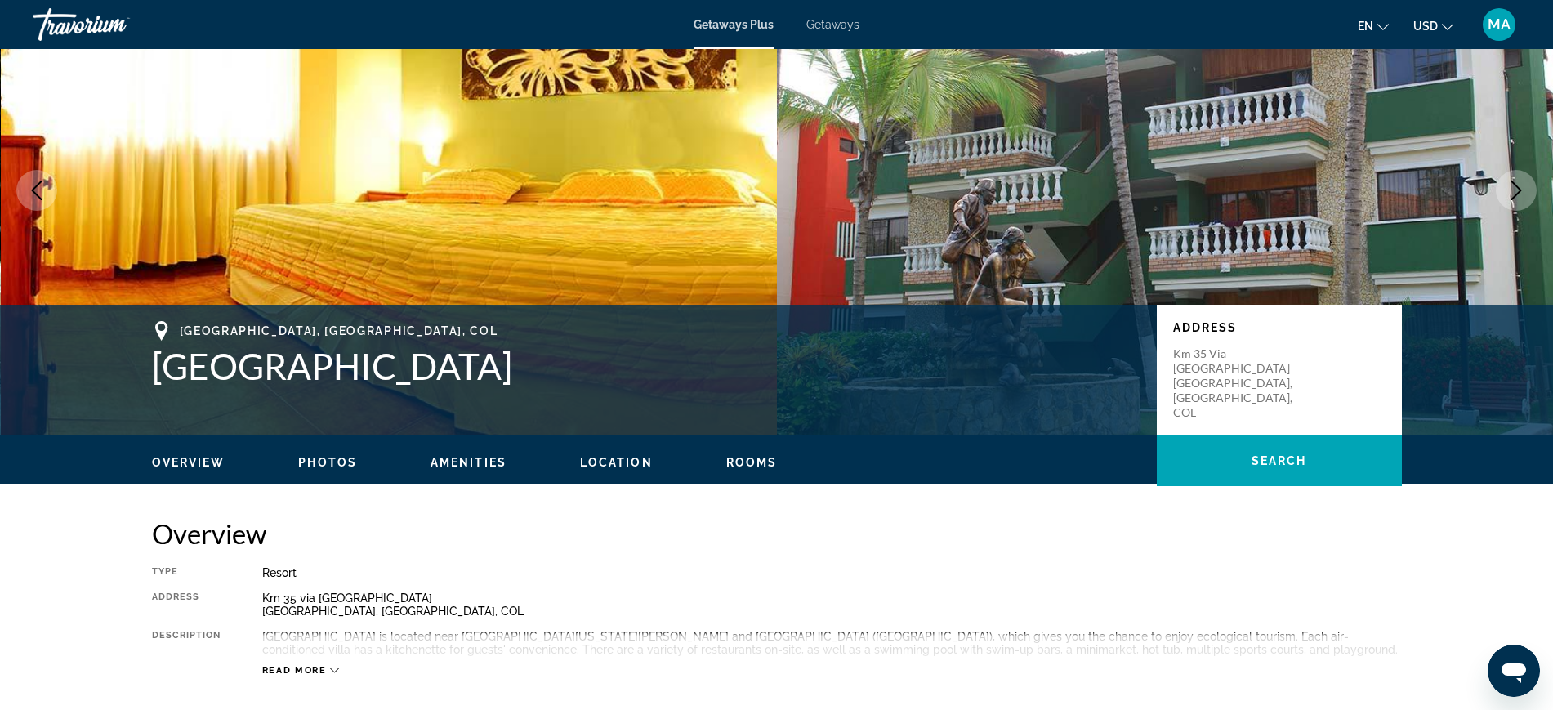
scroll to position [102, 0]
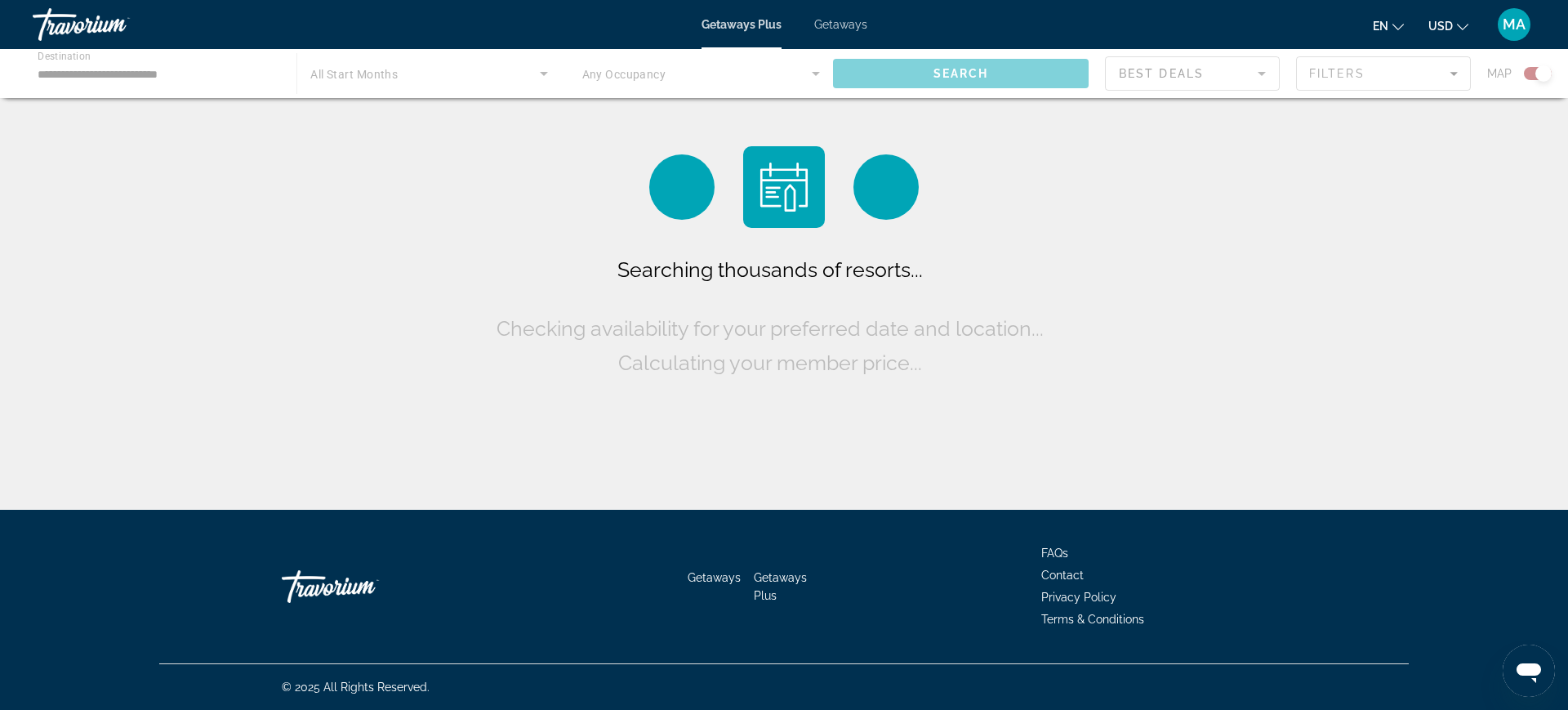
click at [179, 78] on div "Main content" at bounding box center [784, 73] width 1568 height 49
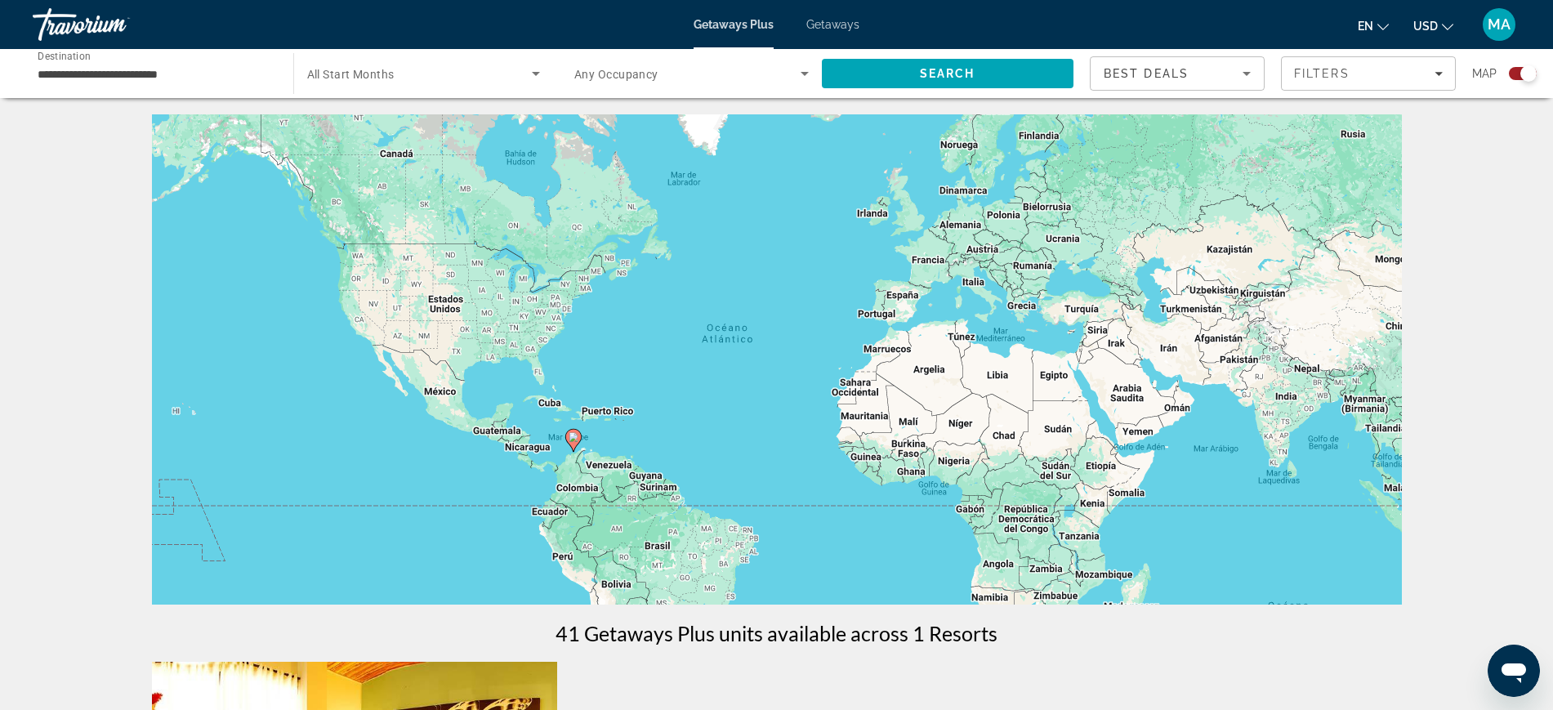
click at [223, 86] on div "**********" at bounding box center [155, 74] width 234 height 47
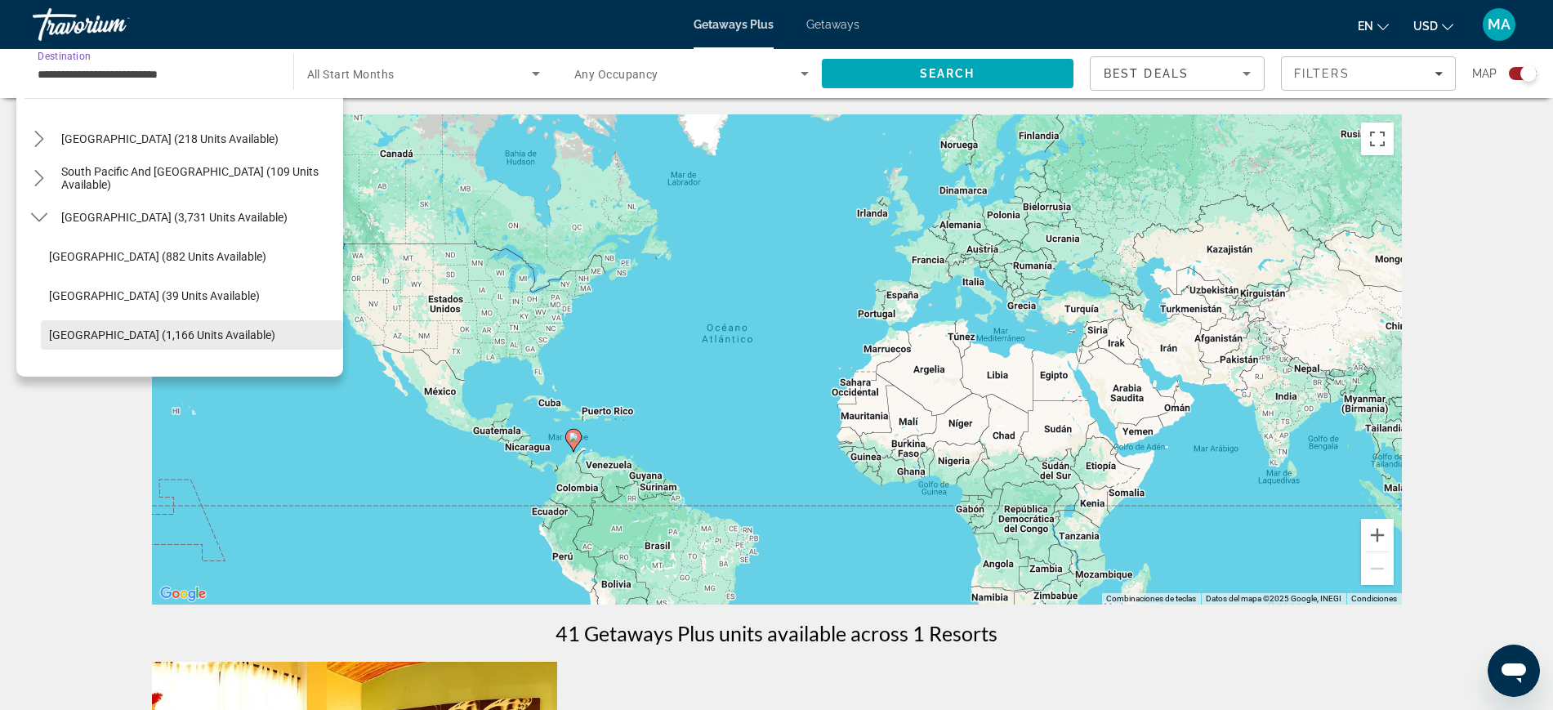
scroll to position [207, 0]
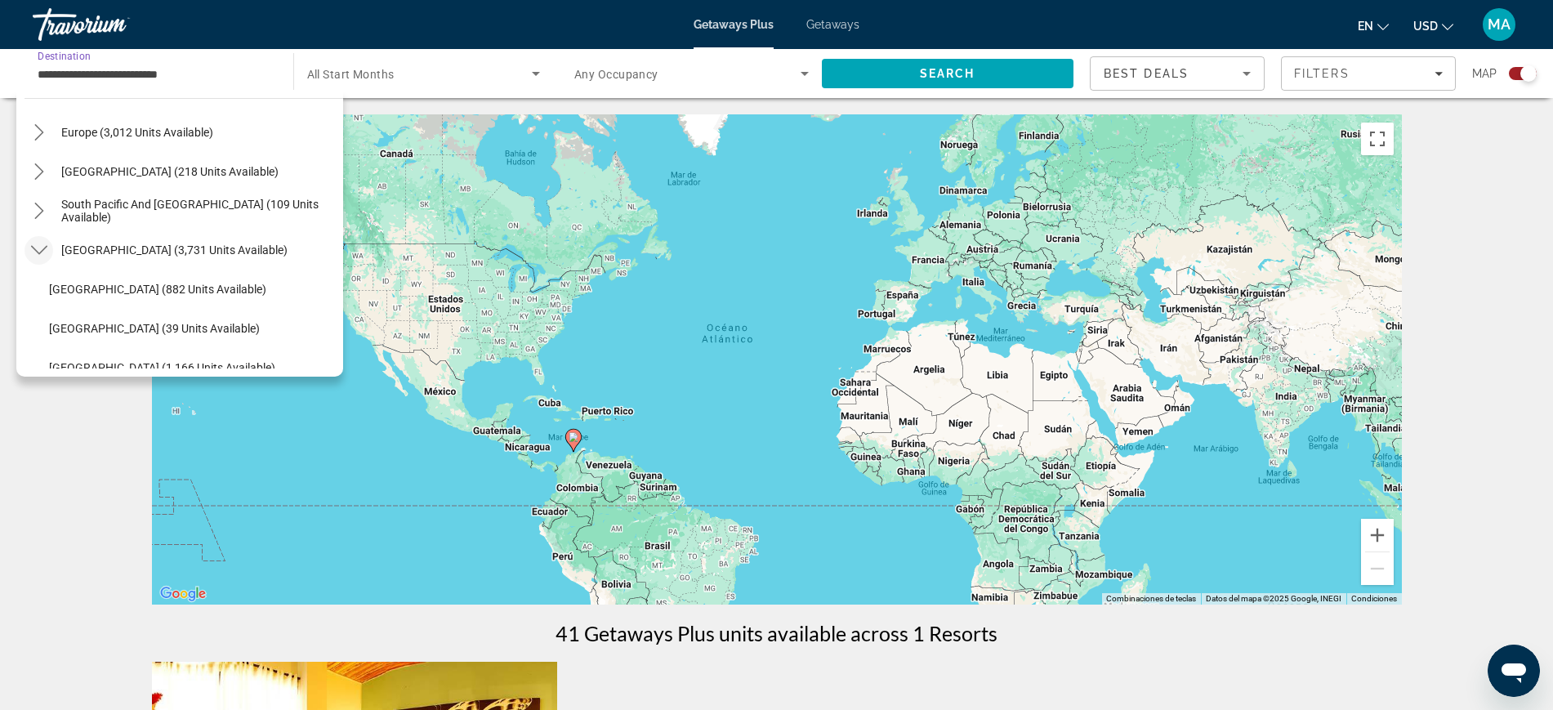
click at [37, 245] on icon "Toggle South America (3,731 units available) submenu" at bounding box center [39, 250] width 16 height 16
click at [33, 136] on icon "Toggle Europe (3,012 units available) submenu" at bounding box center [39, 132] width 16 height 16
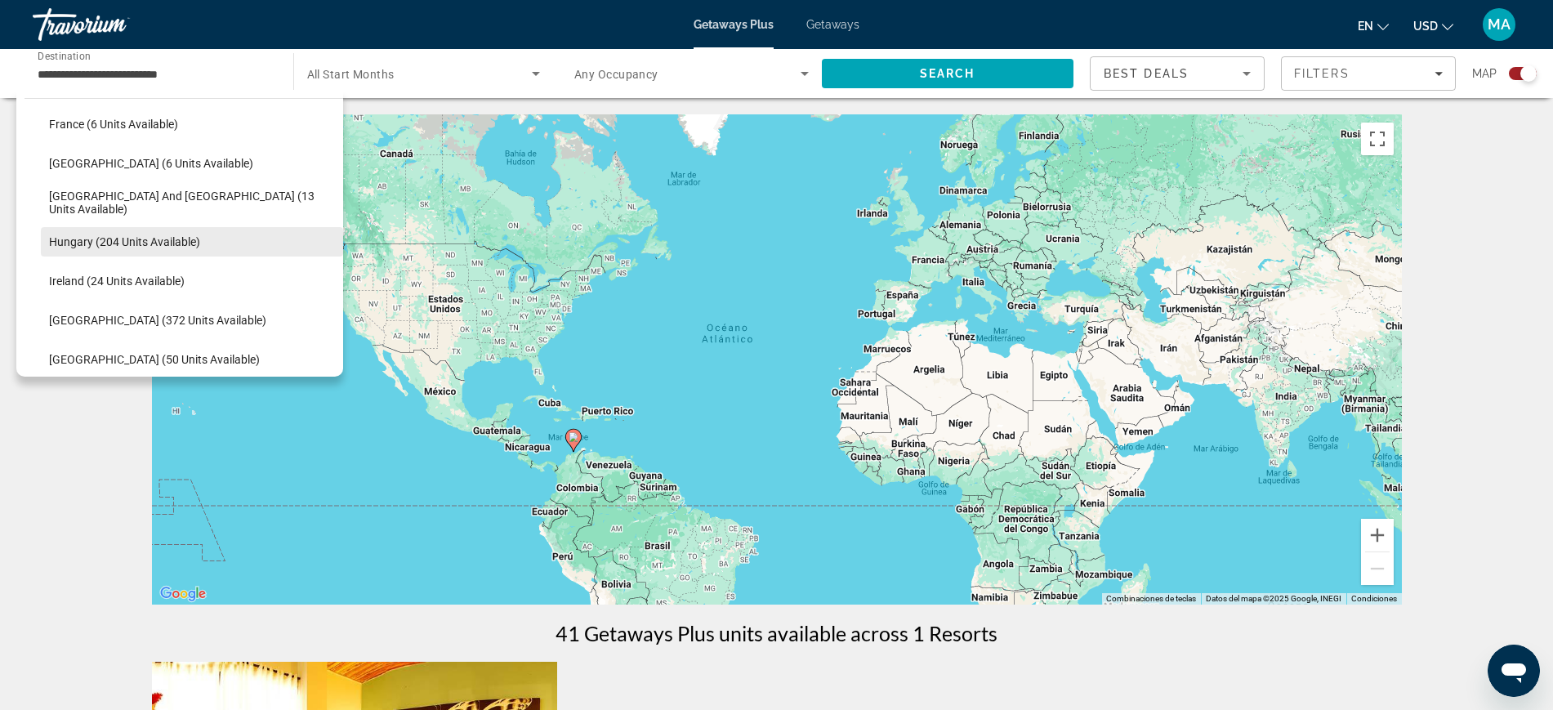
scroll to position [513, 0]
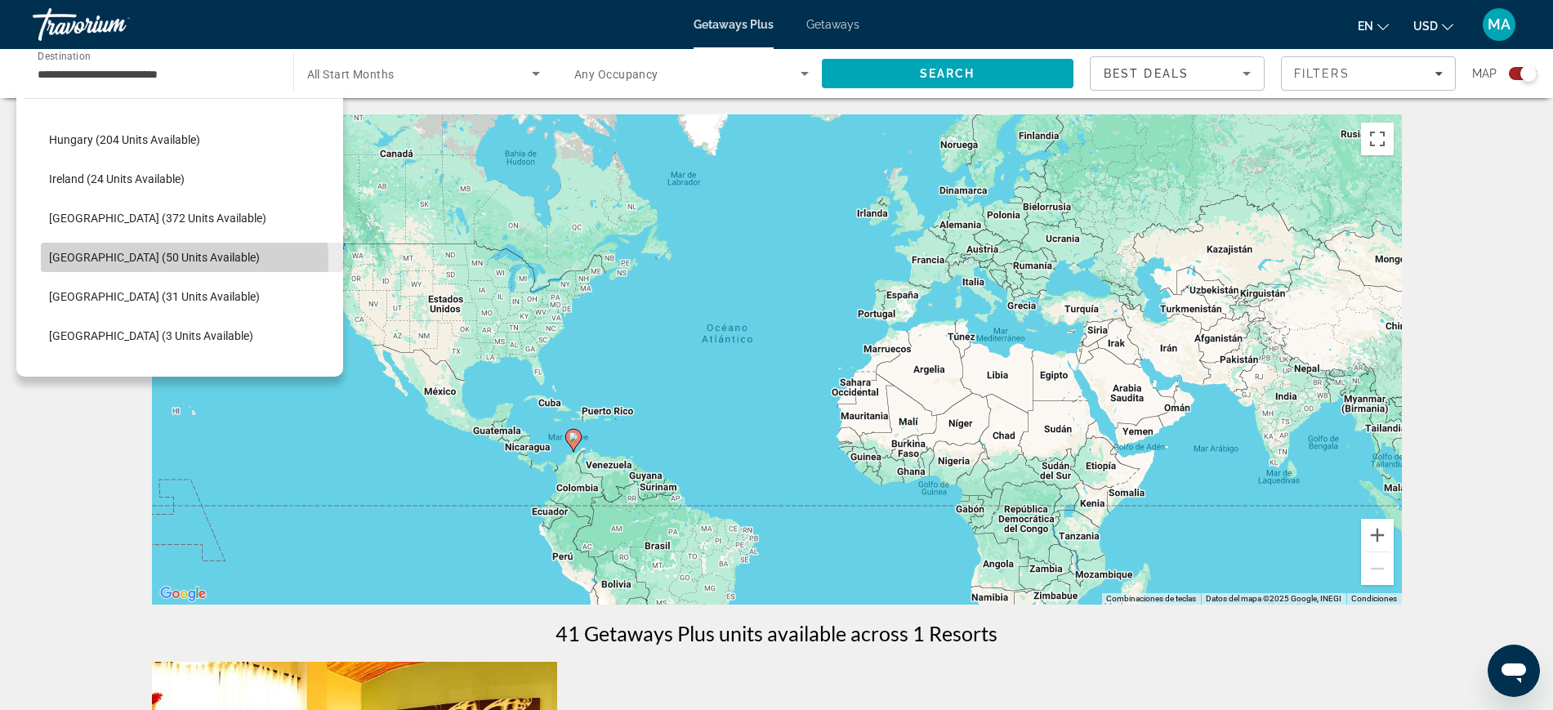
click at [168, 261] on span "Portugal (50 units available)" at bounding box center [154, 257] width 211 height 13
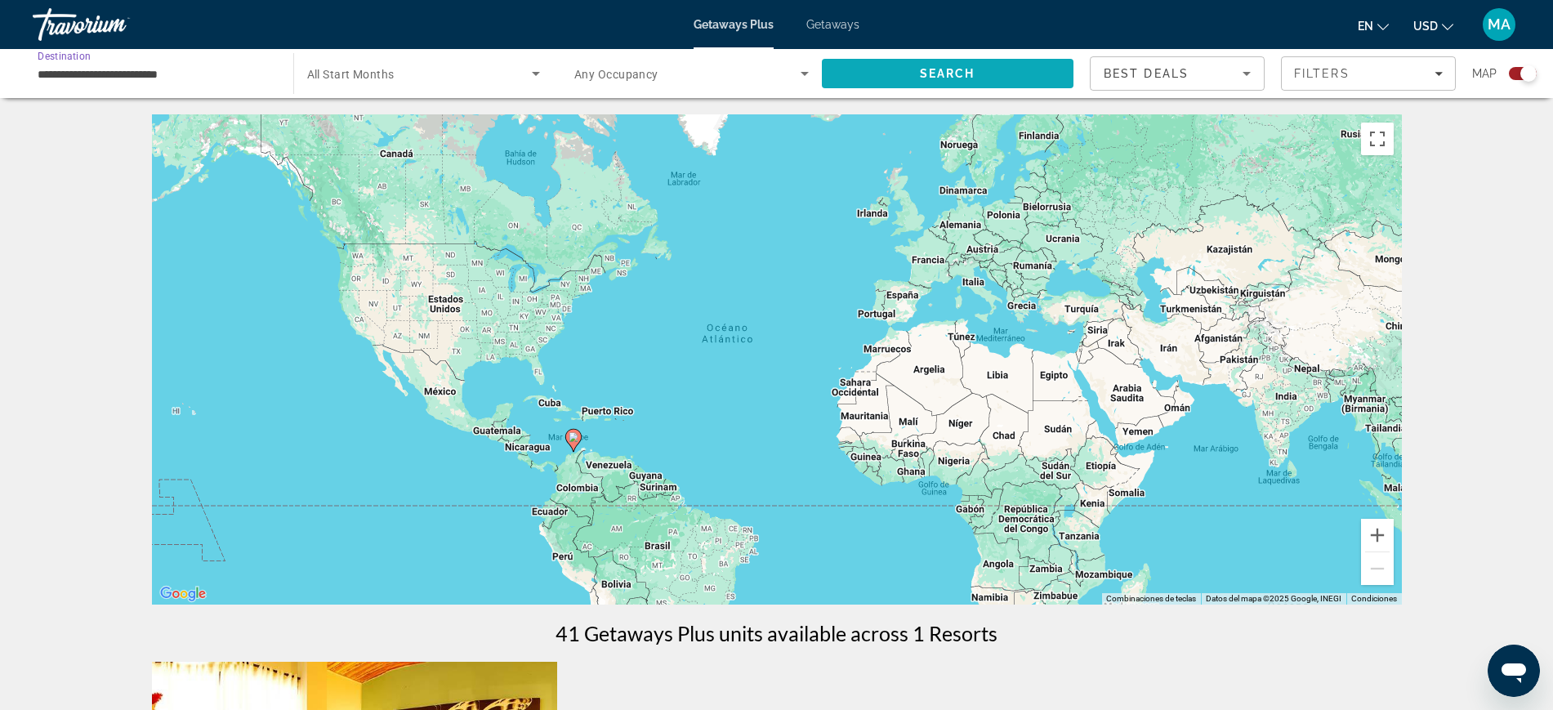
click at [956, 78] on span "Search" at bounding box center [948, 73] width 56 height 13
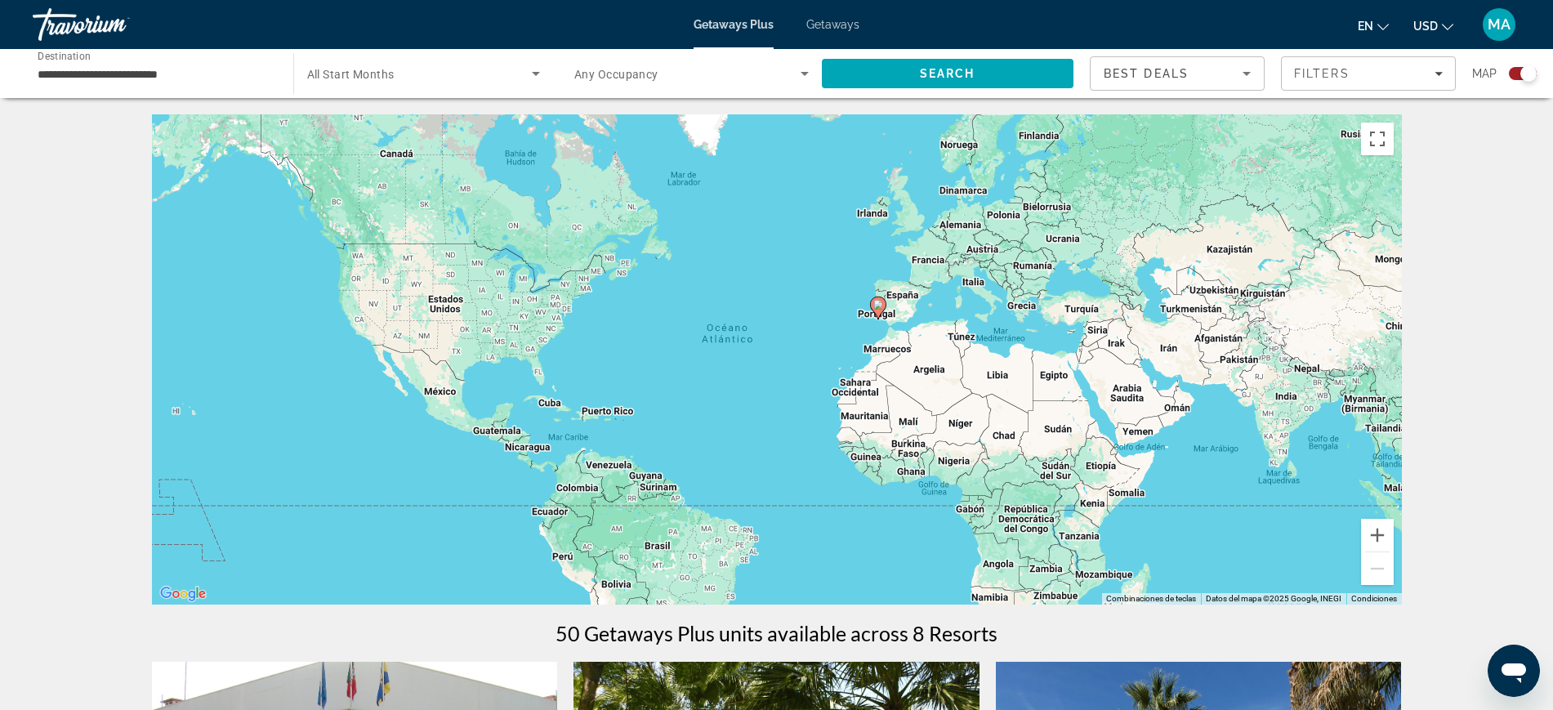
click at [141, 85] on div "**********" at bounding box center [155, 74] width 234 height 47
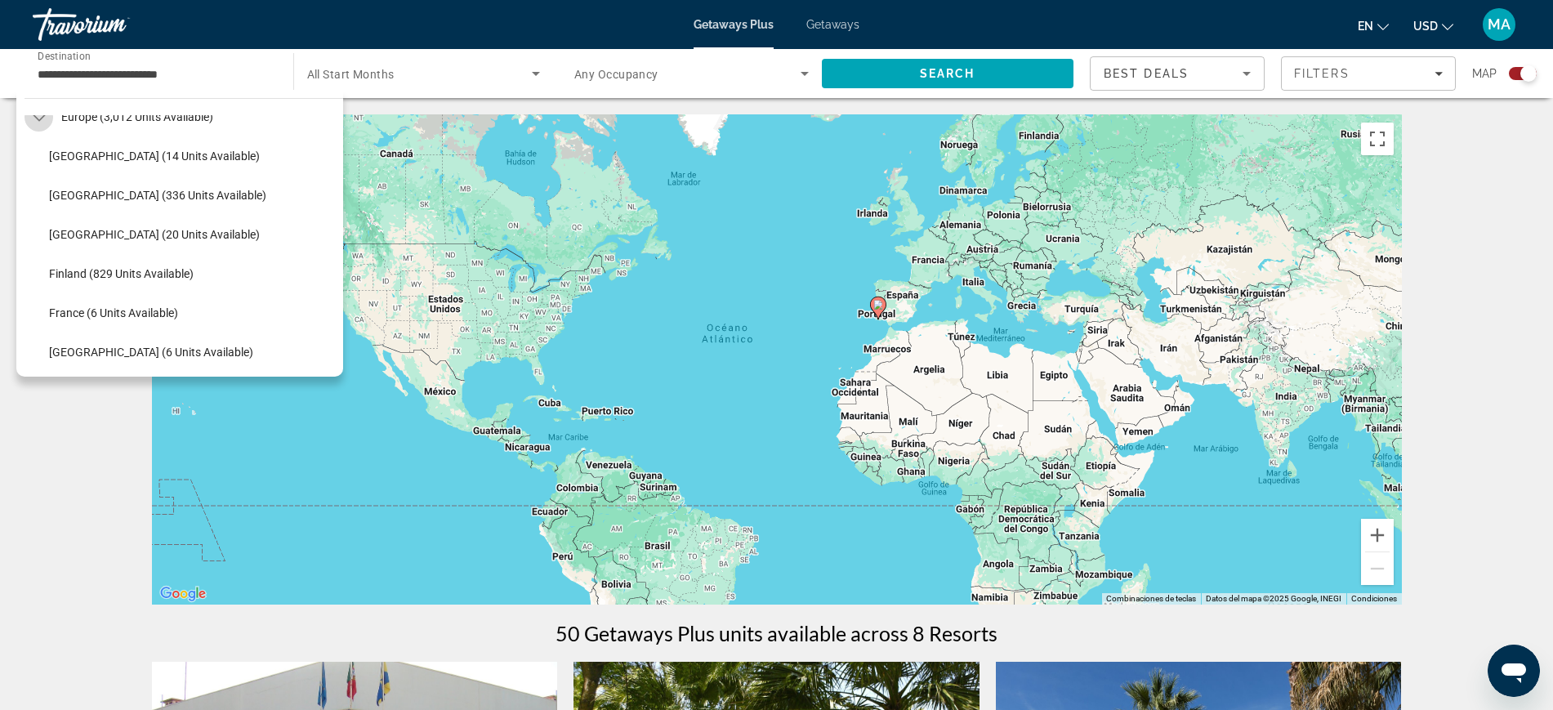
click at [29, 119] on mat-icon "Toggle Europe (3,012 units available) submenu" at bounding box center [39, 117] width 29 height 29
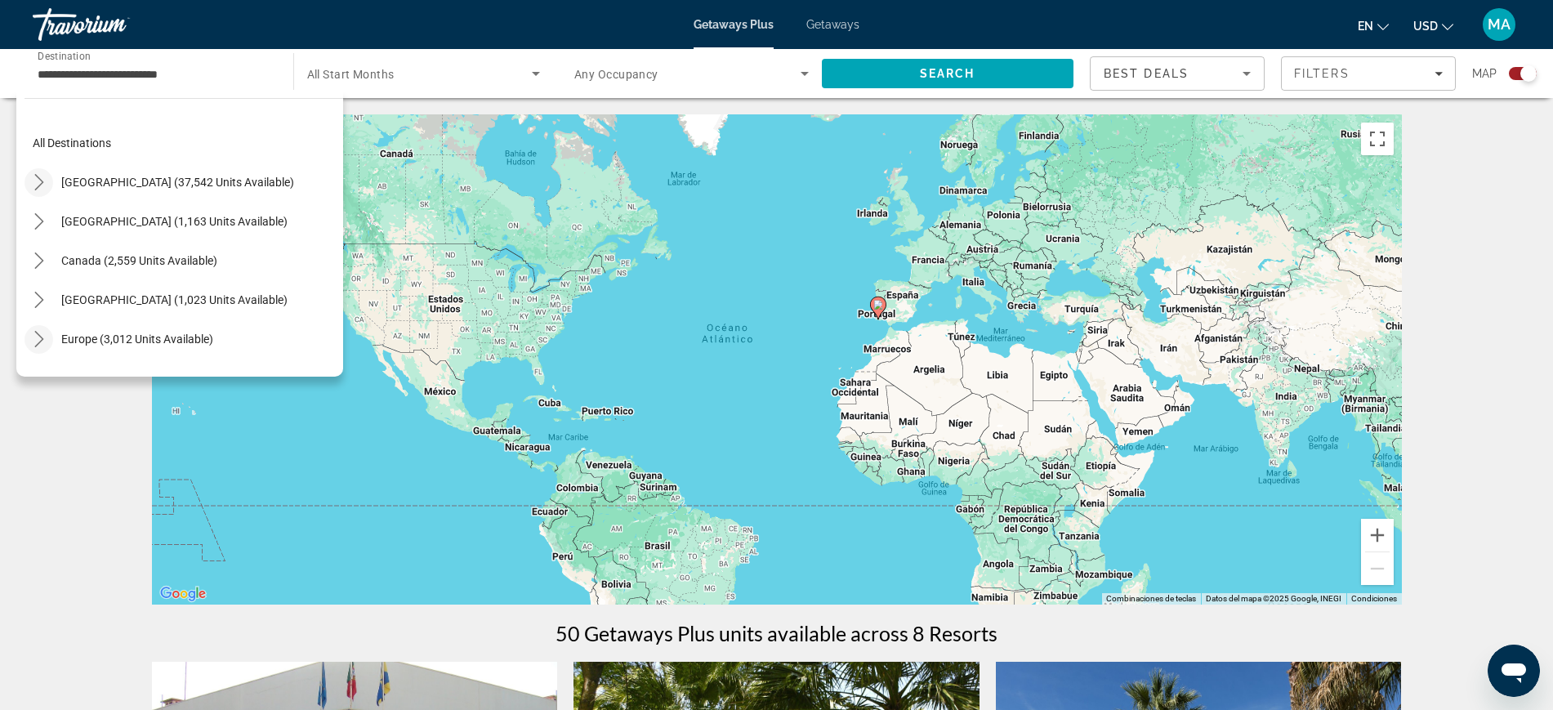
click at [37, 181] on icon "Toggle United States (37,542 units available) submenu" at bounding box center [39, 182] width 16 height 16
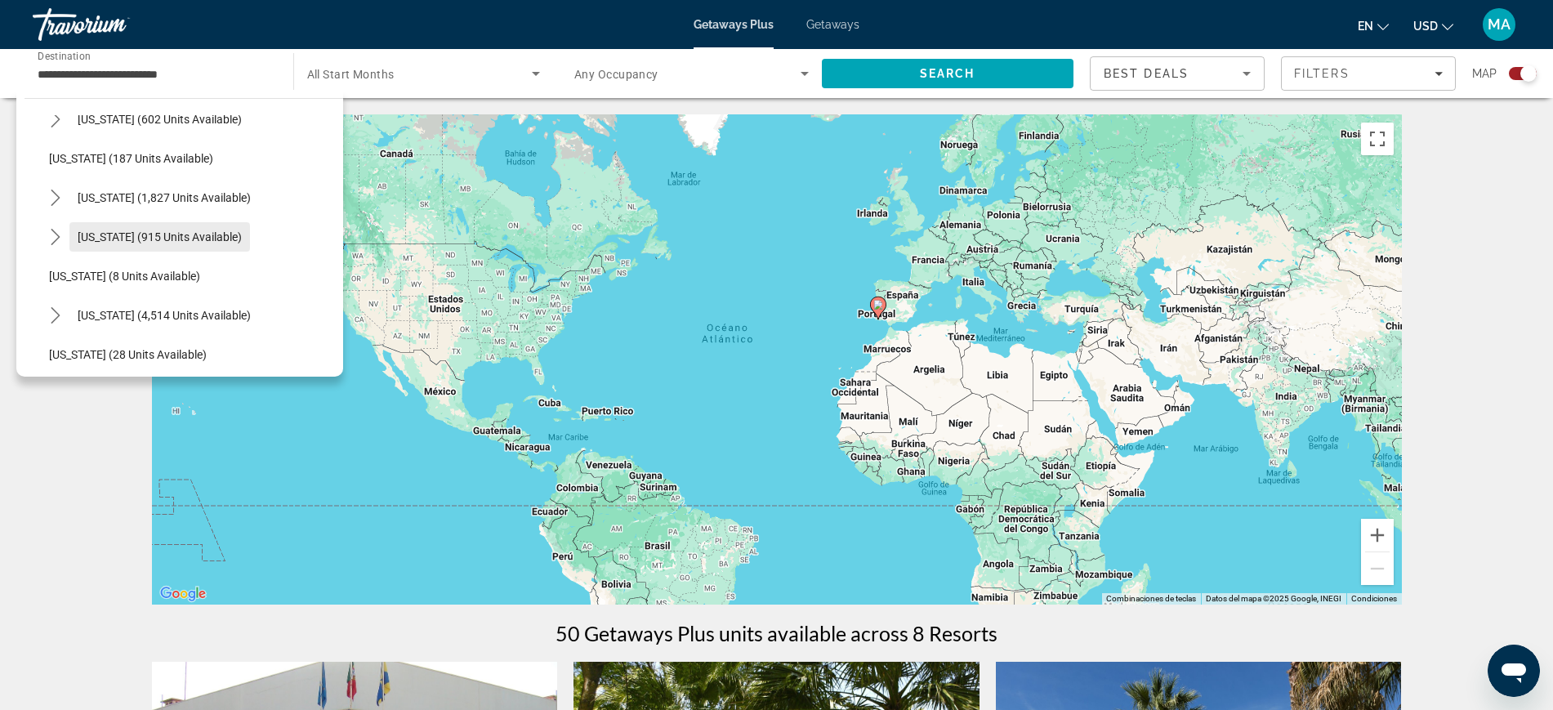
scroll to position [204, 0]
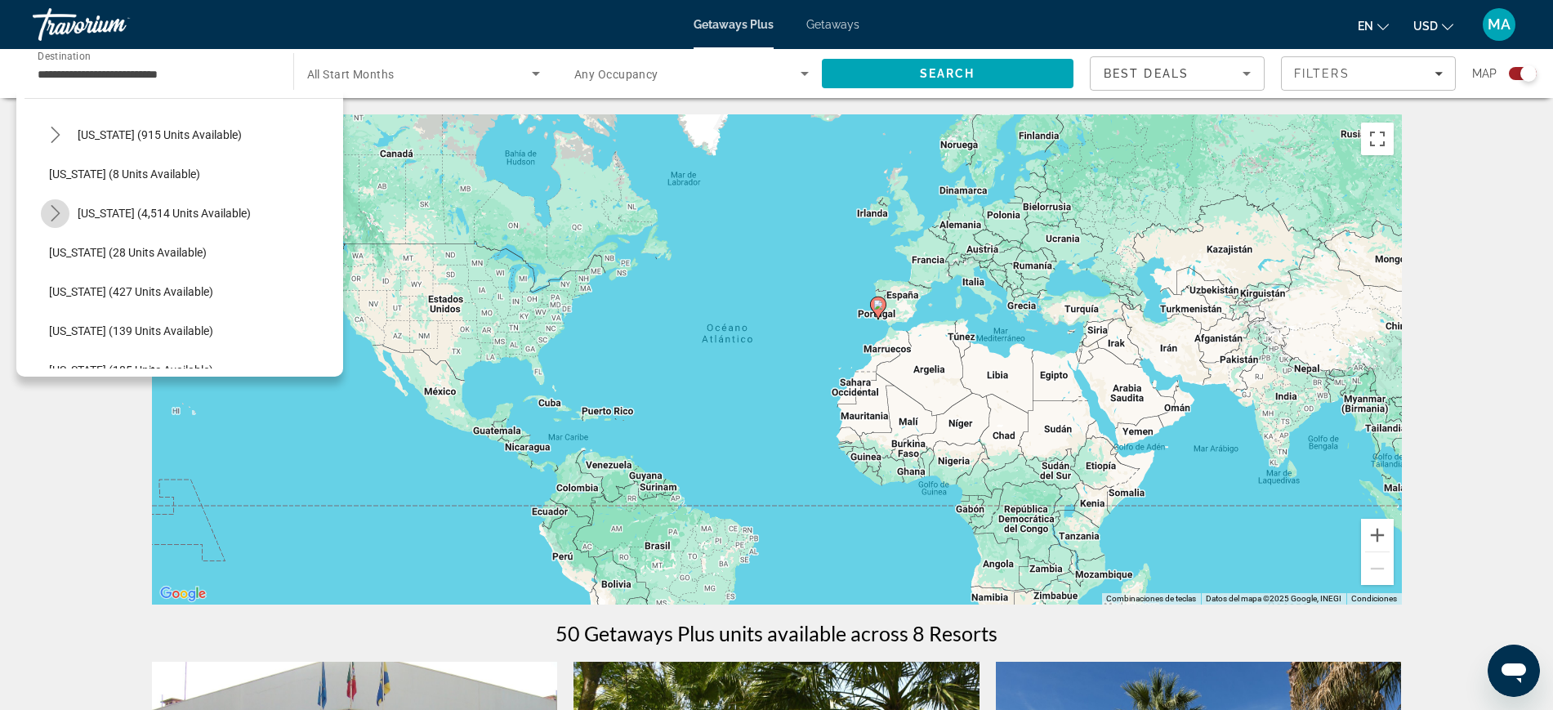
click at [59, 212] on icon "Toggle Florida (4,514 units available) submenu" at bounding box center [55, 213] width 16 height 16
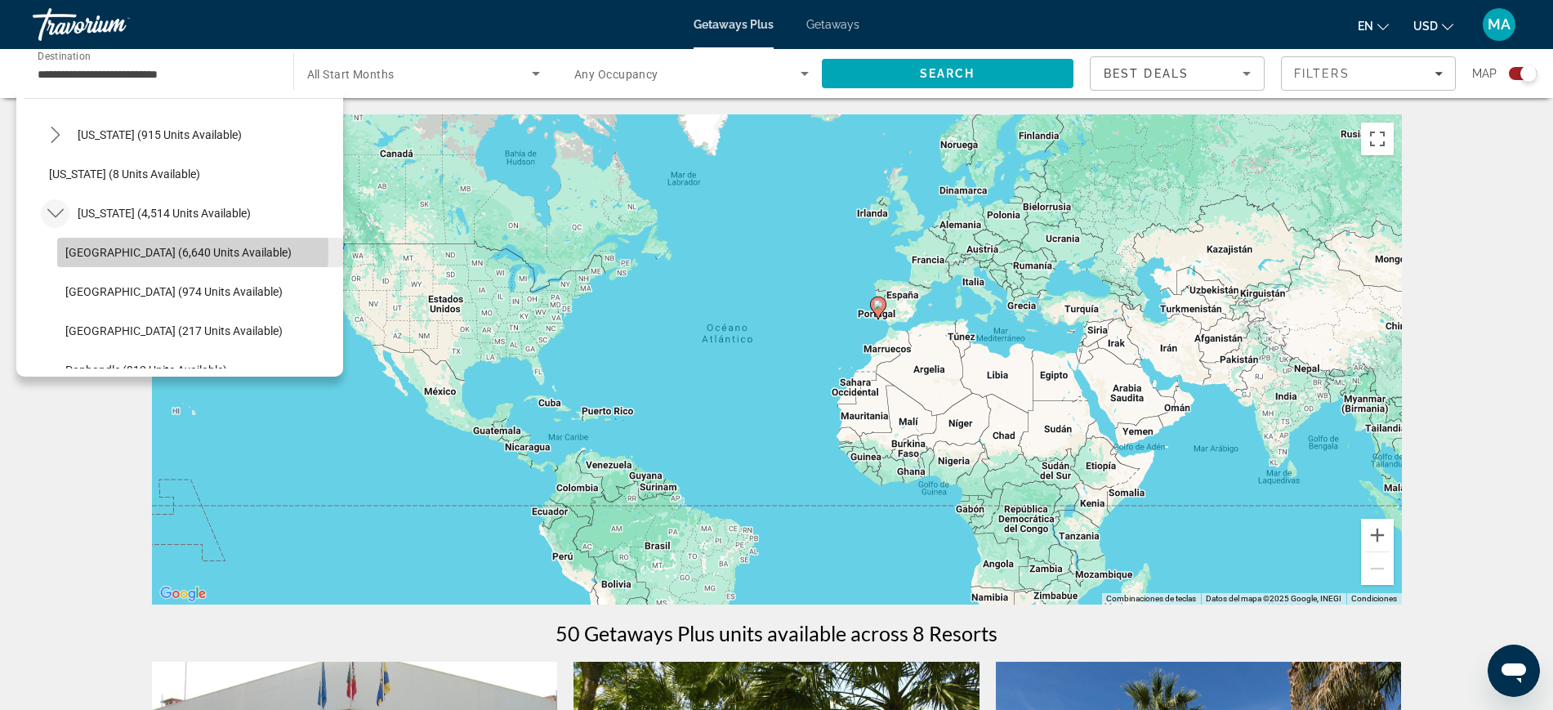
click at [153, 251] on span "Orlando & Disney Area (6,640 units available)" at bounding box center [178, 252] width 226 height 13
type input "**********"
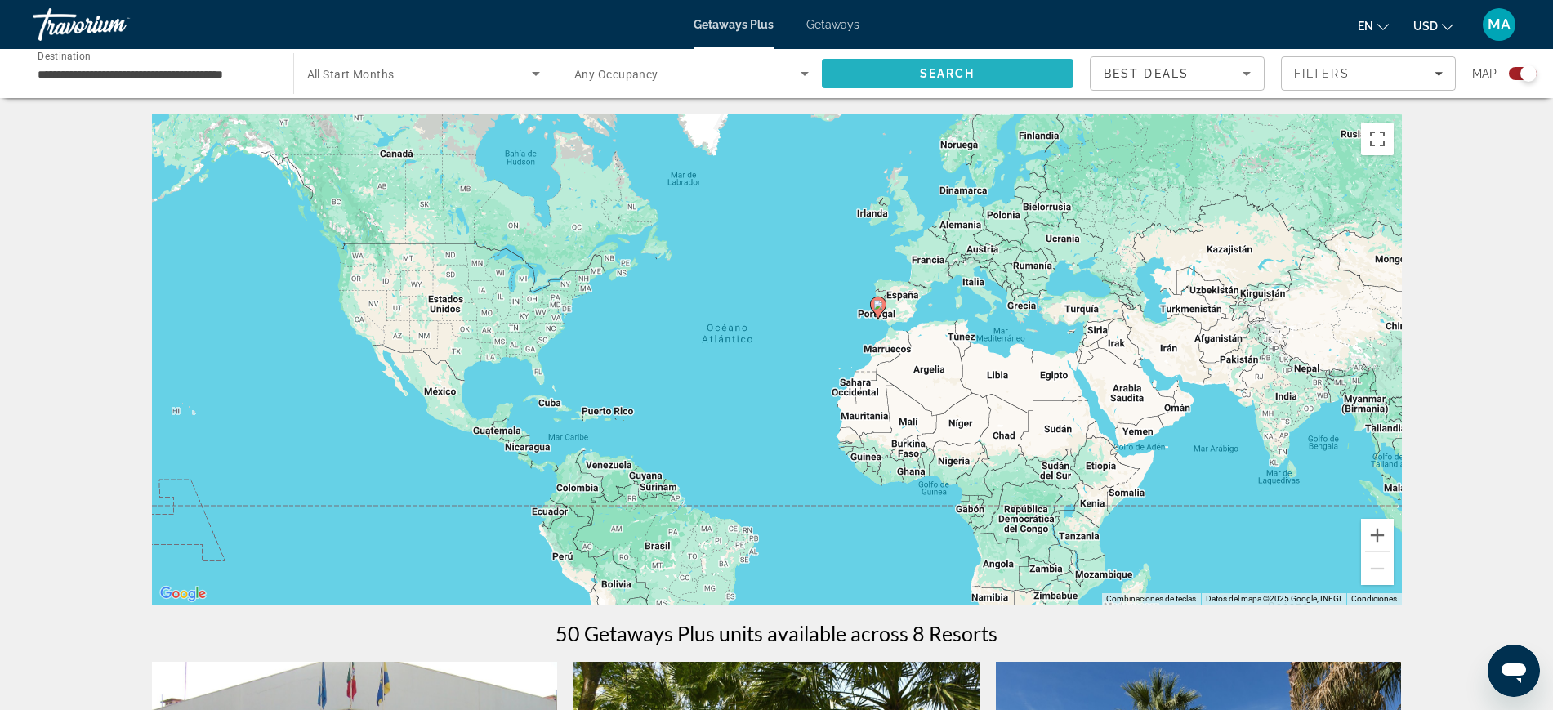
click at [894, 77] on span "Search" at bounding box center [948, 73] width 252 height 39
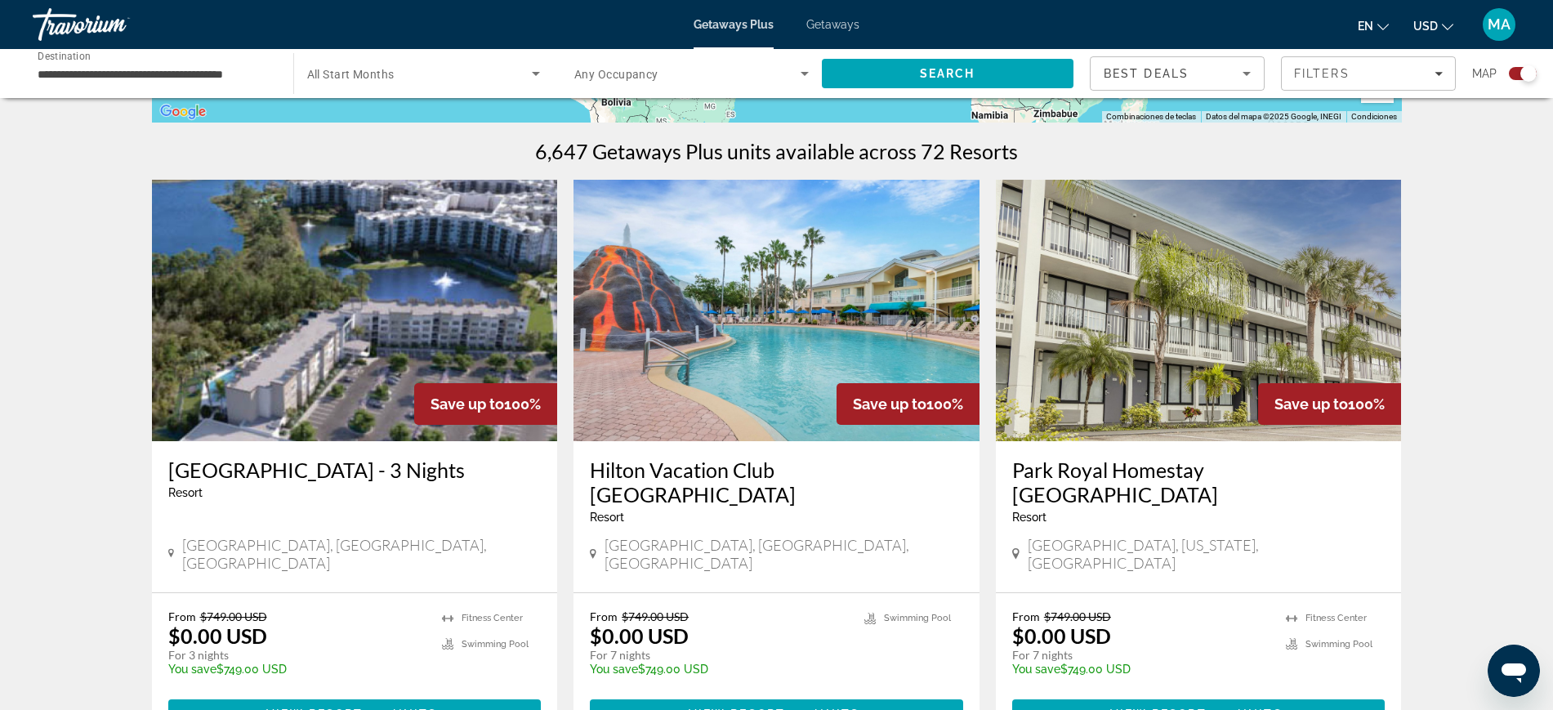
scroll to position [511, 0]
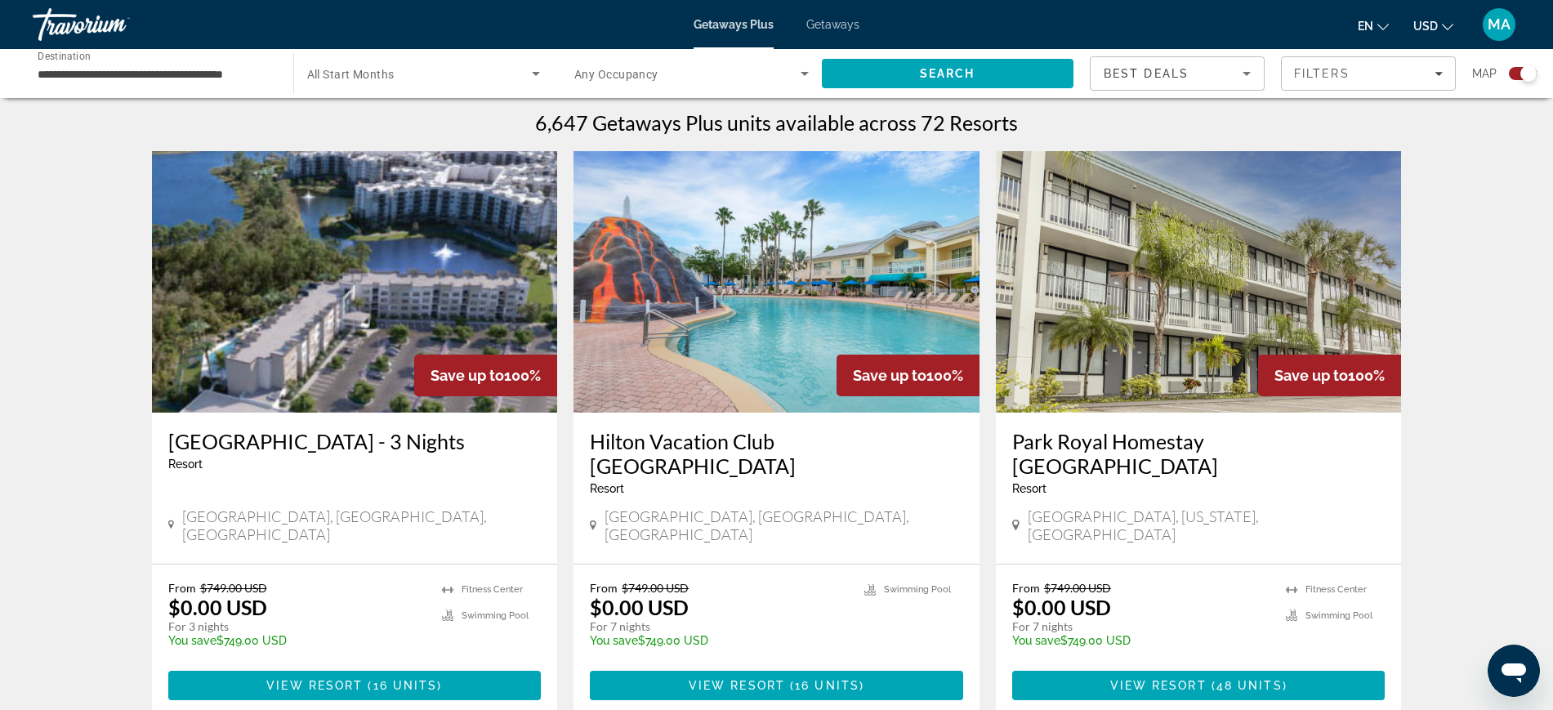
click at [799, 252] on img "Main content" at bounding box center [776, 281] width 406 height 261
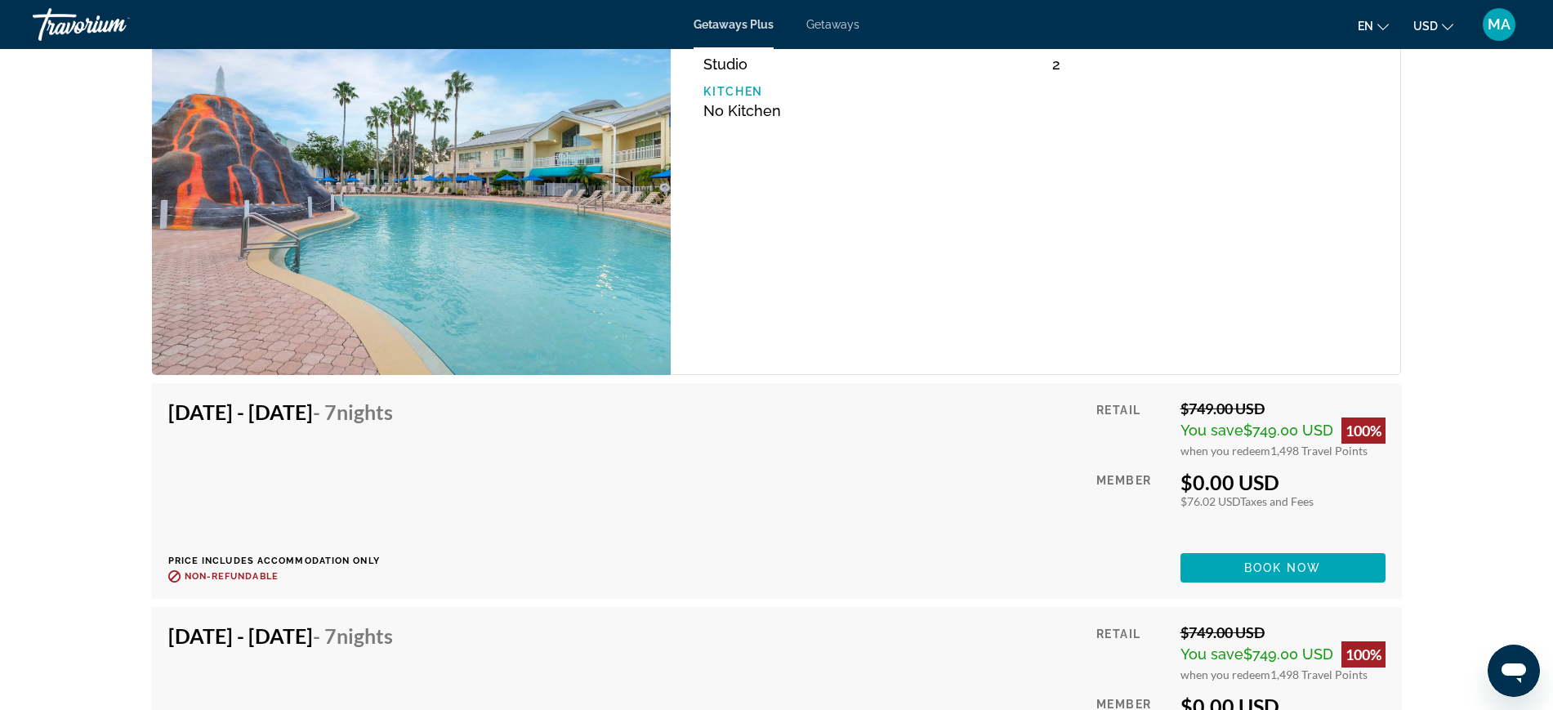
scroll to position [3193, 0]
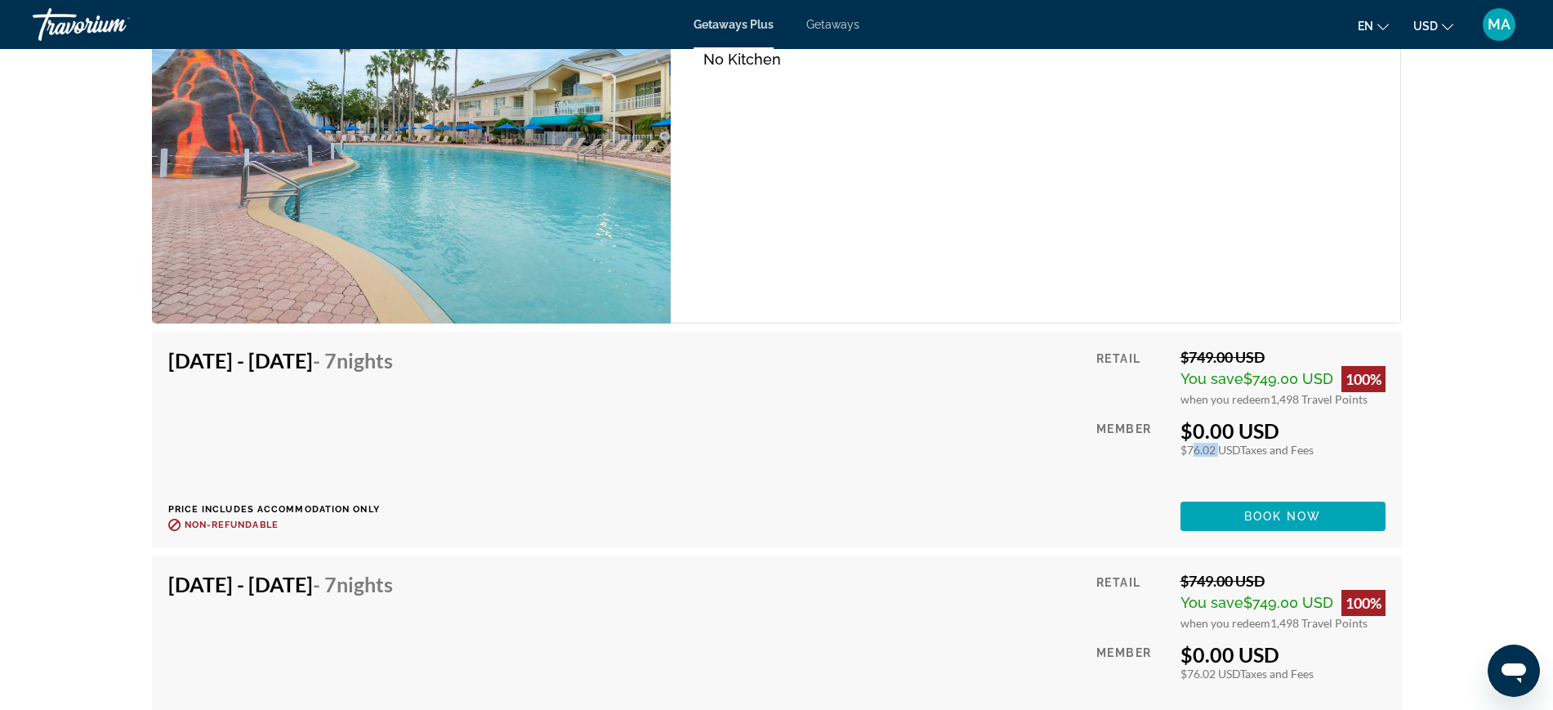
drag, startPoint x: 1185, startPoint y: 450, endPoint x: 1211, endPoint y: 452, distance: 25.4
click at [1211, 452] on div "$76.02 USD Taxes and Fees" at bounding box center [1282, 450] width 205 height 14
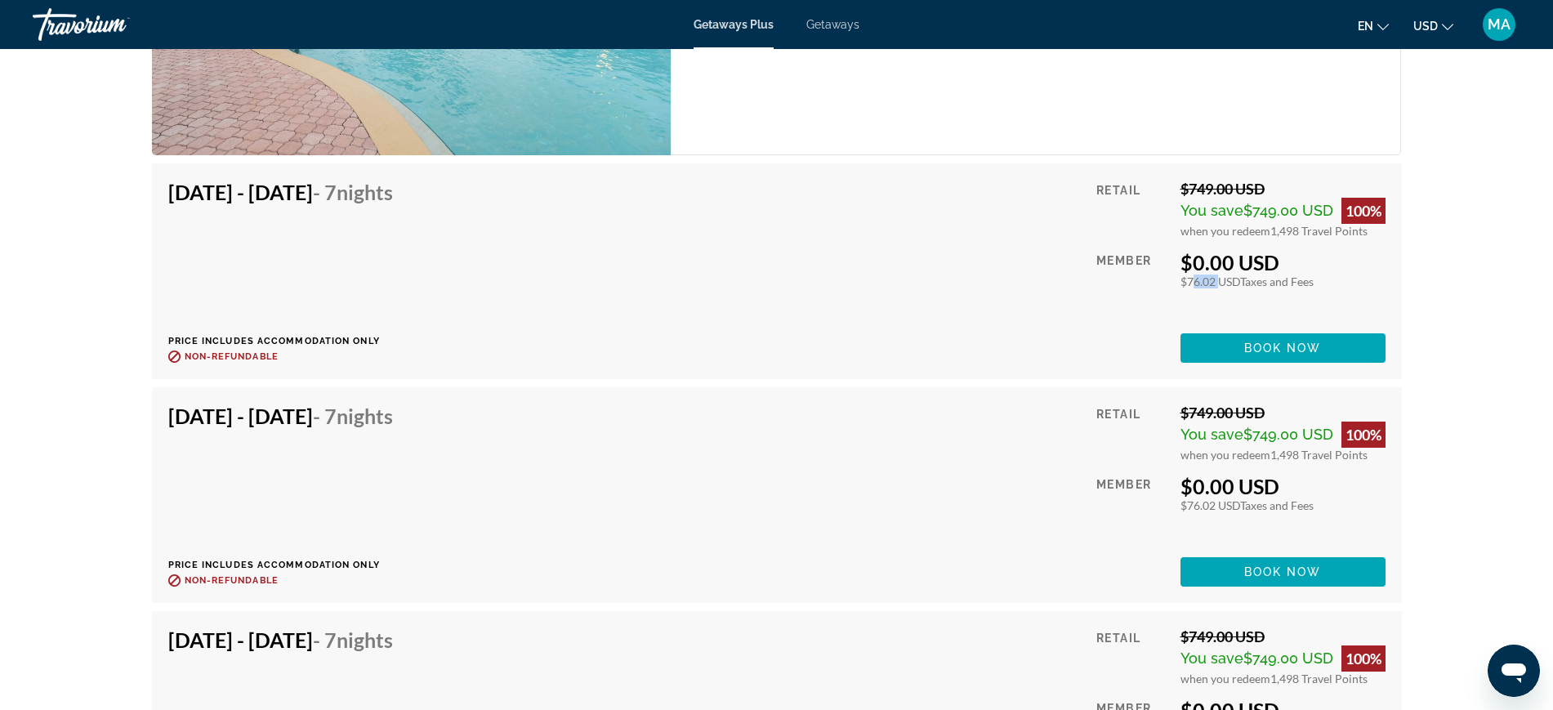
scroll to position [3397, 0]
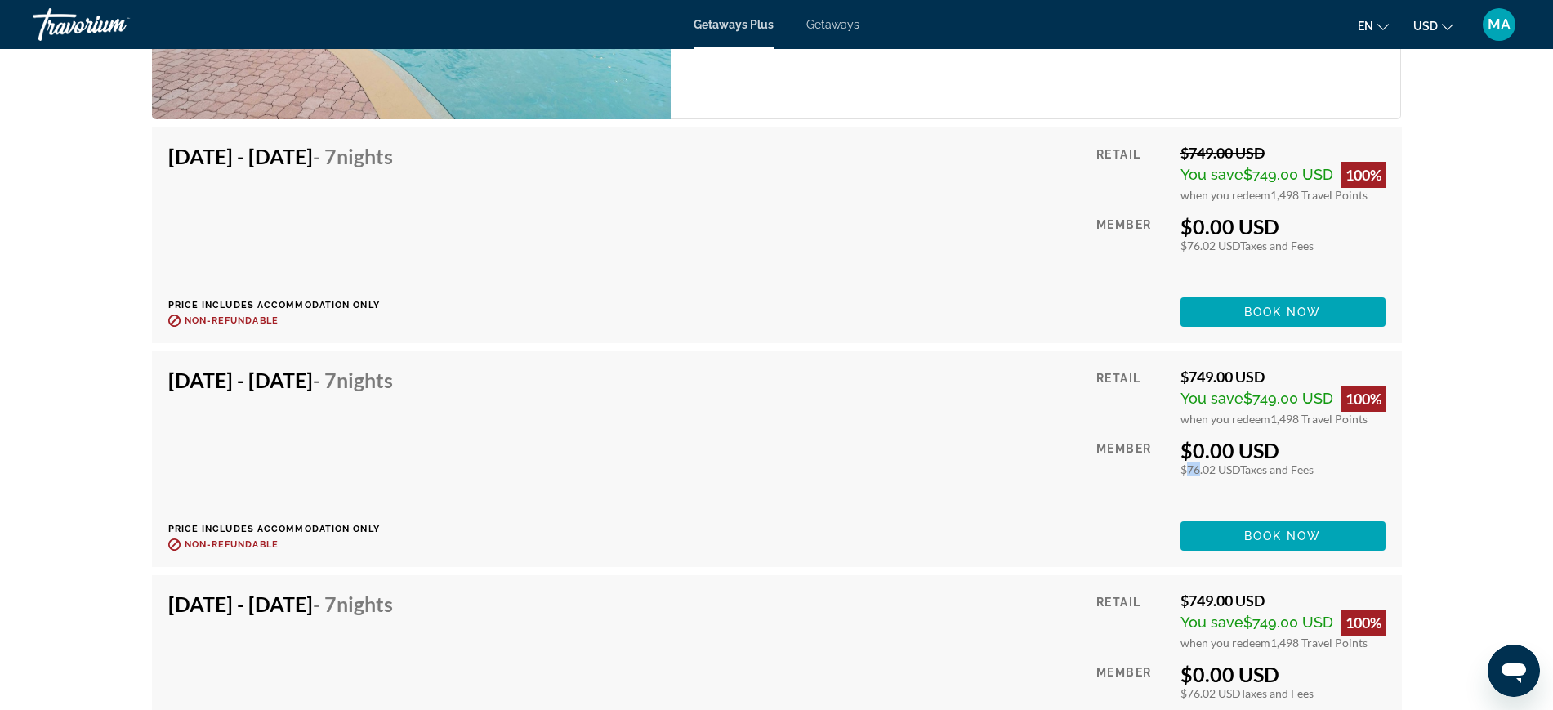
drag, startPoint x: 1181, startPoint y: 475, endPoint x: 1194, endPoint y: 474, distance: 13.2
click at [1194, 474] on div "$76.02 USD Taxes and Fees" at bounding box center [1282, 469] width 205 height 14
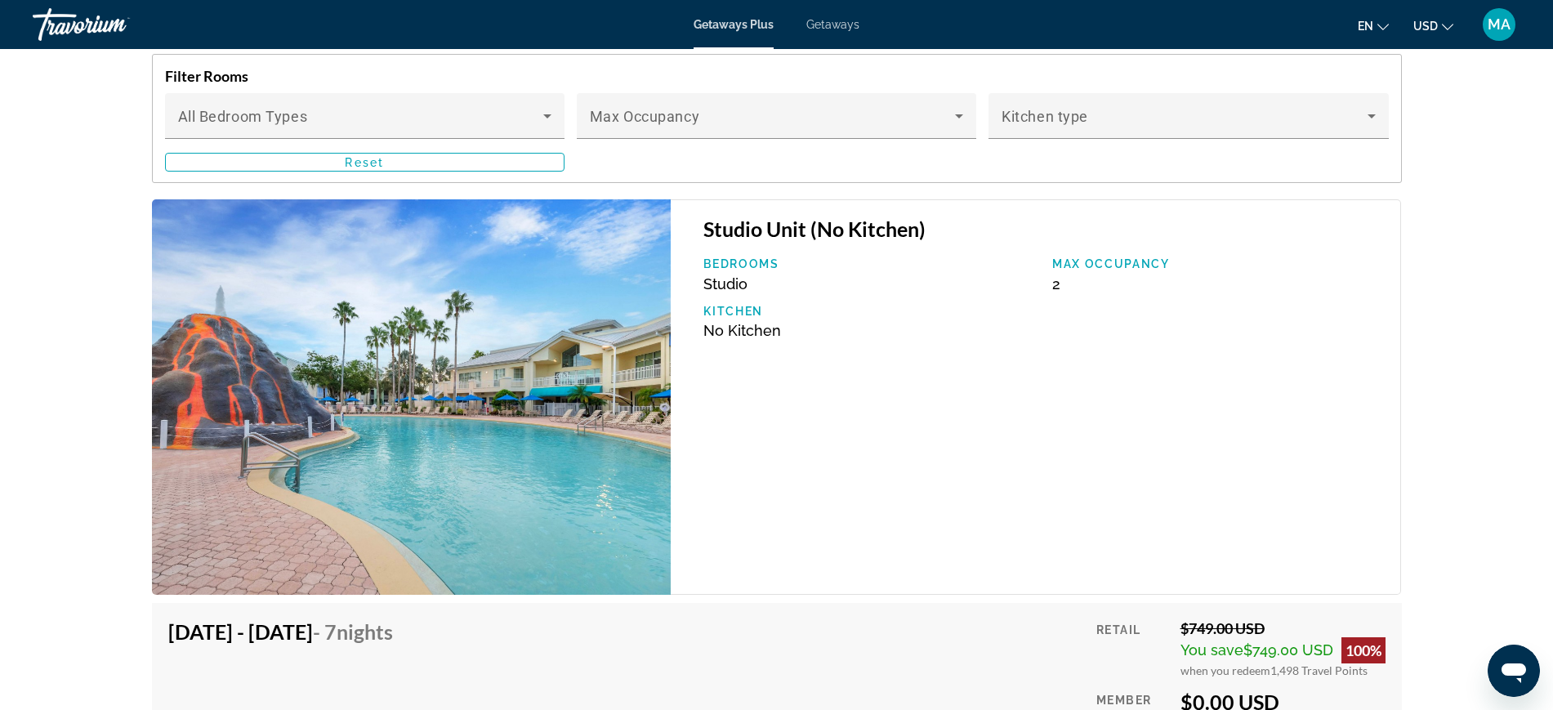
scroll to position [2887, 0]
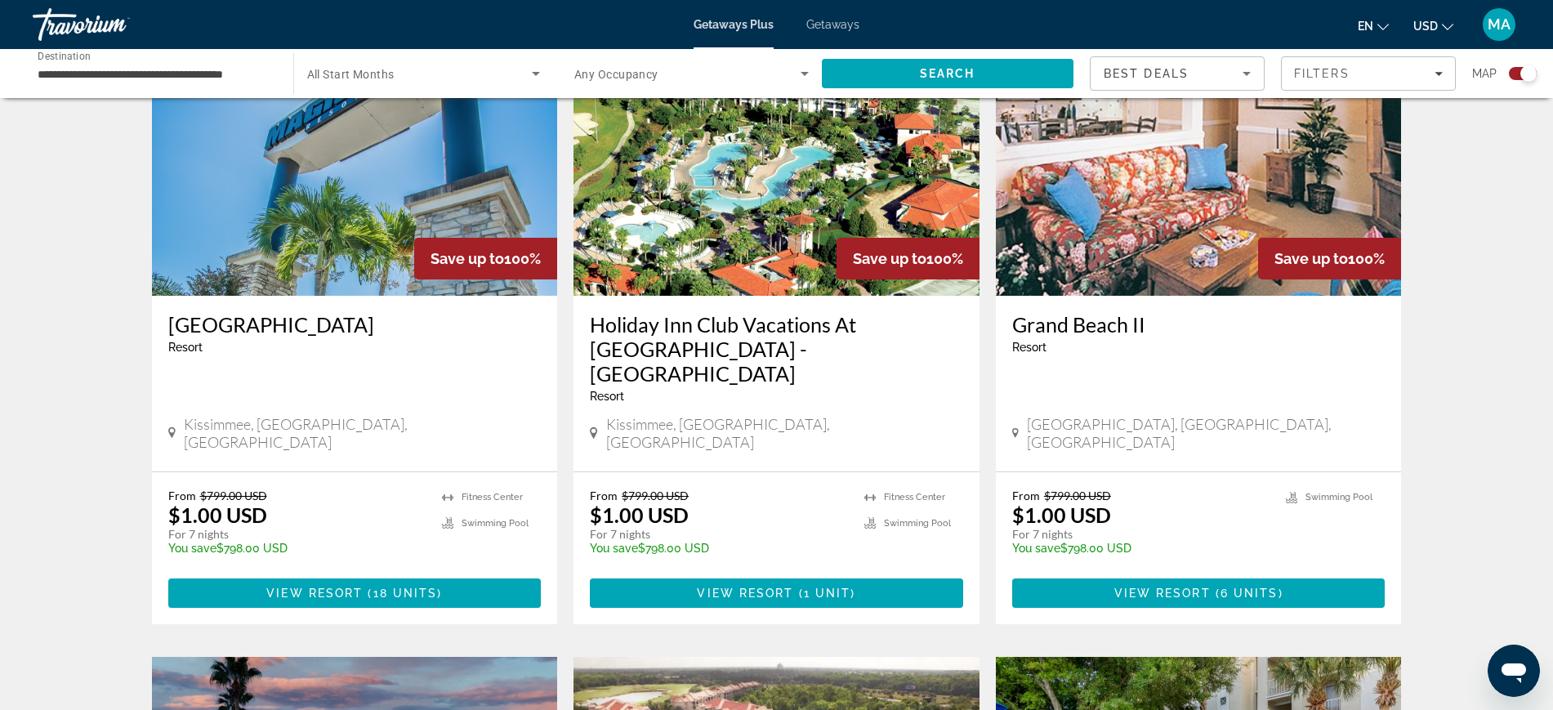
scroll to position [1123, 0]
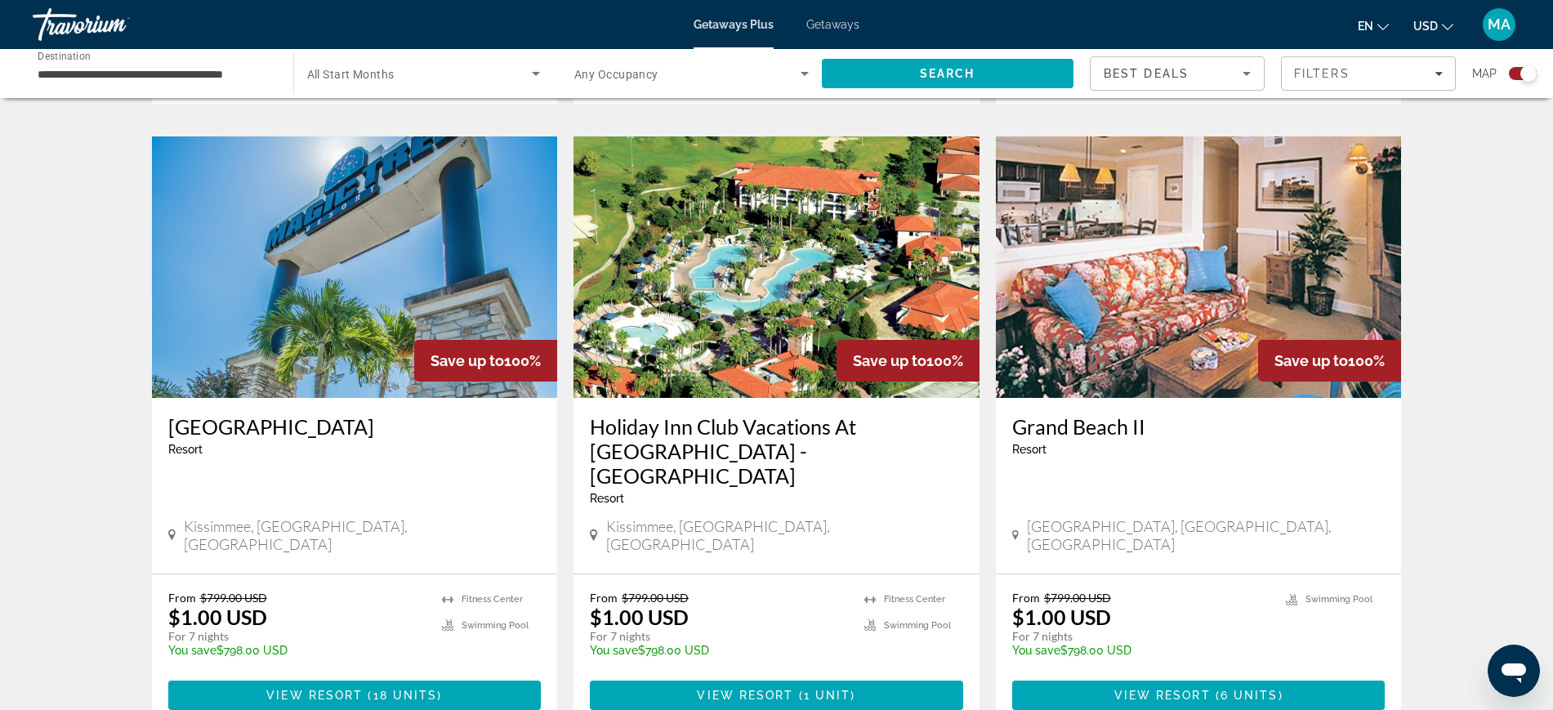
click at [802, 234] on img "Main content" at bounding box center [776, 266] width 406 height 261
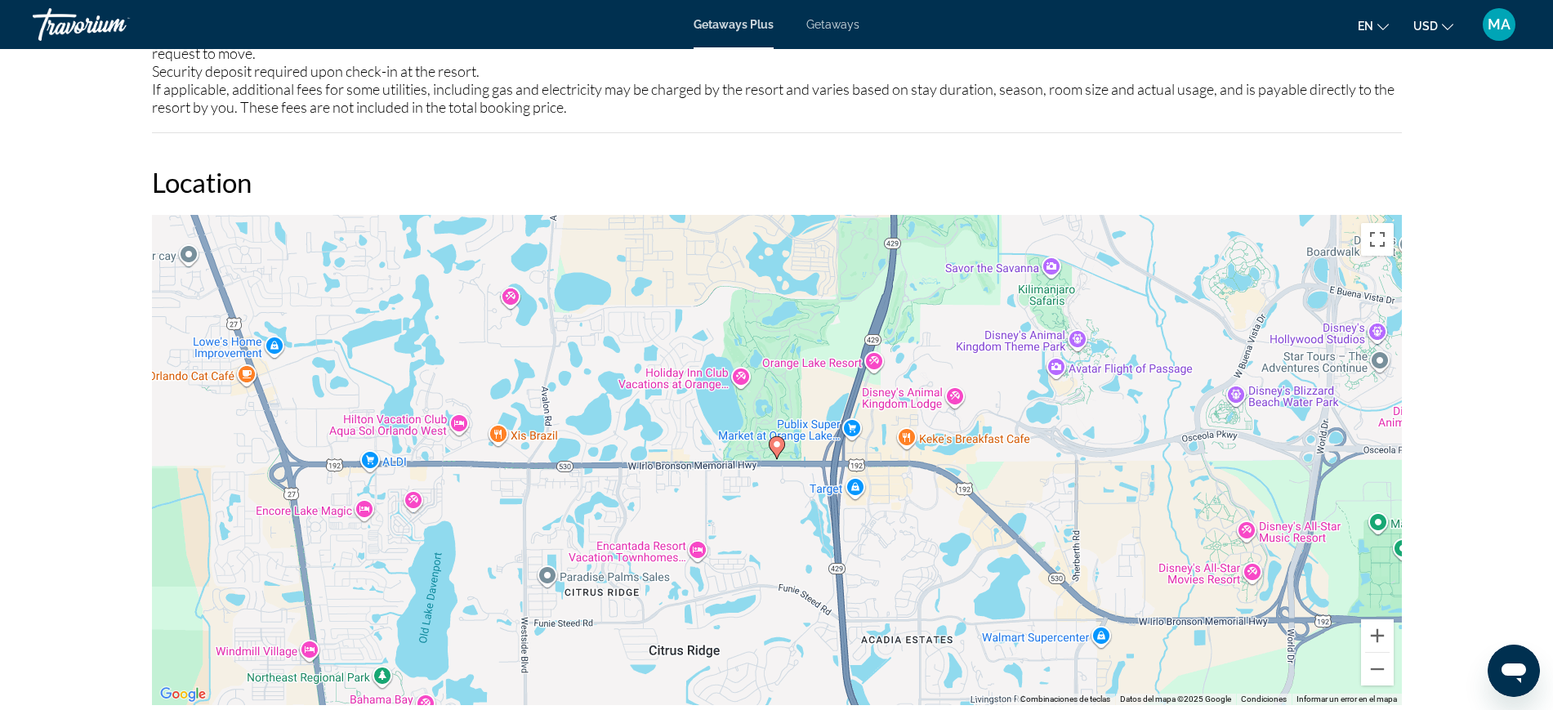
scroll to position [2364, 0]
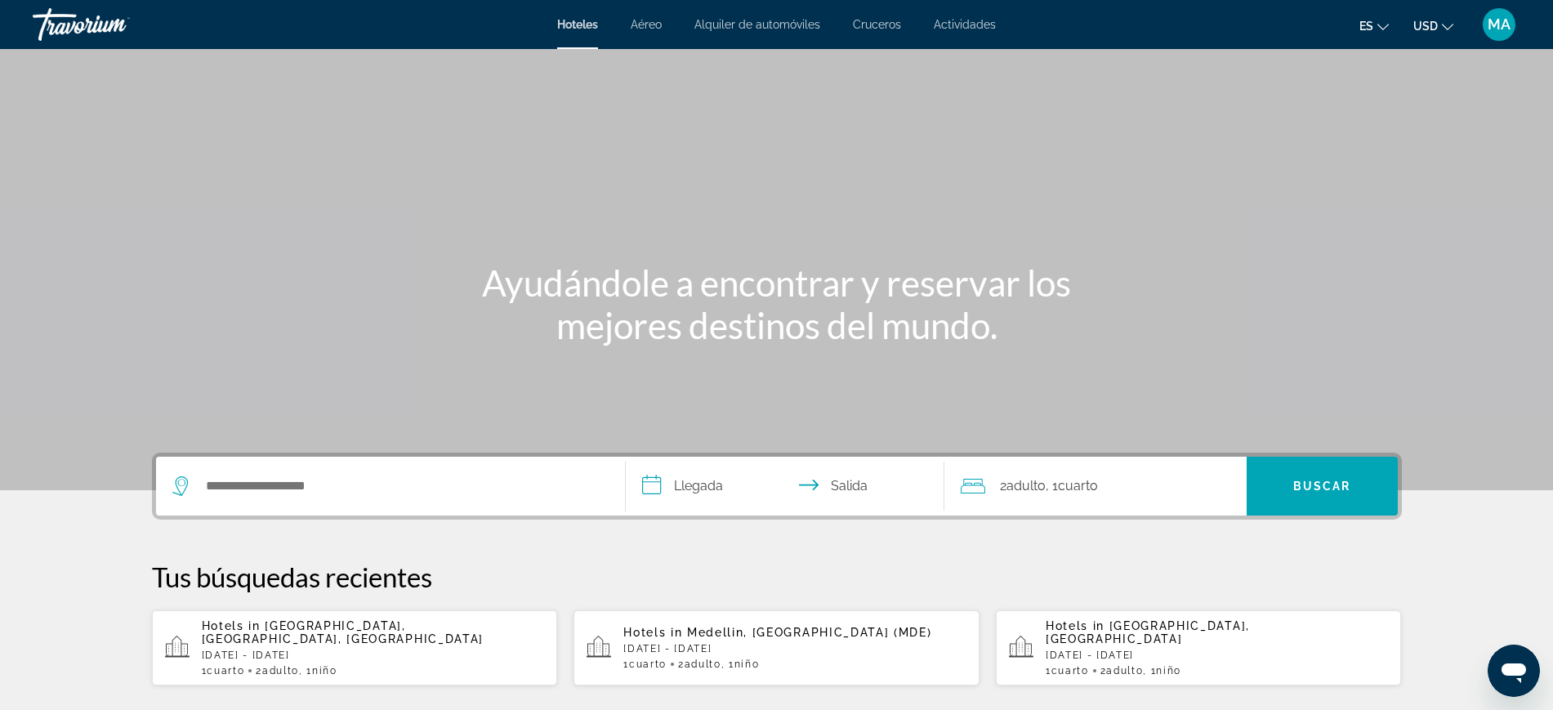
click at [374, 625] on span "[GEOGRAPHIC_DATA], [GEOGRAPHIC_DATA], [GEOGRAPHIC_DATA]" at bounding box center [343, 632] width 282 height 26
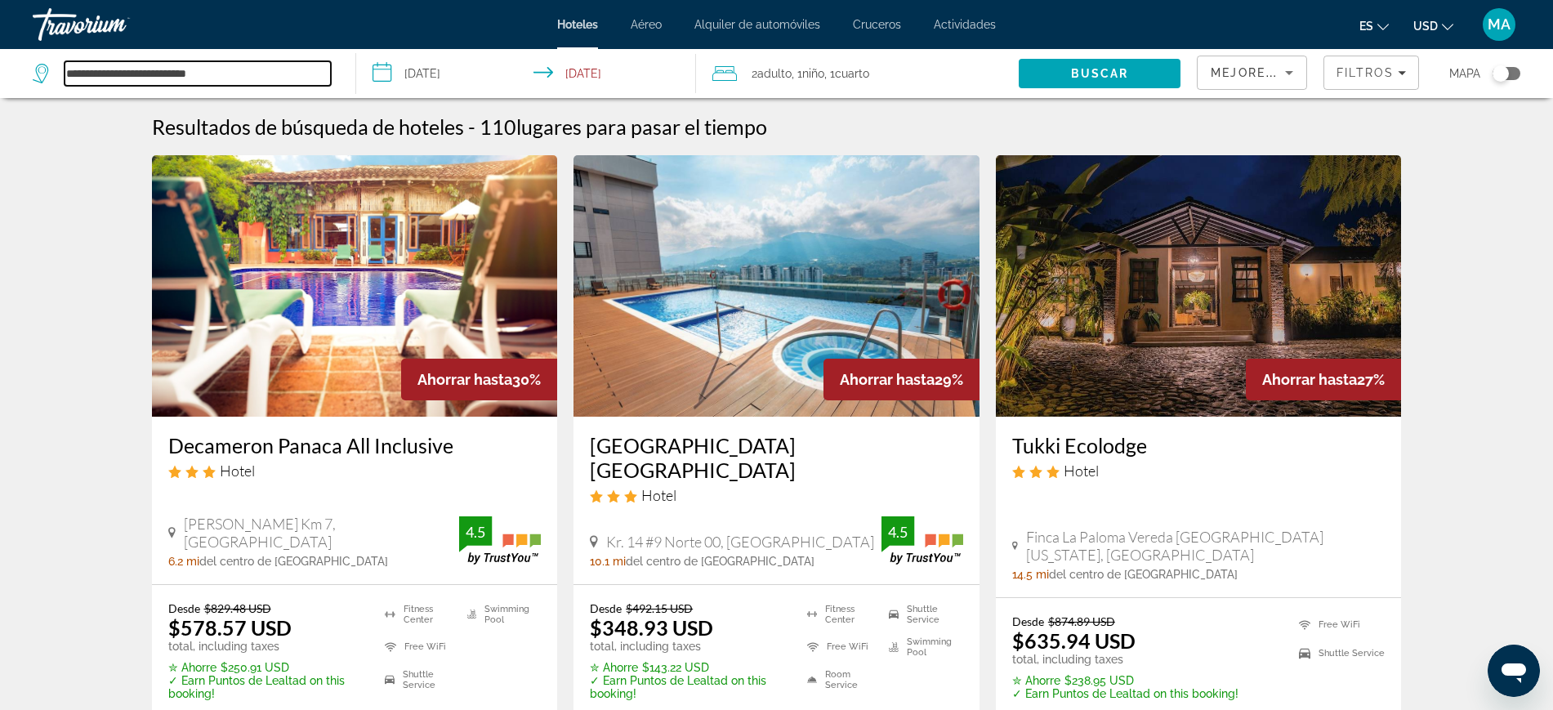
click at [301, 71] on input "**********" at bounding box center [198, 73] width 266 height 25
type input "*"
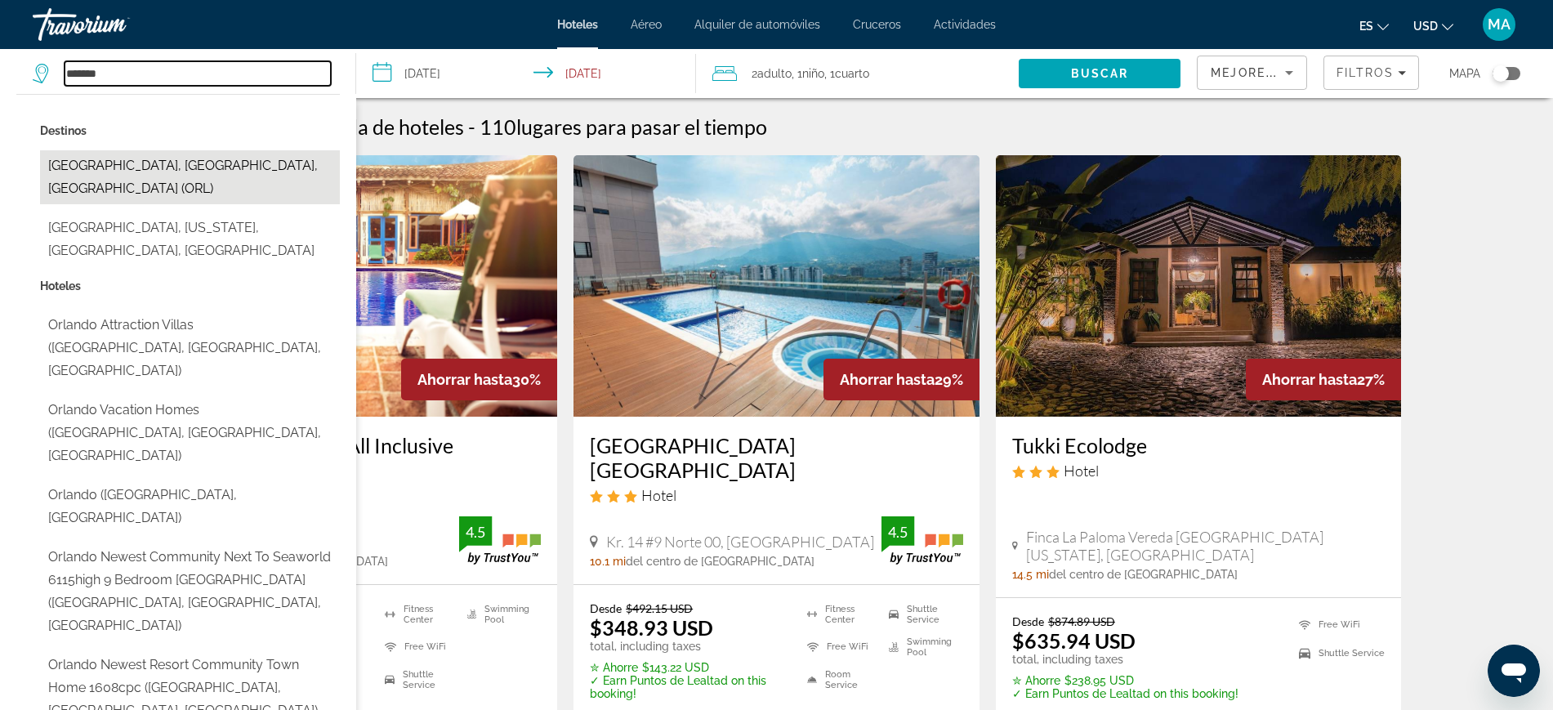
type input "*******"
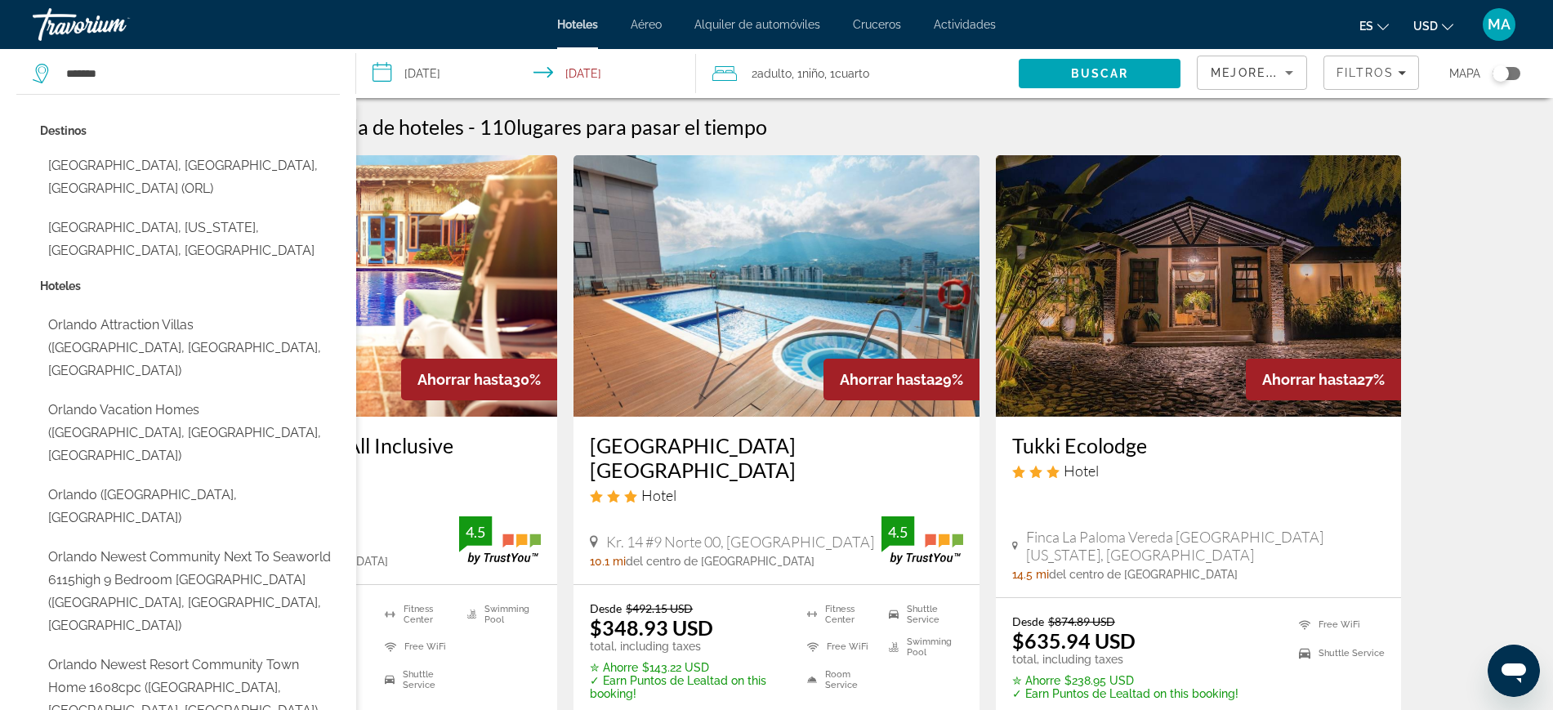
drag, startPoint x: 194, startPoint y: 156, endPoint x: 175, endPoint y: 72, distance: 86.2
click at [175, 72] on div "******* [GEOGRAPHIC_DATA], [GEOGRAPHIC_DATA], [GEOGRAPHIC_DATA] ([GEOGRAPHIC_DA…" at bounding box center [186, 73] width 306 height 49
click at [175, 72] on input "*******" at bounding box center [198, 73] width 266 height 25
drag, startPoint x: 152, startPoint y: 77, endPoint x: 44, endPoint y: 86, distance: 108.2
click at [44, 86] on div "******* [GEOGRAPHIC_DATA], [GEOGRAPHIC_DATA], [GEOGRAPHIC_DATA] ([GEOGRAPHIC_DA…" at bounding box center [186, 73] width 306 height 49
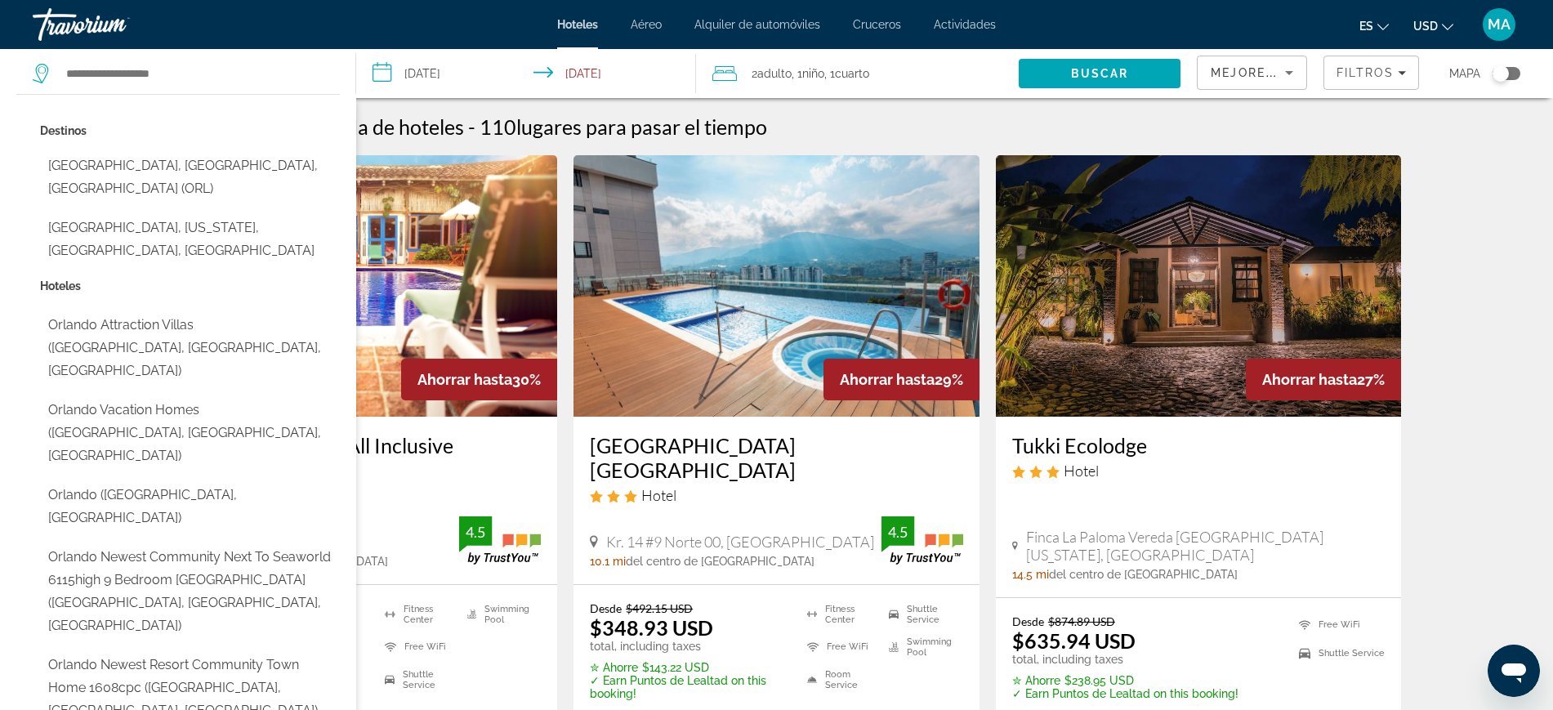
click at [373, 102] on input "**********" at bounding box center [529, 76] width 346 height 54
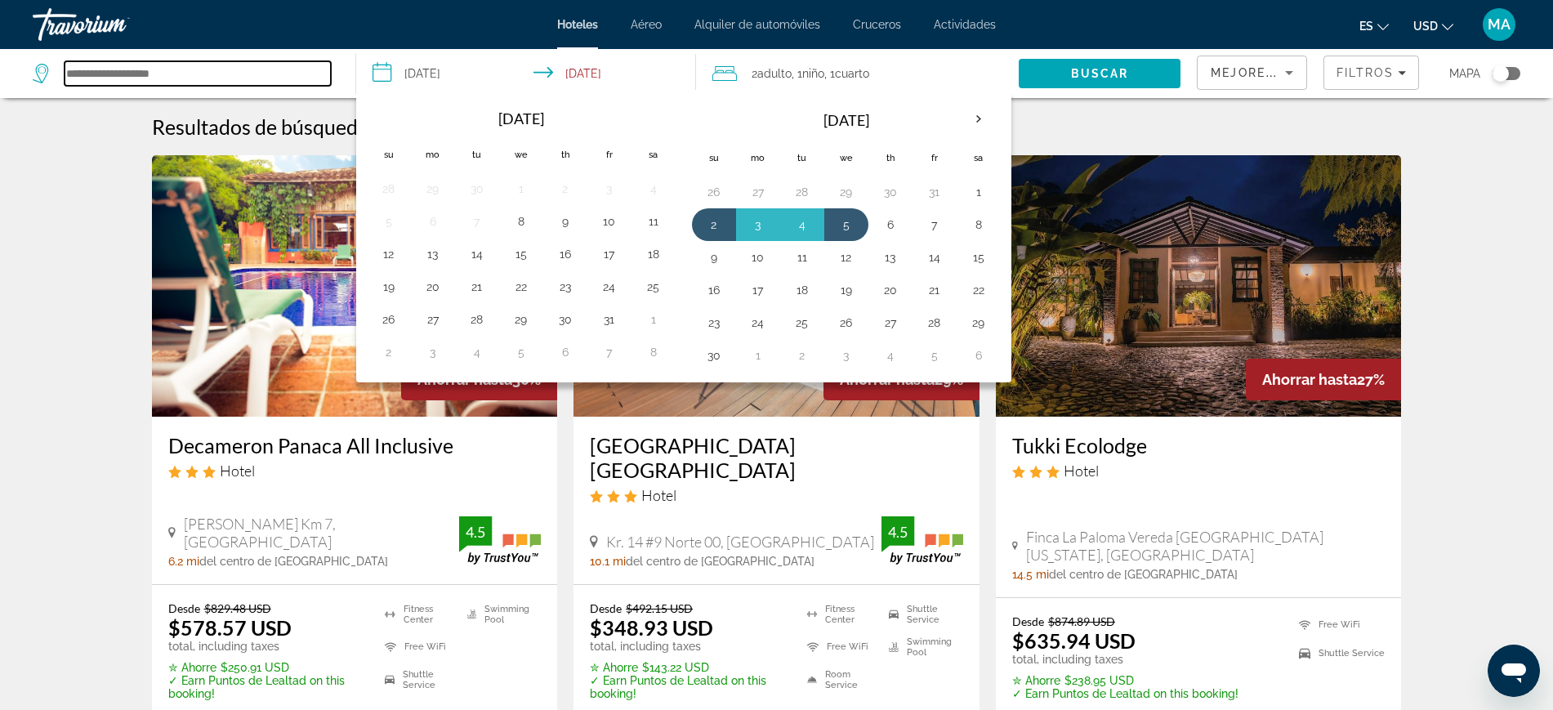
click at [210, 78] on input "Search hotel destination" at bounding box center [198, 73] width 266 height 25
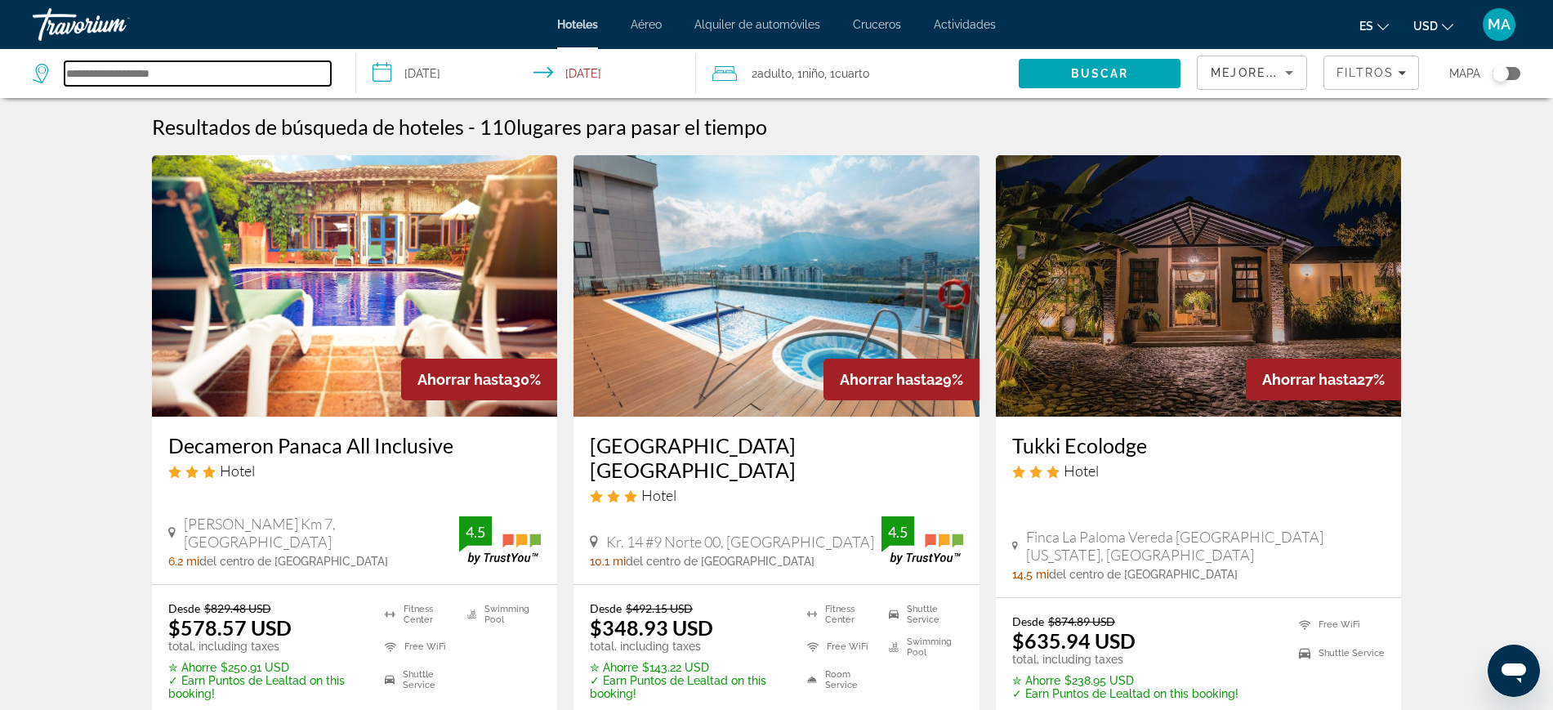
click at [203, 73] on input "Search hotel destination" at bounding box center [198, 73] width 266 height 25
click at [133, 76] on input "*" at bounding box center [198, 73] width 266 height 25
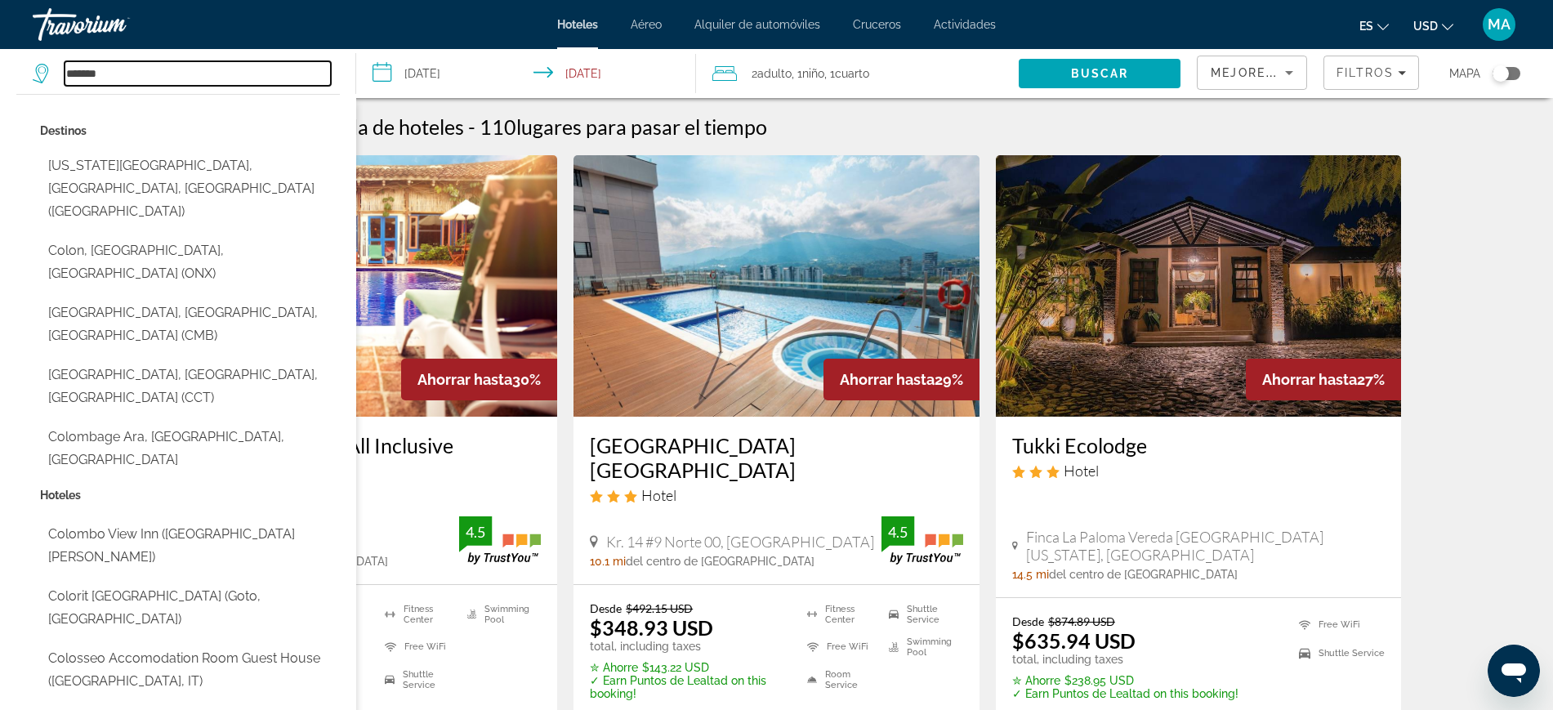
drag, startPoint x: 177, startPoint y: 77, endPoint x: 0, endPoint y: 87, distance: 177.5
click at [0, 87] on app-destination-search "******* Destinos [US_STATE][GEOGRAPHIC_DATA], [GEOGRAPHIC_DATA], [GEOGRAPHIC_DA…" at bounding box center [178, 73] width 356 height 49
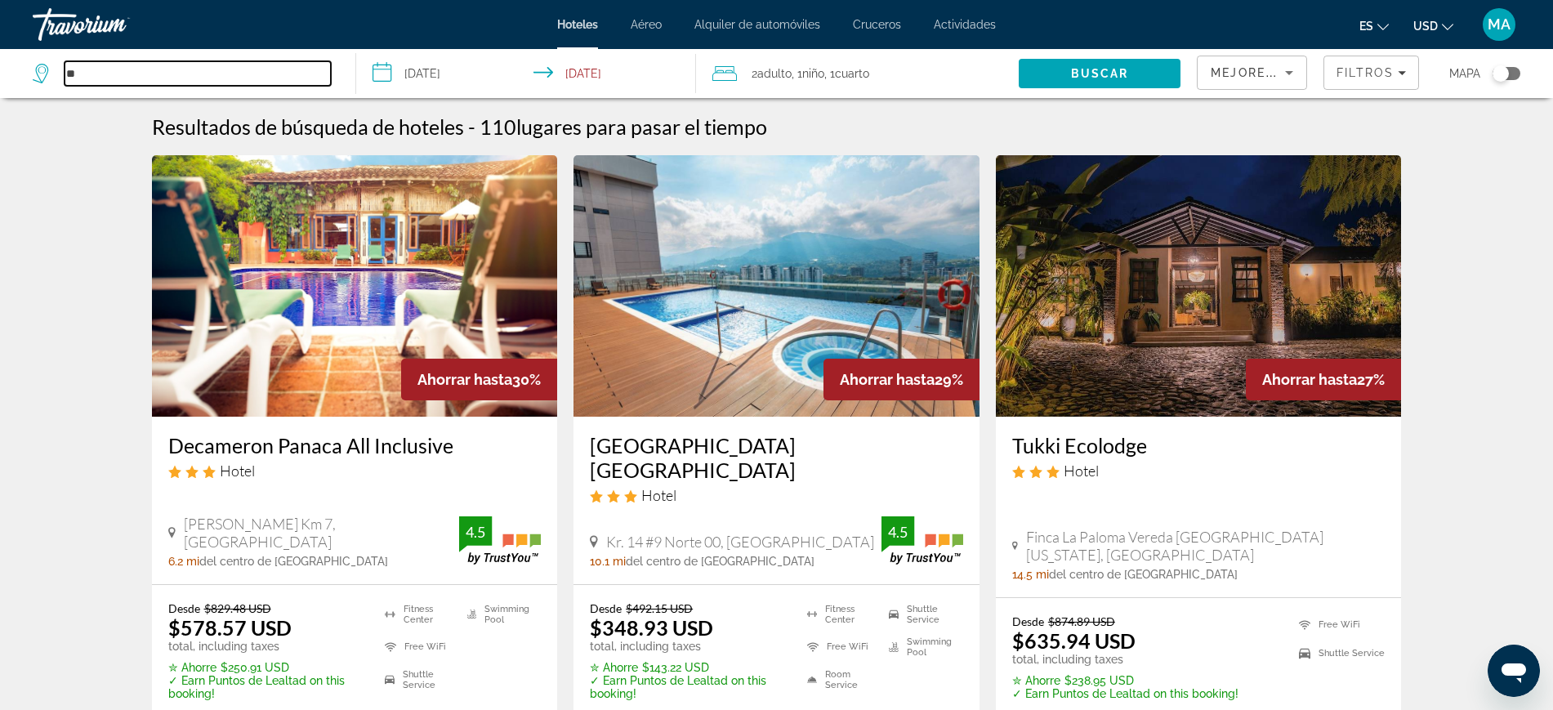
type input "**"
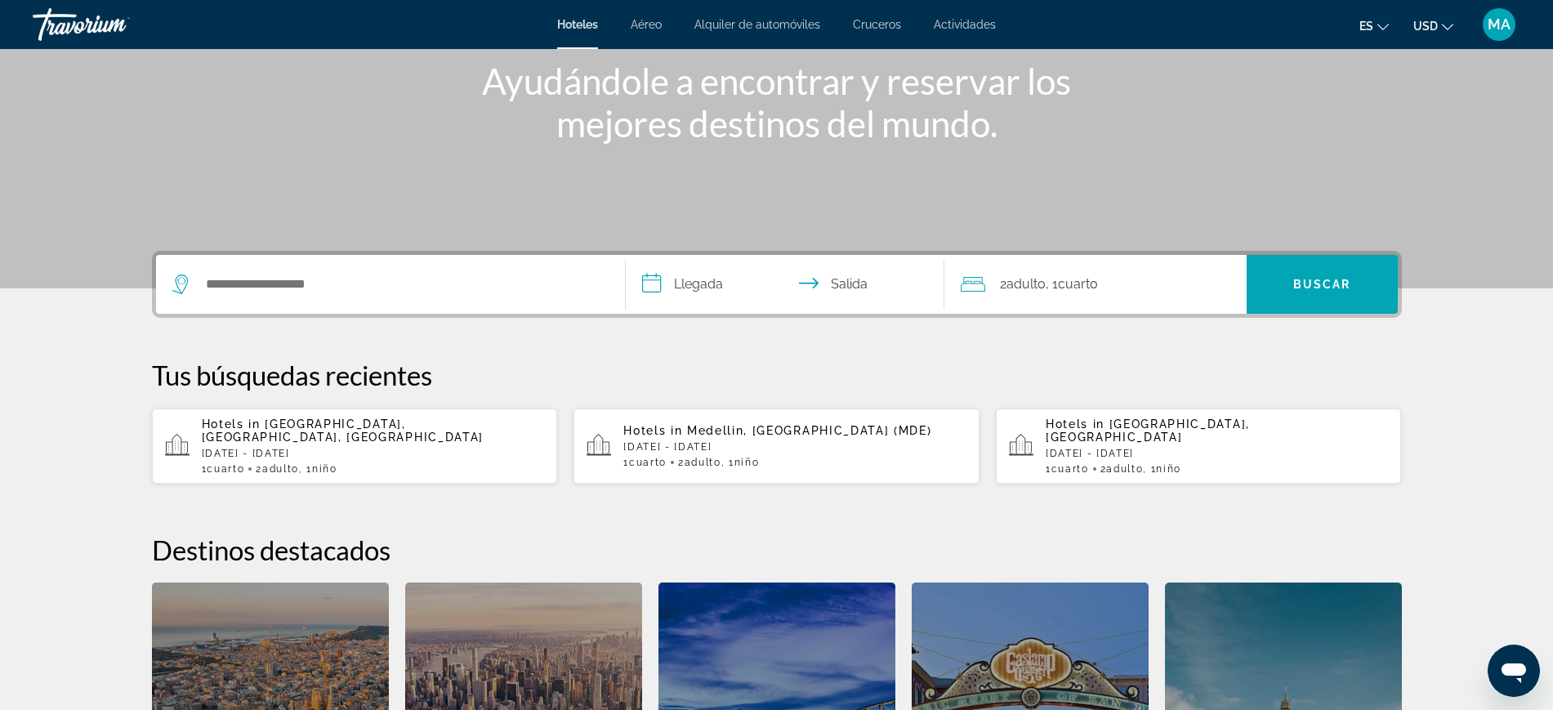
scroll to position [204, 0]
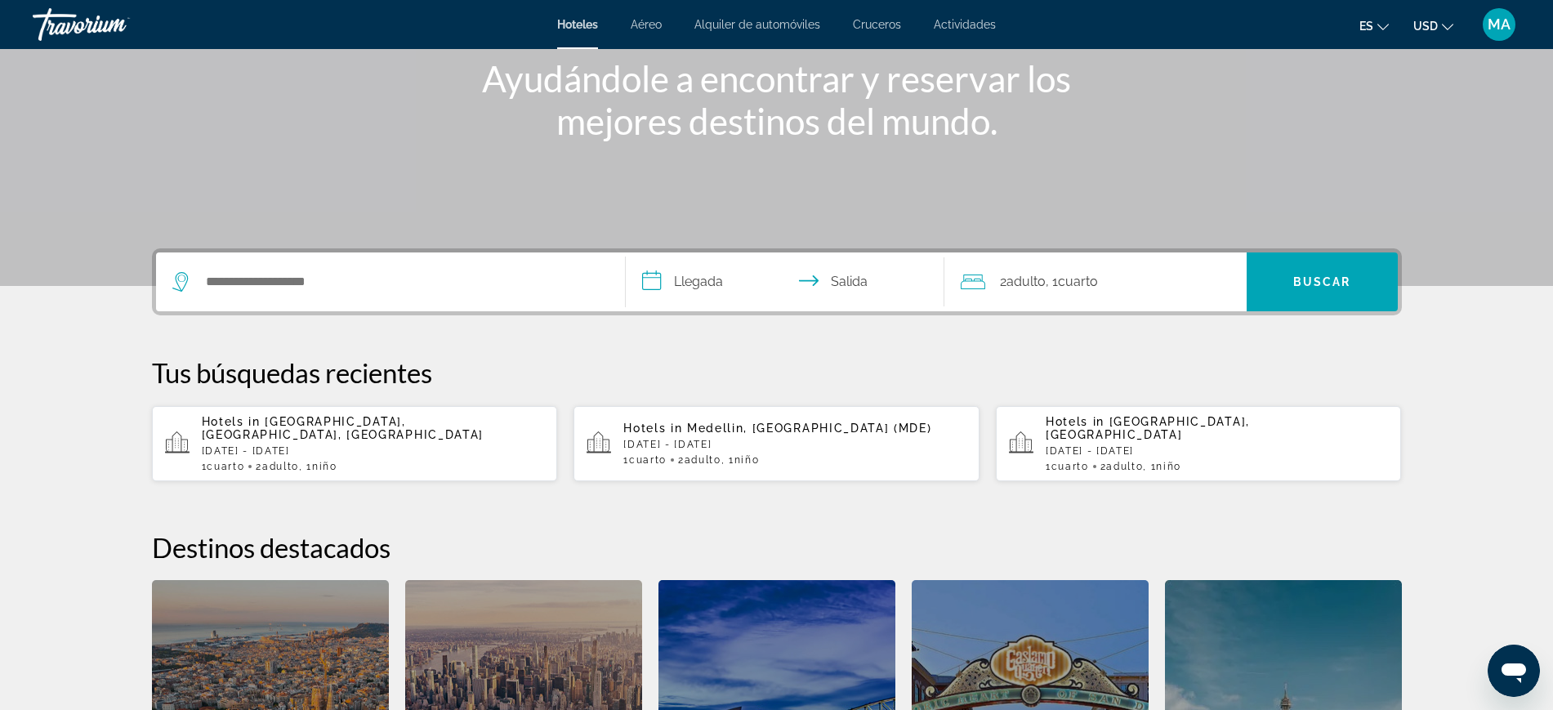
click at [306, 445] on p "Sun, 02 Nov - Wed, 05 Nov" at bounding box center [373, 450] width 343 height 11
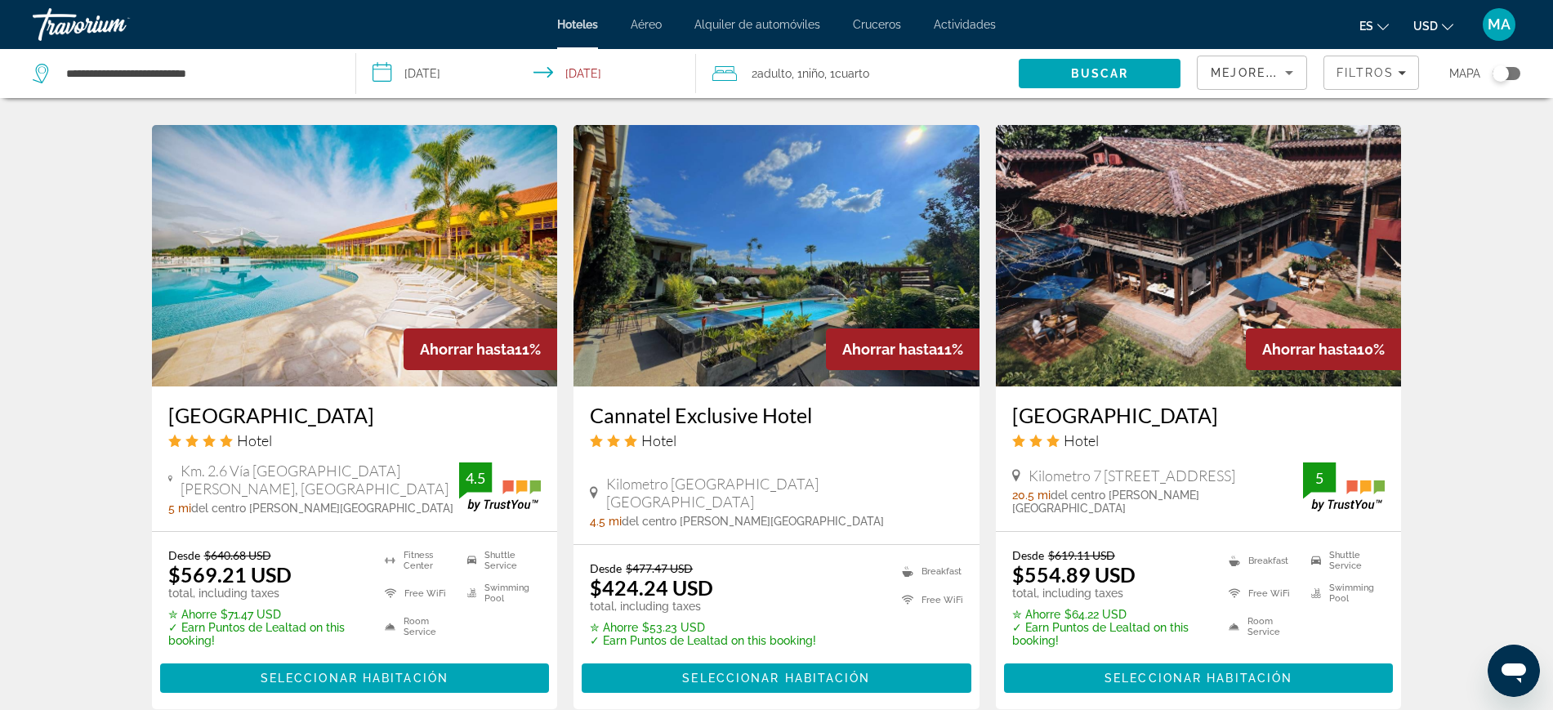
scroll to position [1327, 0]
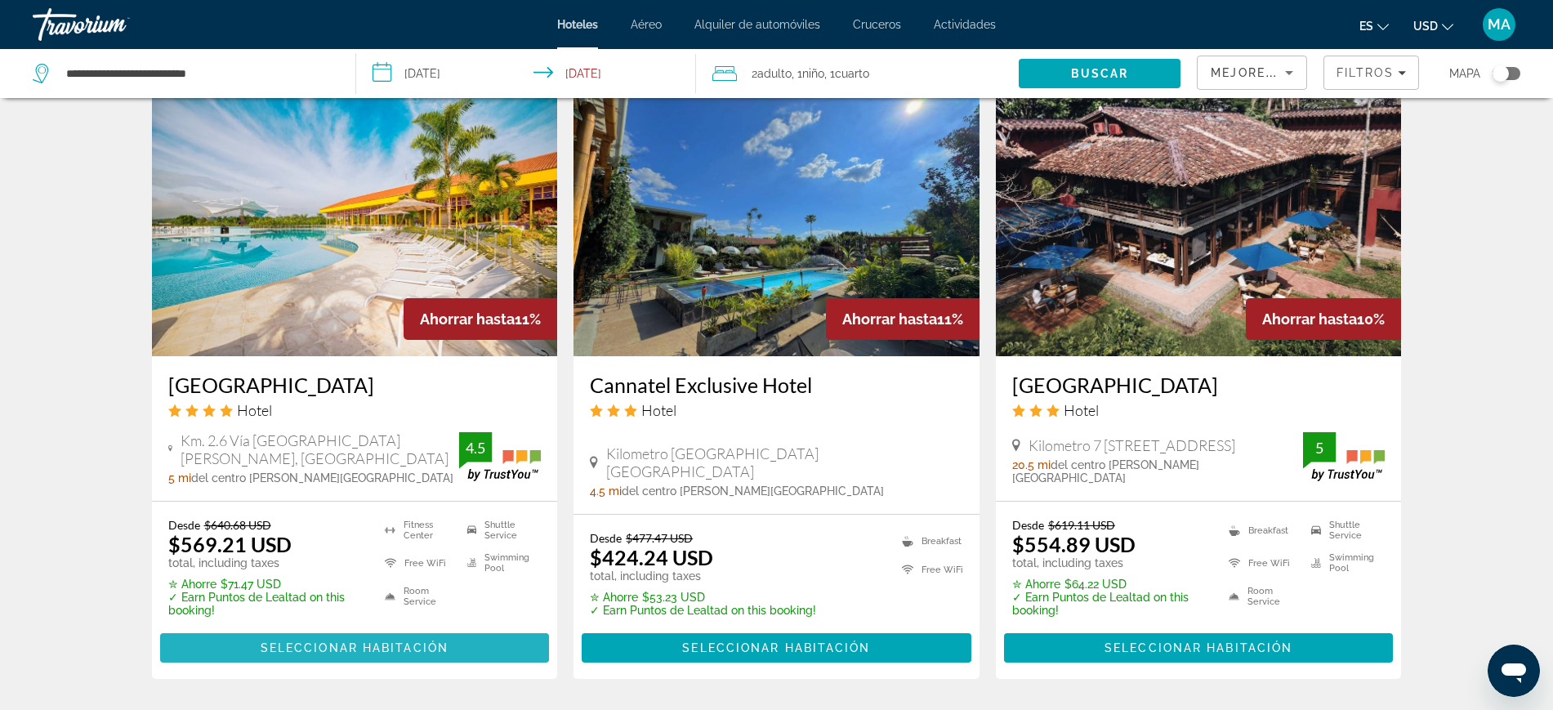
click at [324, 641] on span "Seleccionar habitación" at bounding box center [355, 647] width 188 height 13
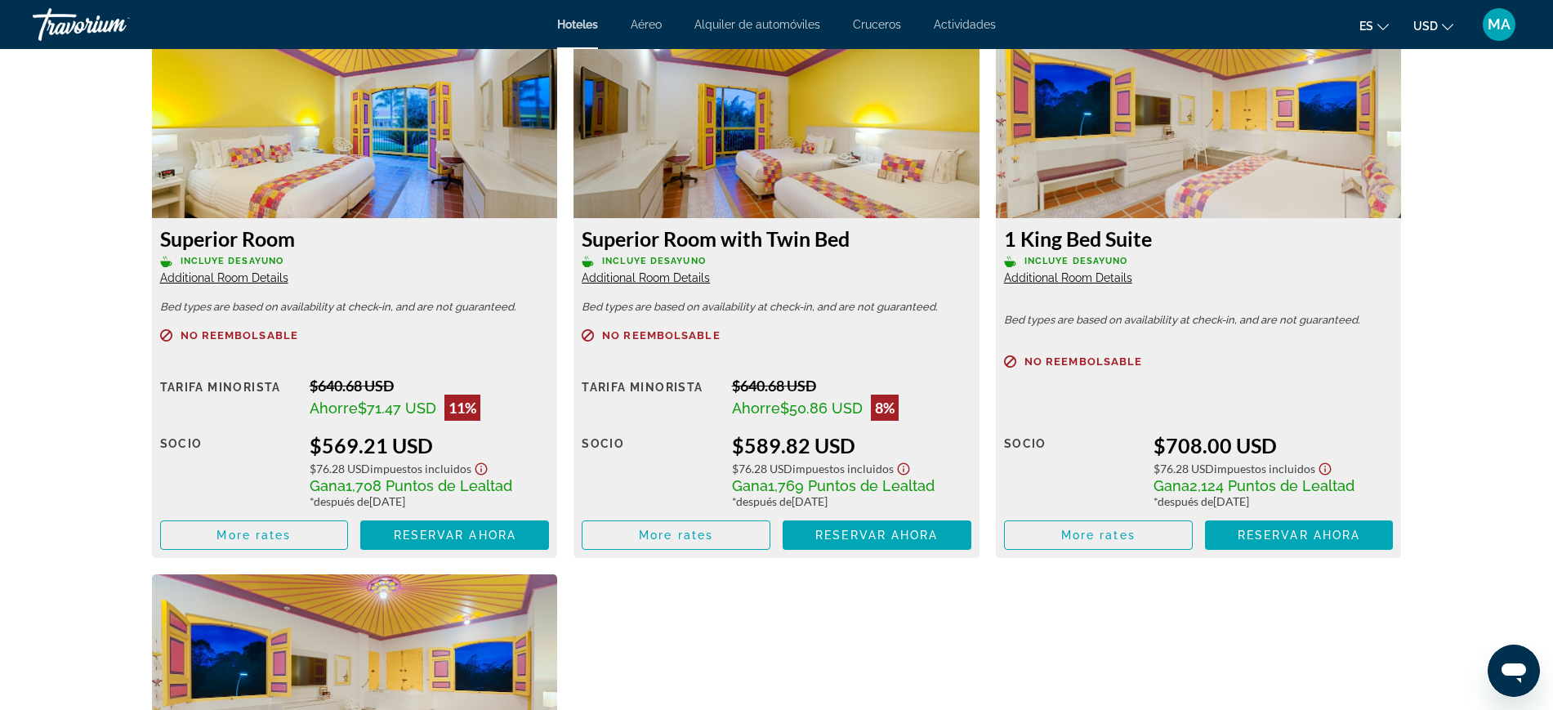
scroll to position [2349, 0]
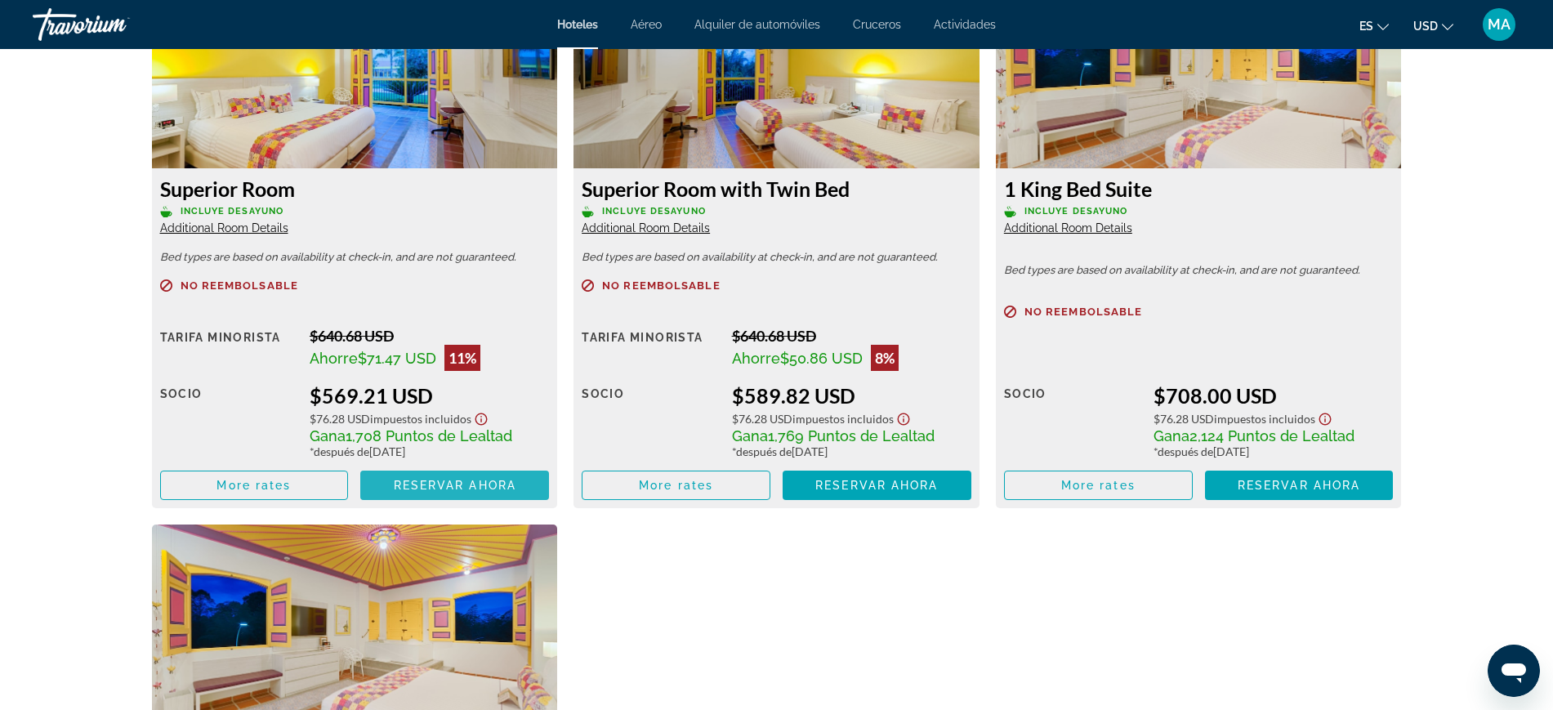
click at [423, 485] on span "Reservar ahora" at bounding box center [455, 485] width 123 height 13
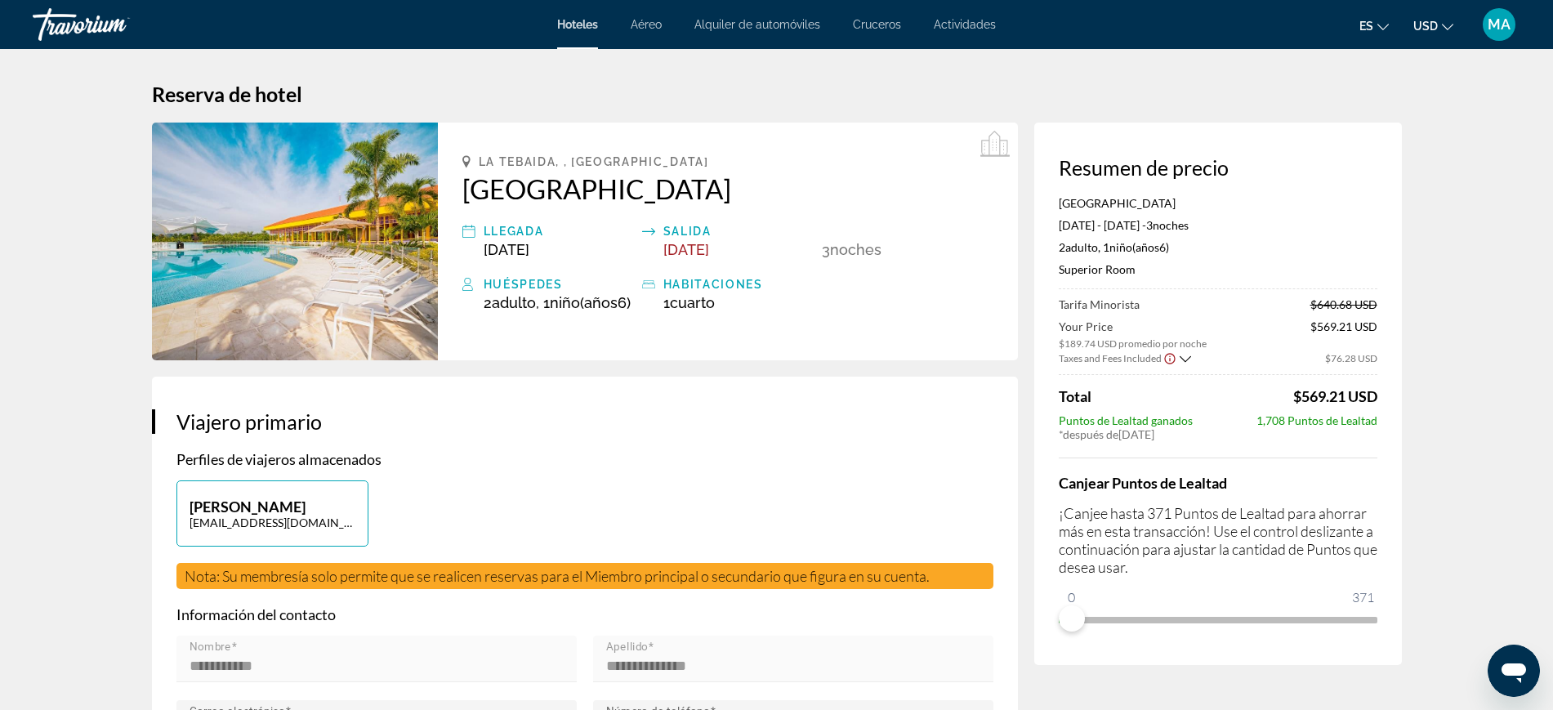
scroll to position [102, 0]
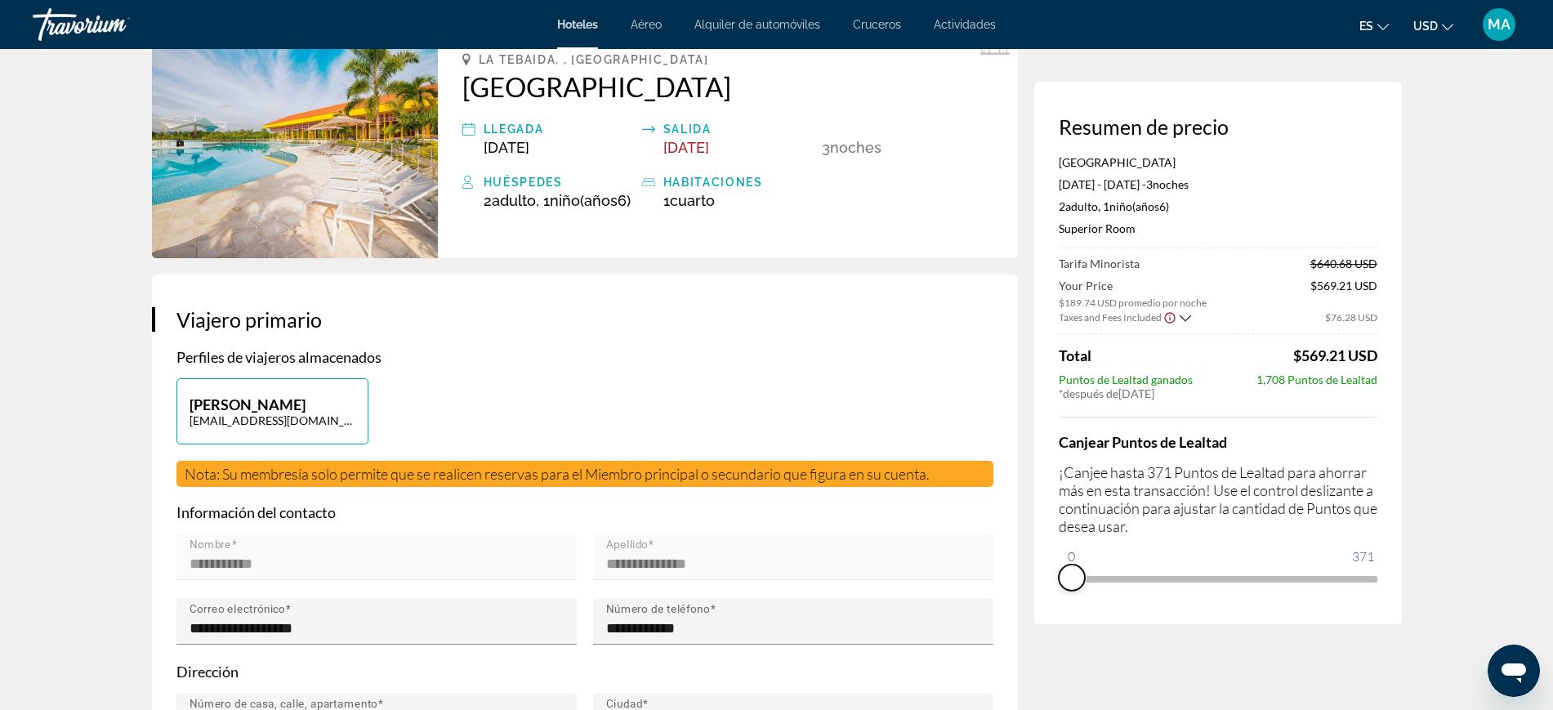
drag, startPoint x: 1077, startPoint y: 569, endPoint x: 1043, endPoint y: 582, distance: 36.7
click at [1043, 582] on div "Resumen de precio Hotel Mocawa Resort Nov 2, 2025 - Nov 5, 2025 - 3 noche noche…" at bounding box center [1218, 353] width 368 height 542
drag, startPoint x: 1353, startPoint y: 551, endPoint x: 1370, endPoint y: 555, distance: 17.8
click at [1370, 555] on span "371" at bounding box center [1363, 557] width 27 height 20
drag, startPoint x: 1075, startPoint y: 578, endPoint x: 1020, endPoint y: 575, distance: 54.8
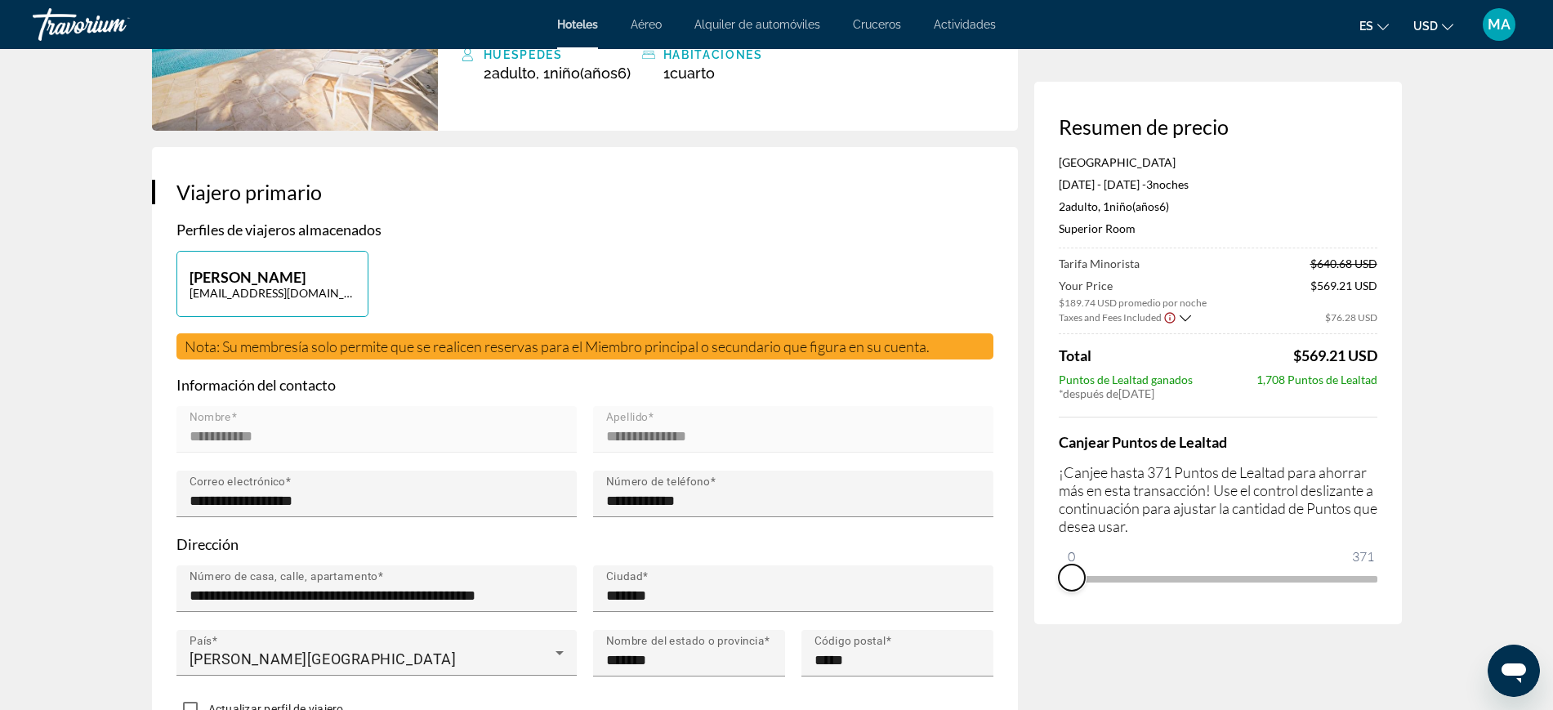
scroll to position [0, 0]
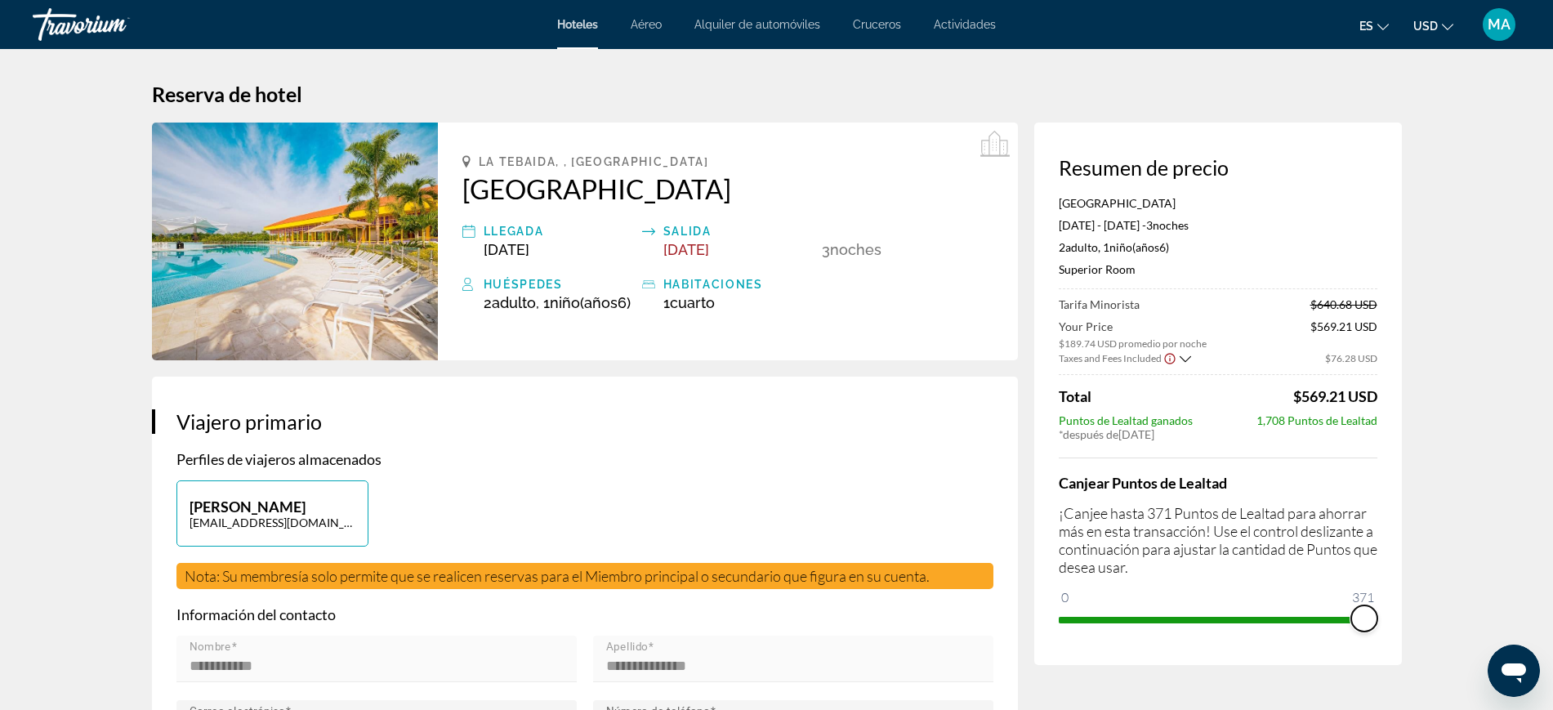
drag, startPoint x: 1073, startPoint y: 621, endPoint x: 1466, endPoint y: 603, distance: 393.3
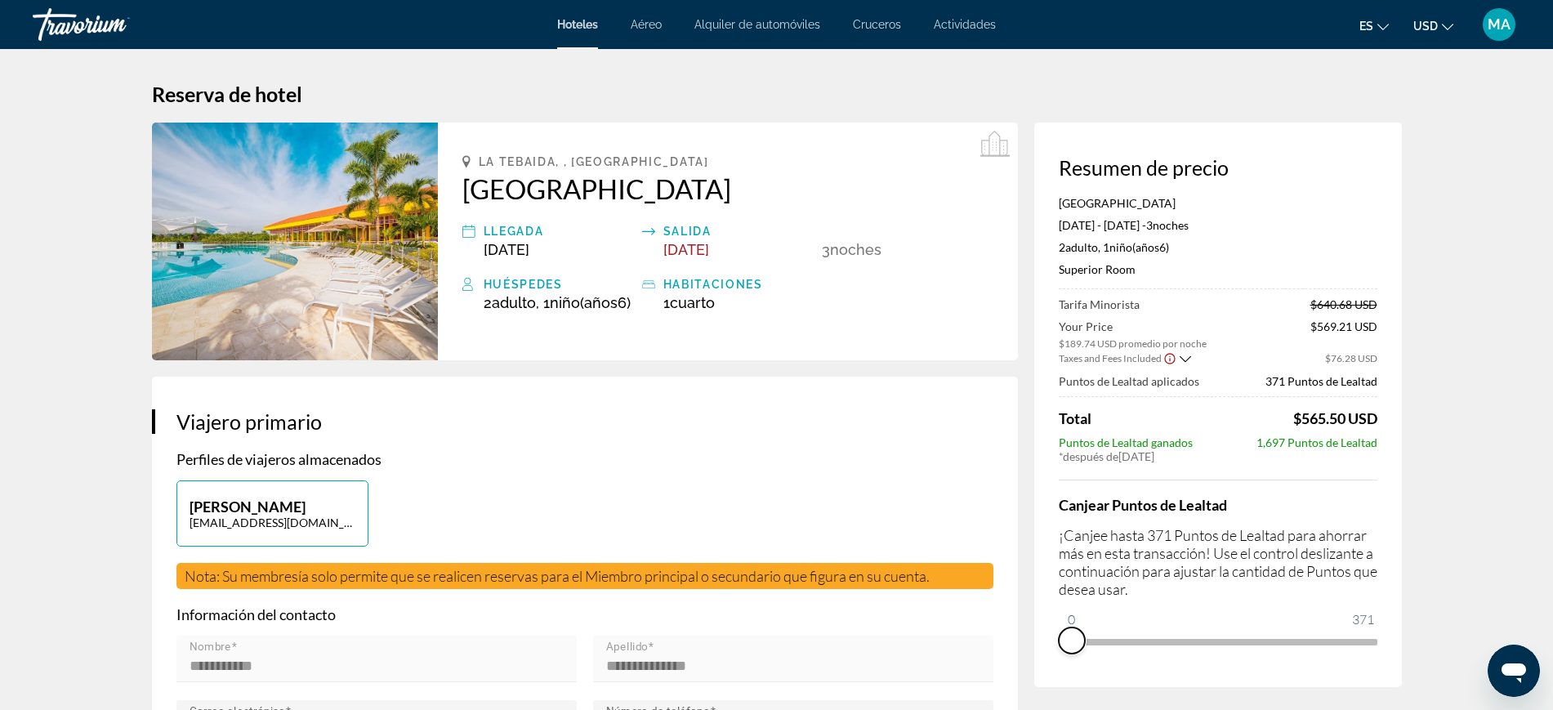
drag, startPoint x: 1369, startPoint y: 639, endPoint x: 1066, endPoint y: 660, distance: 303.8
click at [1066, 660] on div "Resumen de precio Hotel Mocawa Resort Nov 2, 2025 - Nov 5, 2025 - 3 noche noche…" at bounding box center [1218, 405] width 368 height 564
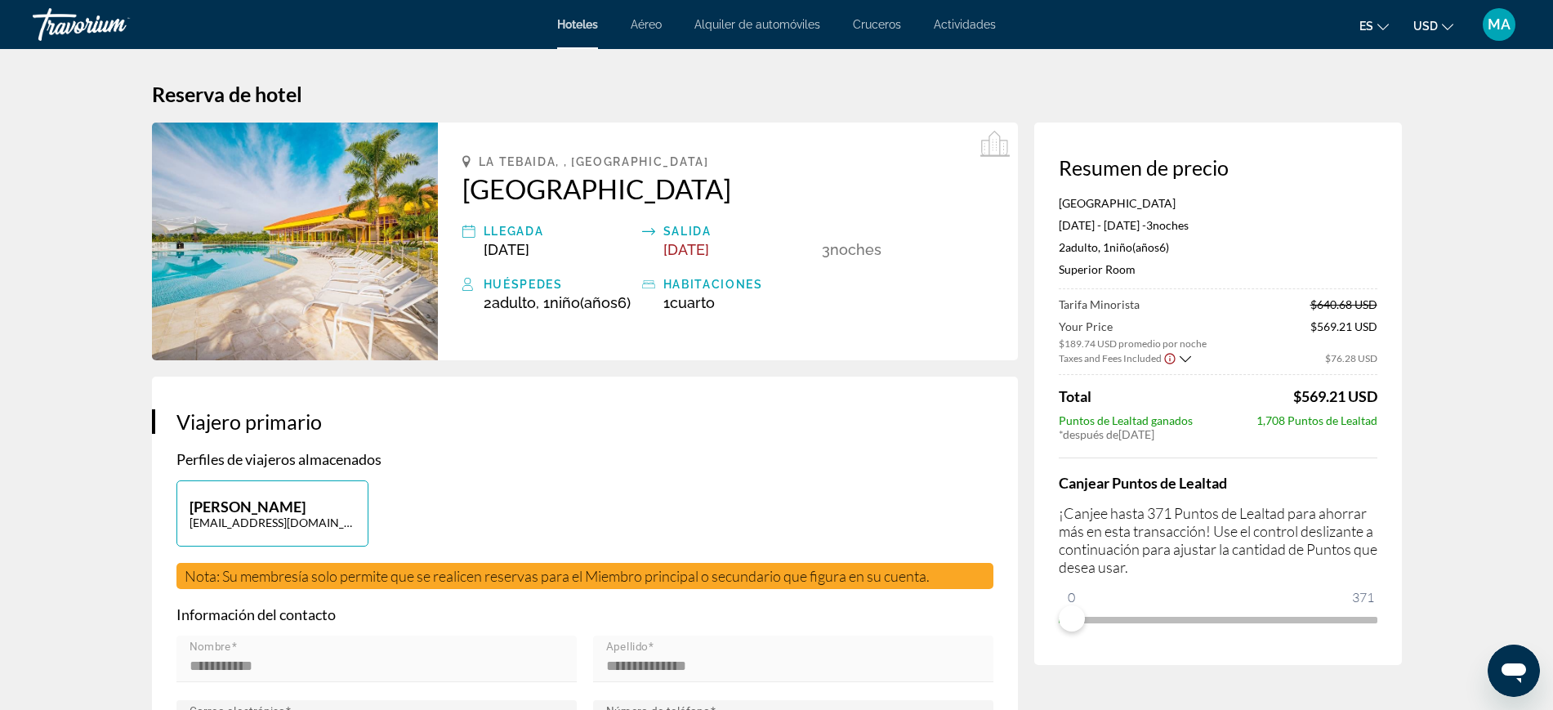
click at [480, 188] on h2 "[GEOGRAPHIC_DATA]" at bounding box center [727, 188] width 531 height 33
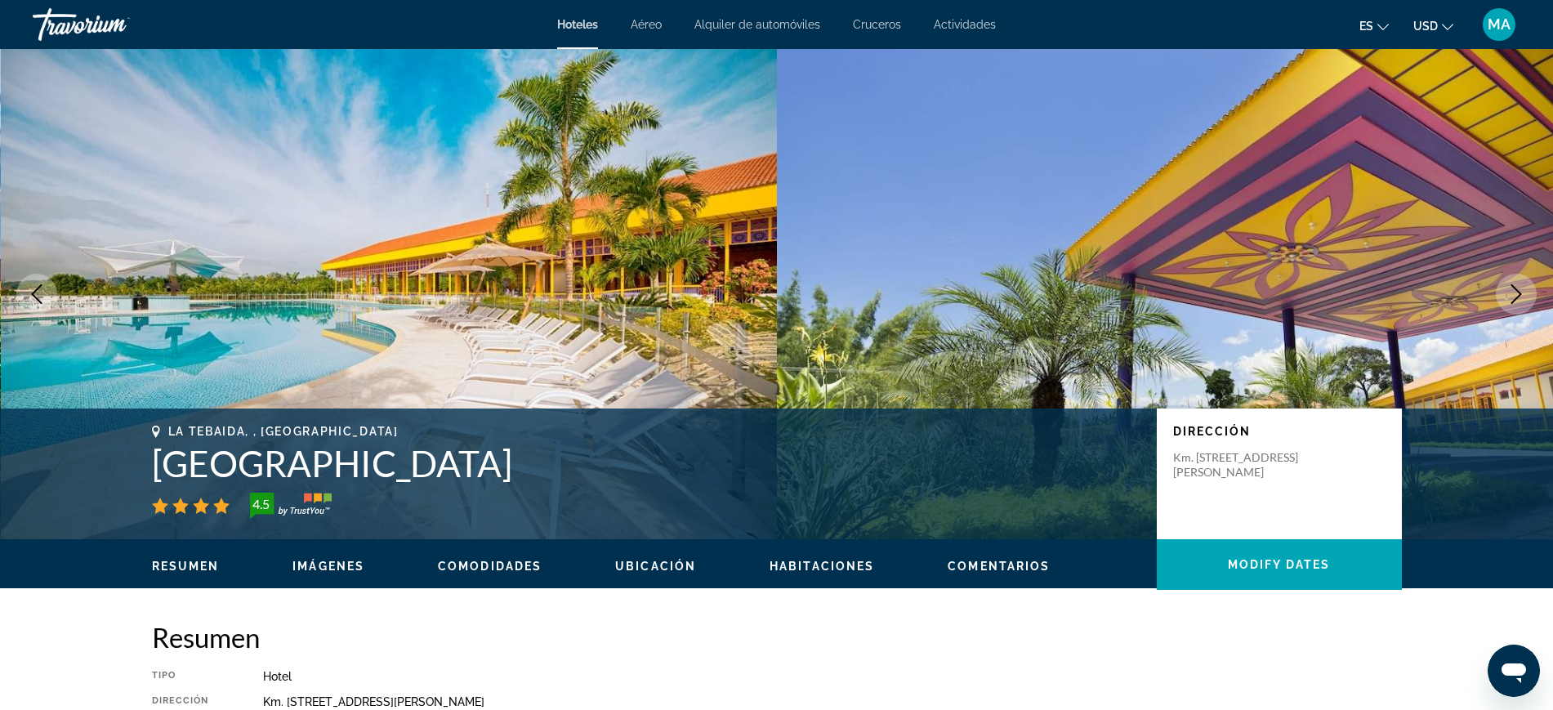
drag, startPoint x: 490, startPoint y: 457, endPoint x: 107, endPoint y: 453, distance: 383.2
click at [107, 453] on div "La Tebaida, , Colombia Hotel Mocawa Resort 4.5 Dirección Km. 2.6 Vía Al Valle D…" at bounding box center [776, 473] width 1553 height 131
copy div "La Tebaida, , Colombia Hotel Mocawa Resort"
